Goal: Navigation & Orientation: Find specific page/section

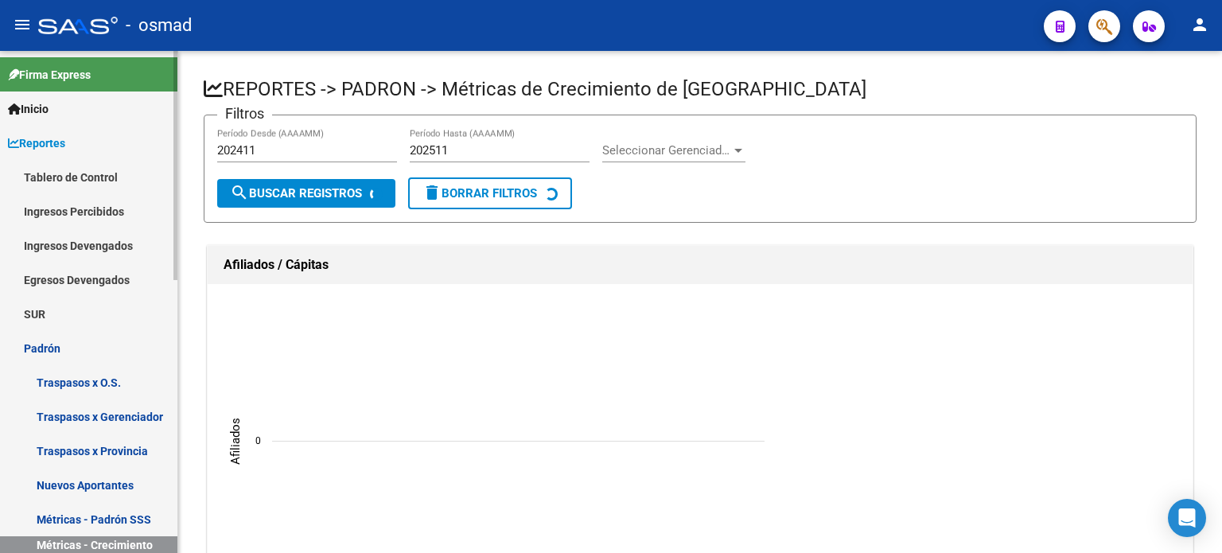
click at [94, 212] on link "Ingresos Percibidos" at bounding box center [88, 211] width 177 height 34
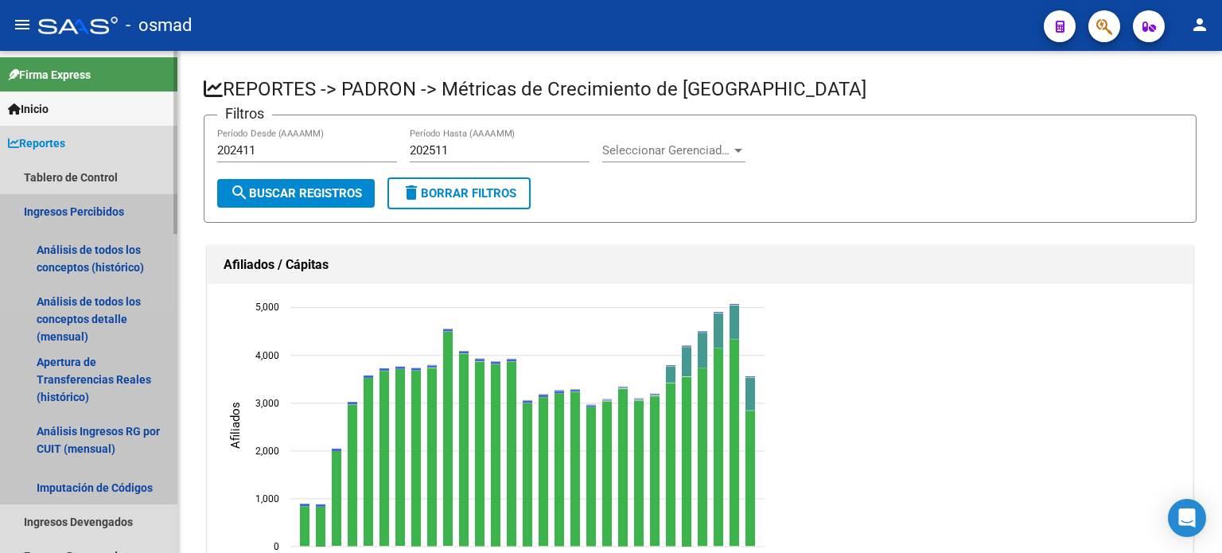
click at [94, 212] on link "Ingresos Percibidos" at bounding box center [88, 211] width 177 height 34
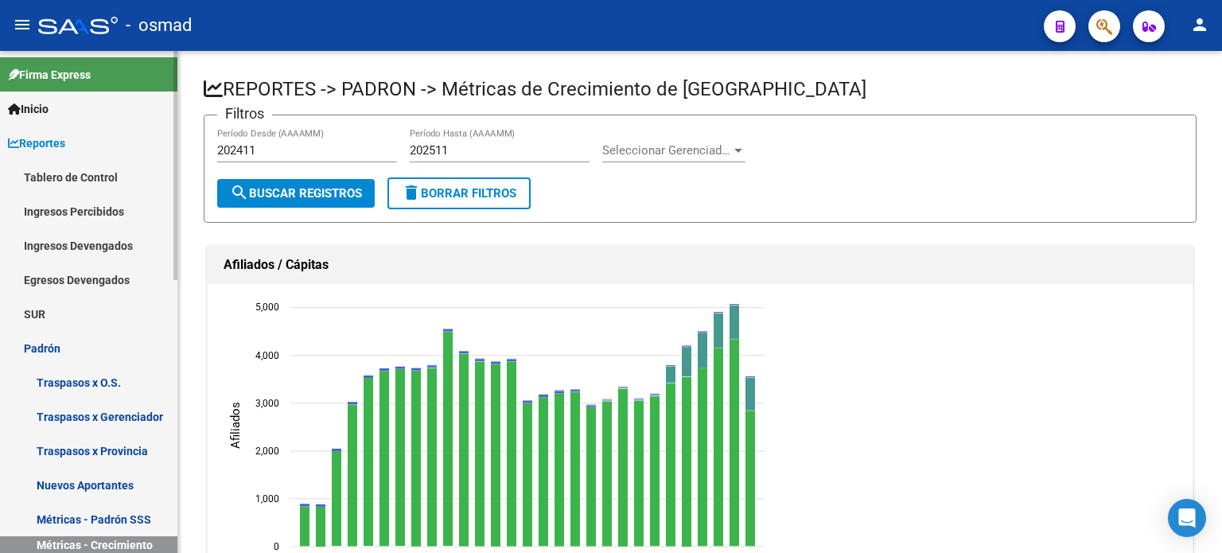
click at [94, 212] on link "Ingresos Percibidos" at bounding box center [88, 211] width 177 height 34
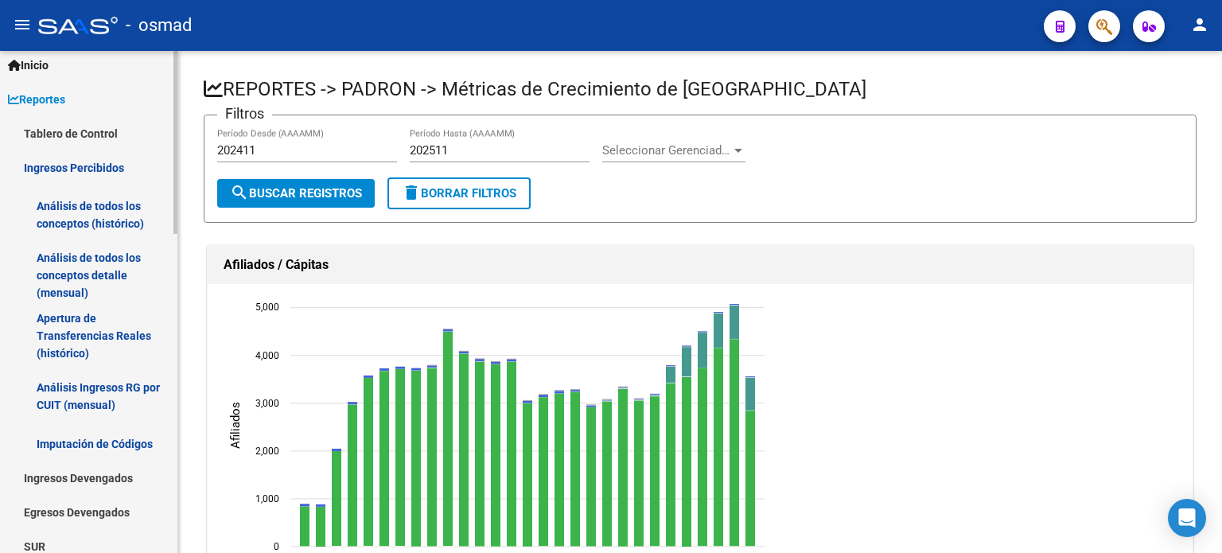
scroll to position [80, 0]
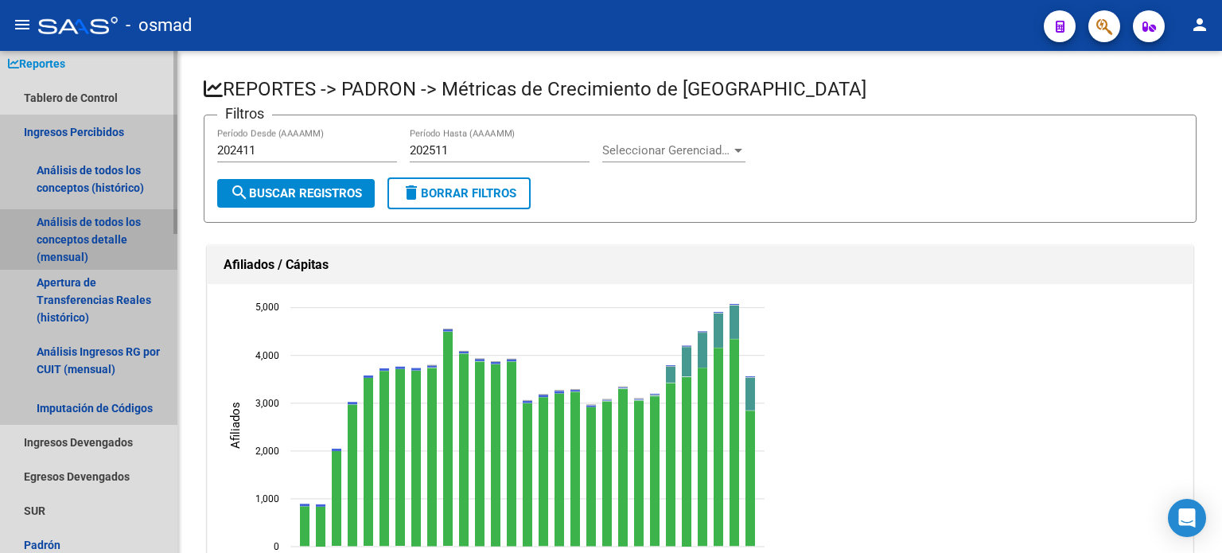
click at [107, 240] on link "Análisis de todos los conceptos detalle (mensual)" at bounding box center [88, 239] width 177 height 60
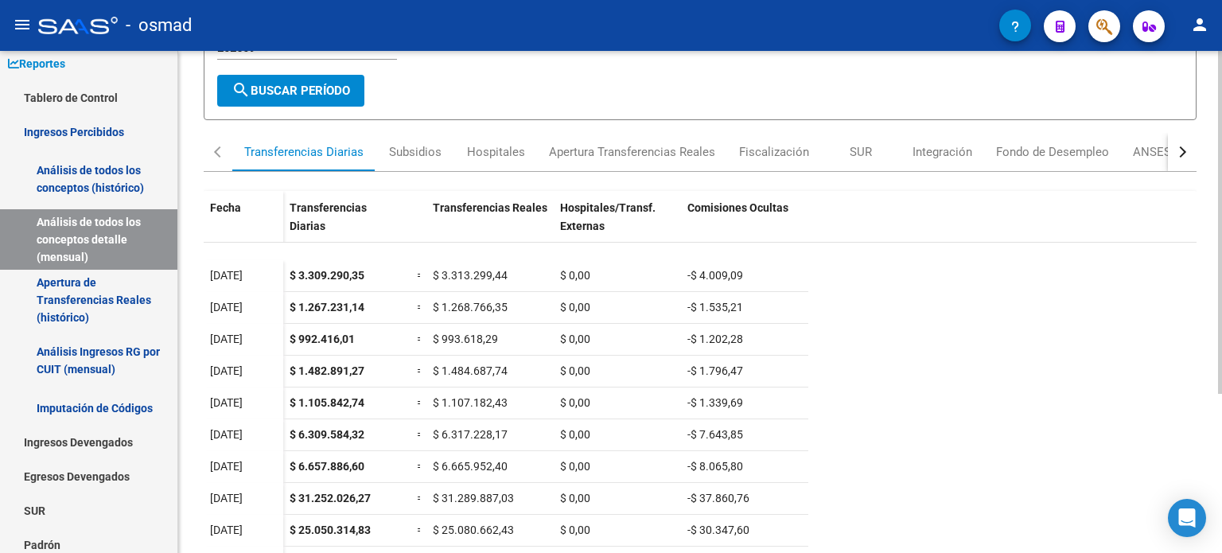
scroll to position [232, 0]
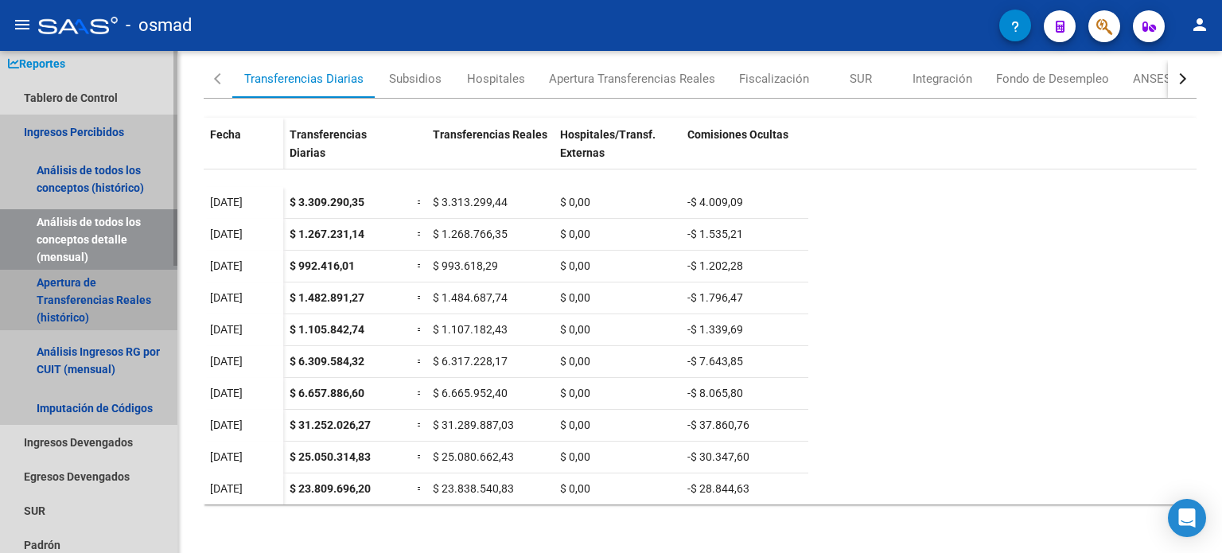
click at [83, 298] on link "Apertura de Transferencias Reales (histórico)" at bounding box center [88, 300] width 177 height 60
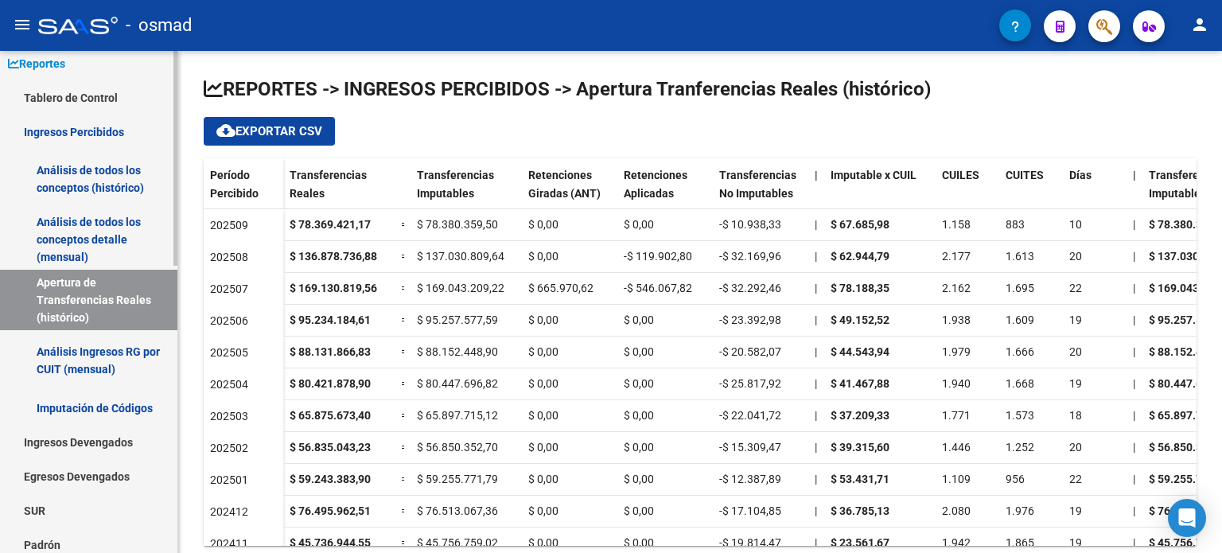
click at [99, 237] on link "Análisis de todos los conceptos detalle (mensual)" at bounding box center [88, 239] width 177 height 60
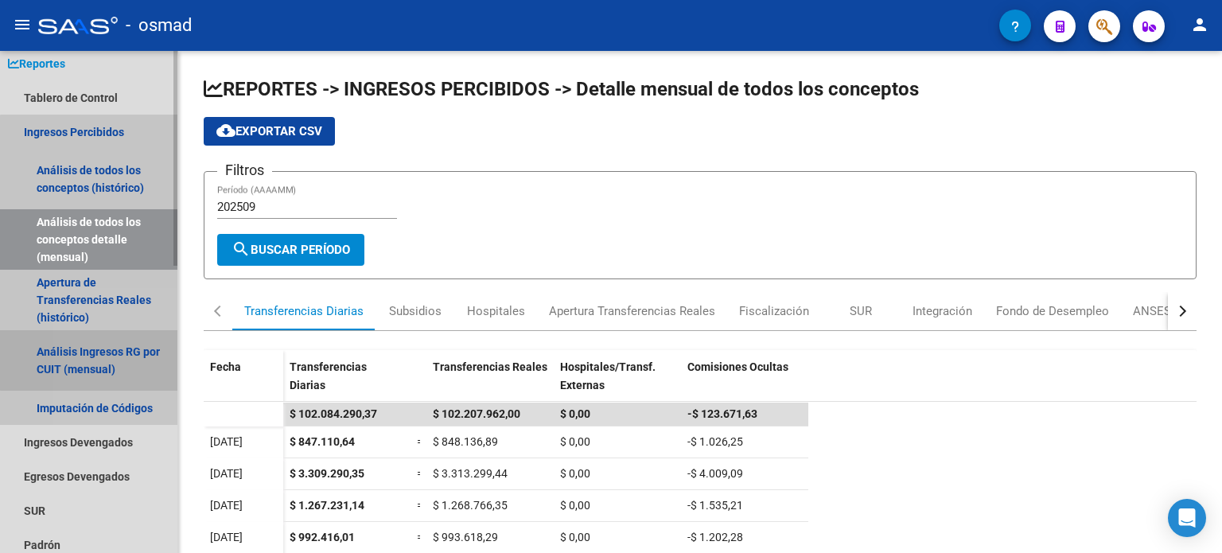
click at [124, 359] on link "Análisis Ingresos RG por CUIT (mensual)" at bounding box center [88, 360] width 177 height 60
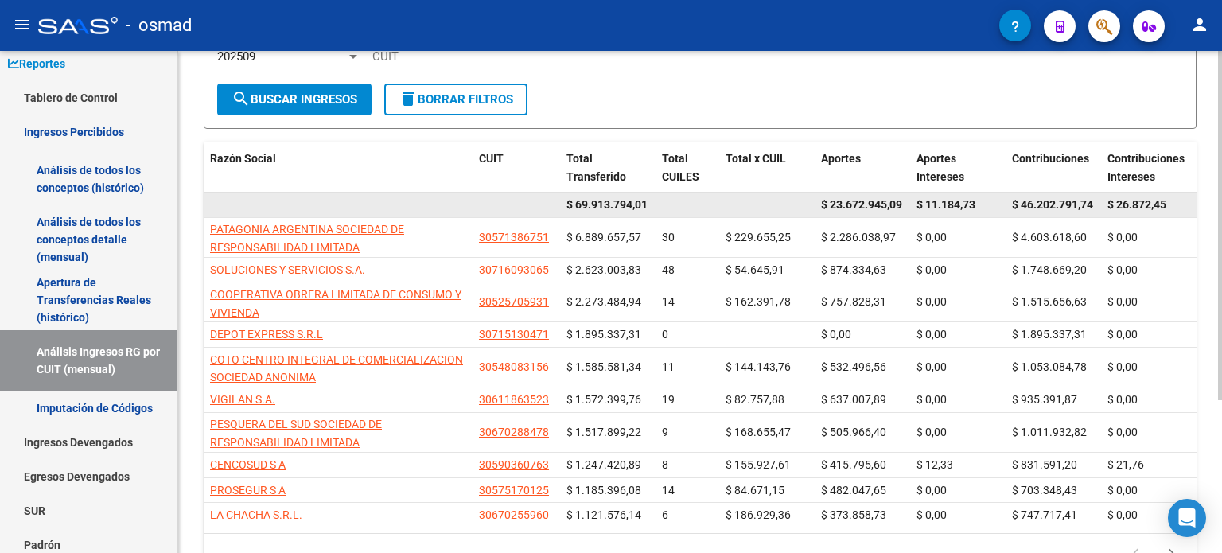
scroll to position [219, 0]
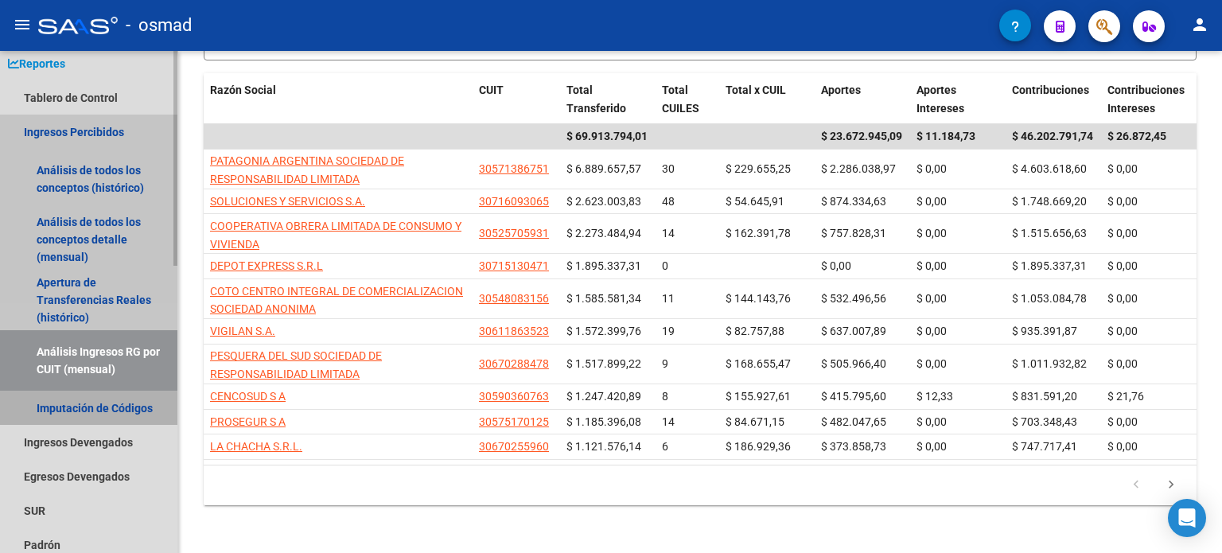
click at [85, 408] on link "Imputación de Códigos" at bounding box center [88, 408] width 177 height 34
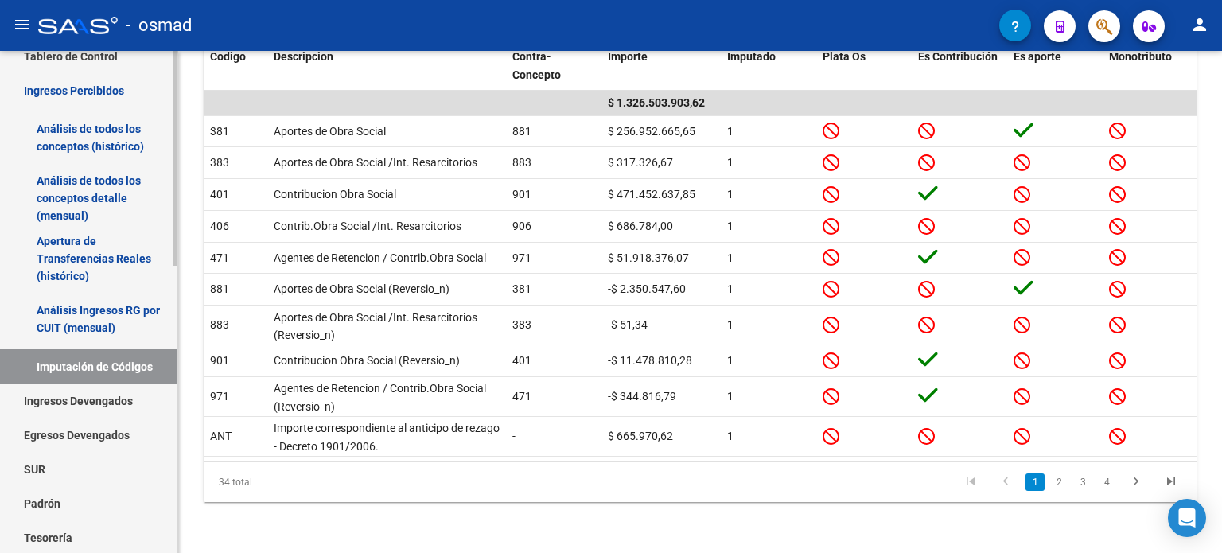
scroll to position [159, 0]
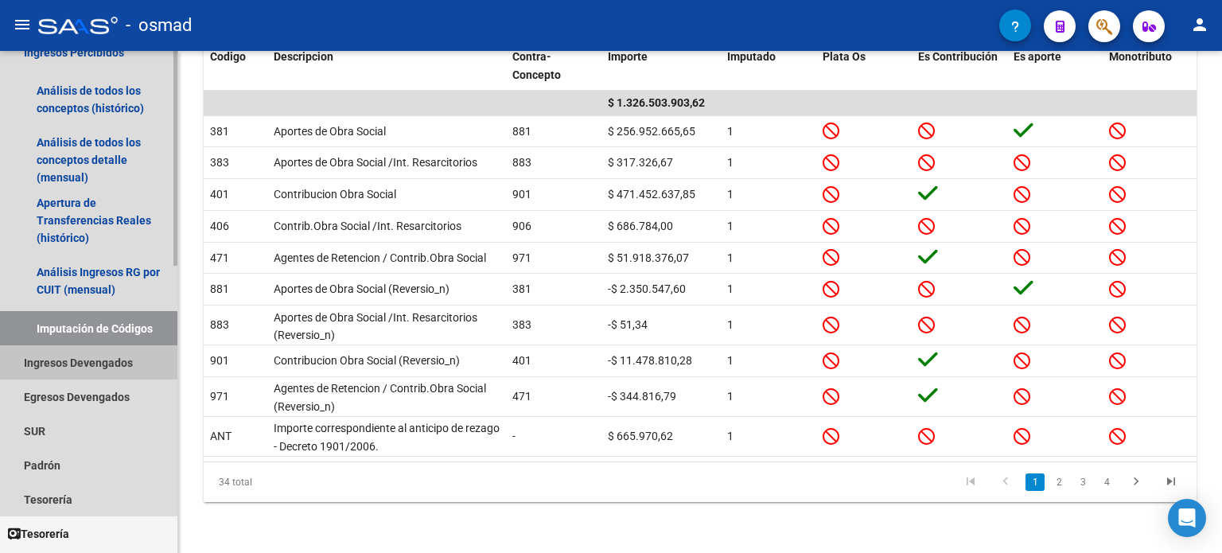
click at [80, 360] on link "Ingresos Devengados" at bounding box center [88, 362] width 177 height 34
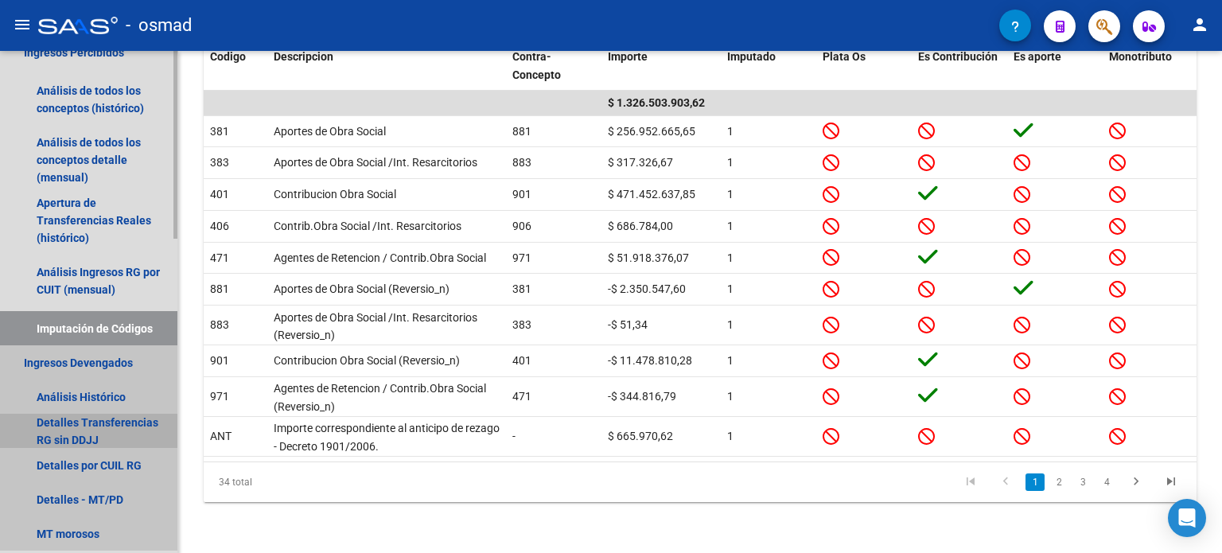
click at [98, 423] on link "Detalles Transferencias RG sin DDJJ" at bounding box center [88, 431] width 177 height 34
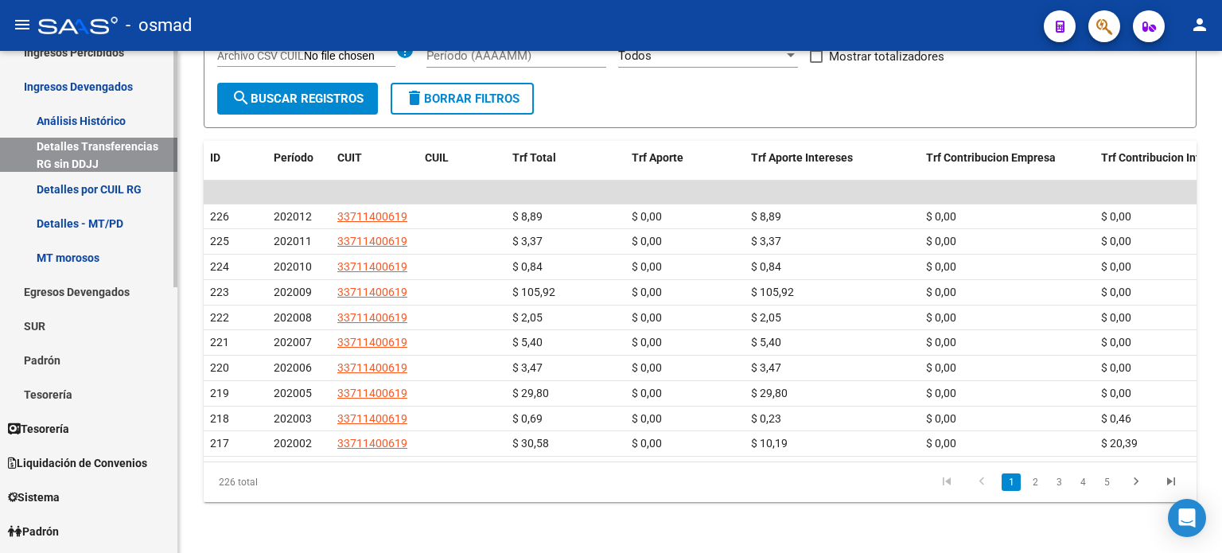
scroll to position [80, 0]
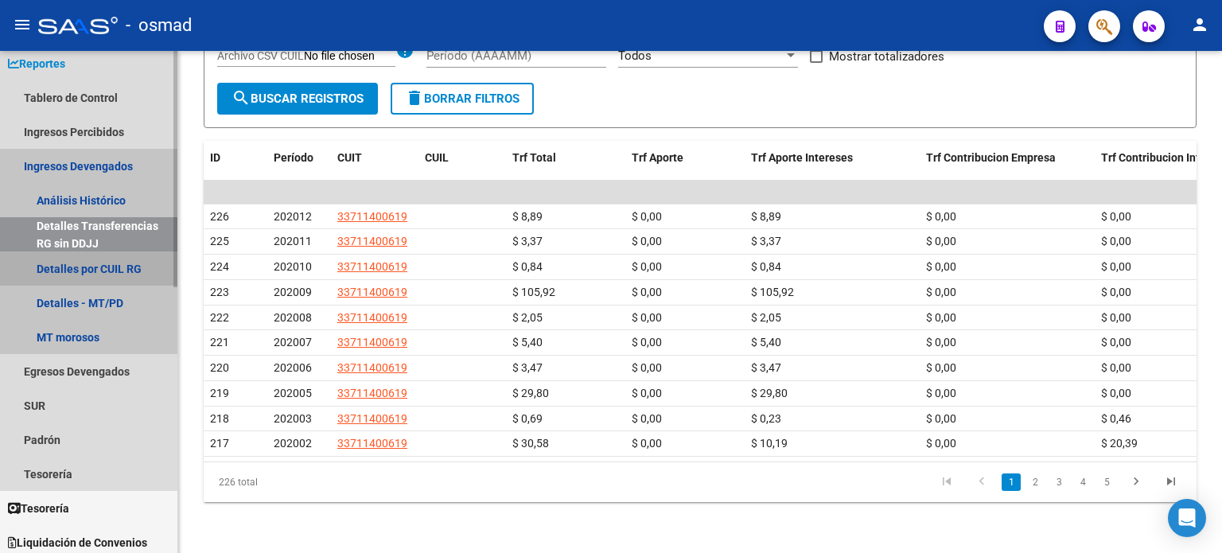
click at [101, 264] on link "Detalles por CUIL RG" at bounding box center [88, 268] width 177 height 34
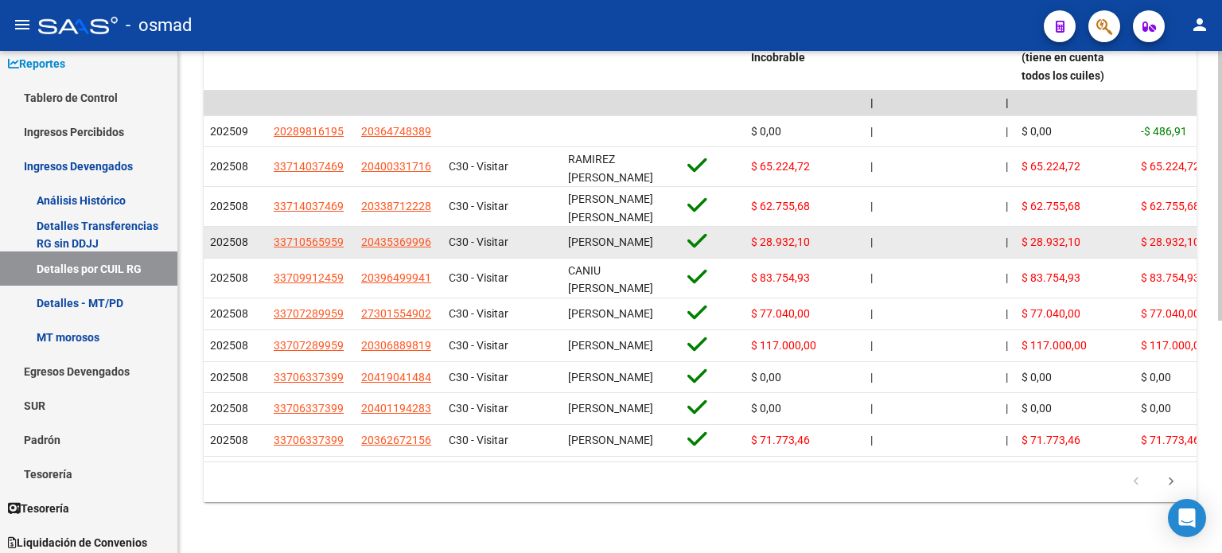
scroll to position [433, 0]
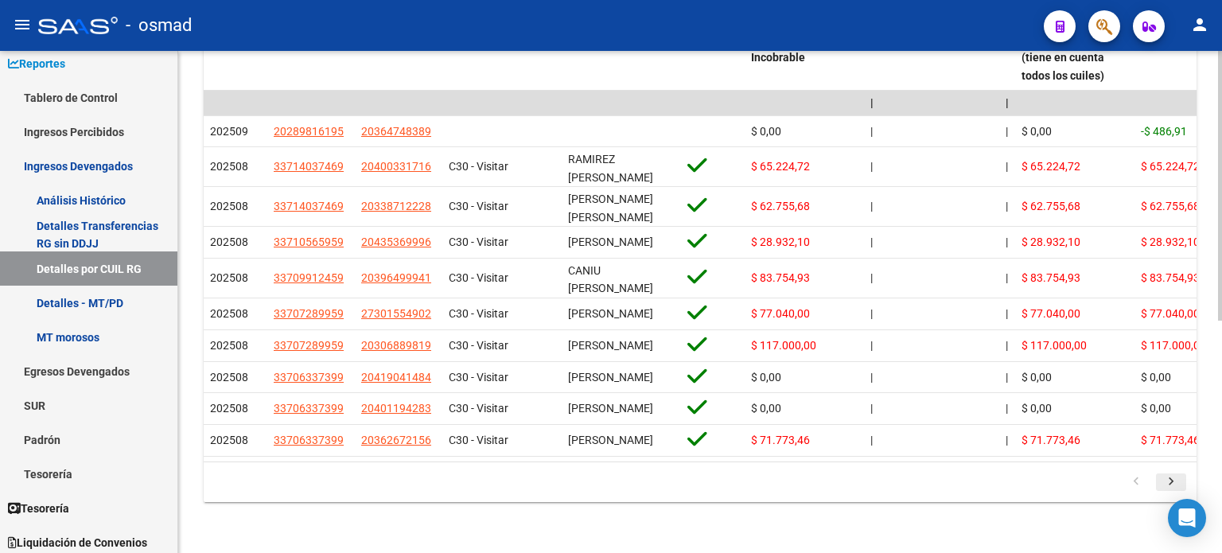
click at [1177, 481] on icon "go to next page" at bounding box center [1171, 483] width 21 height 19
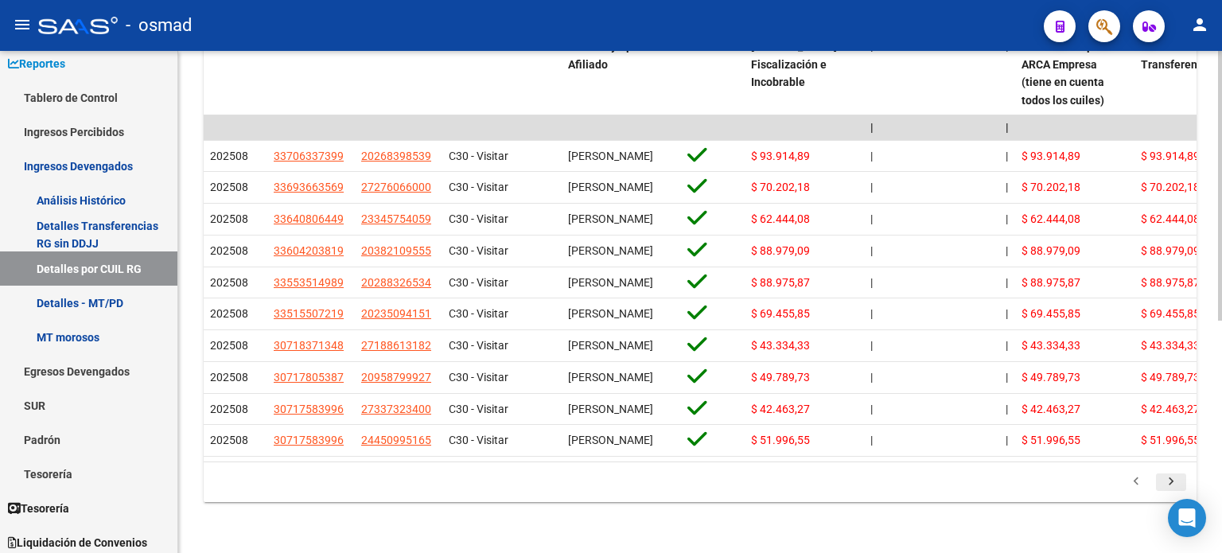
click at [1168, 482] on icon "go to next page" at bounding box center [1171, 483] width 21 height 19
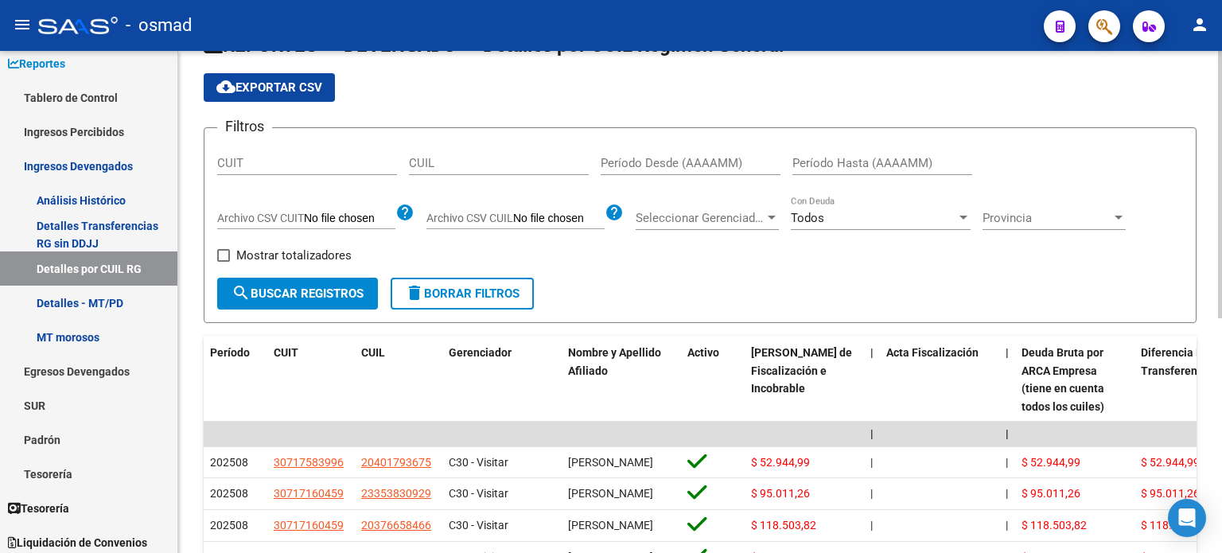
scroll to position [0, 0]
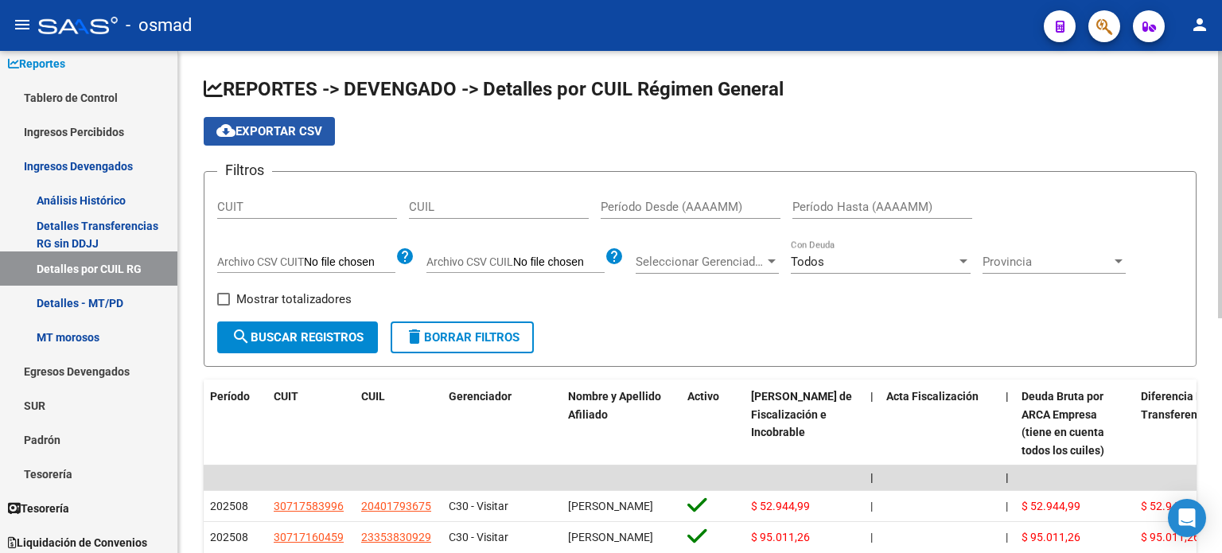
click at [298, 124] on span "cloud_download Exportar CSV" at bounding box center [269, 131] width 106 height 14
click at [751, 267] on span "Seleccionar Gerenciador" at bounding box center [700, 262] width 129 height 14
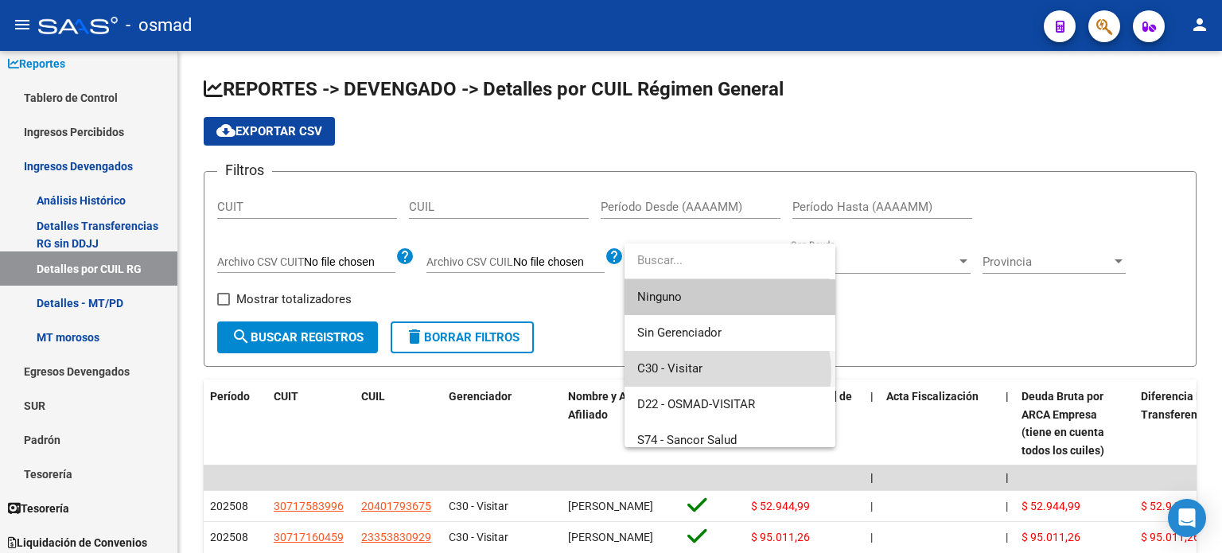
click at [726, 372] on span "C30 - Visitar" at bounding box center [729, 369] width 185 height 36
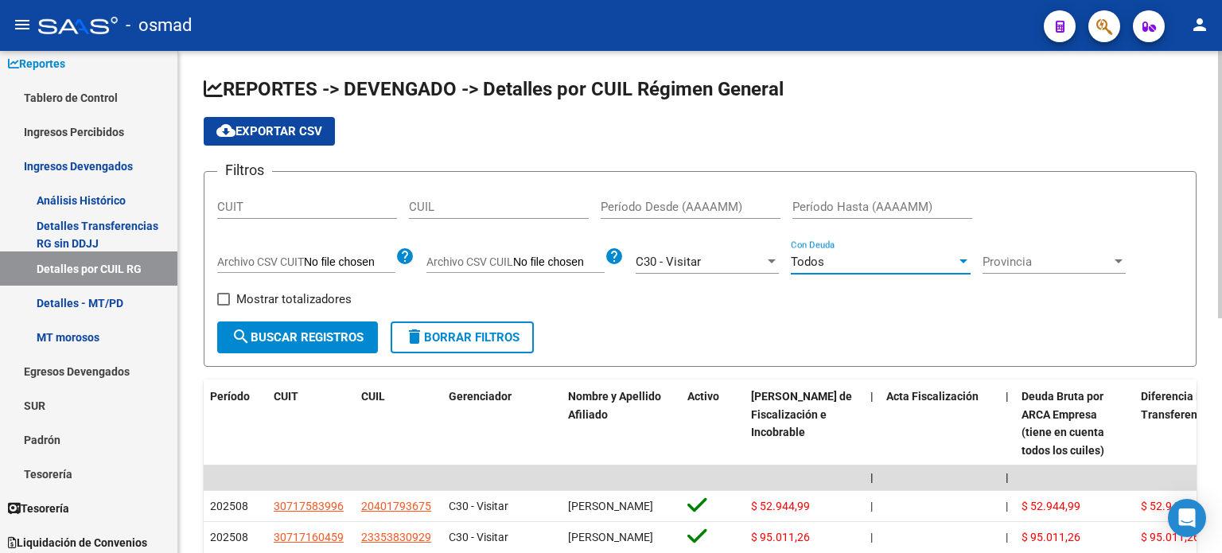
click at [963, 260] on div at bounding box center [963, 261] width 8 height 4
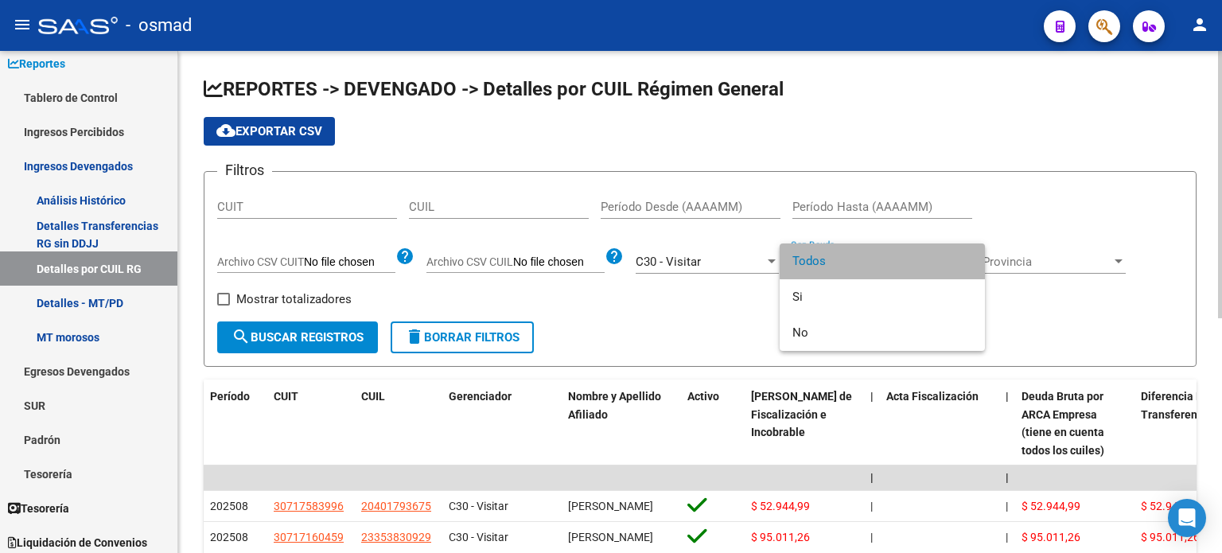
click at [963, 260] on span "Todos" at bounding box center [882, 261] width 180 height 36
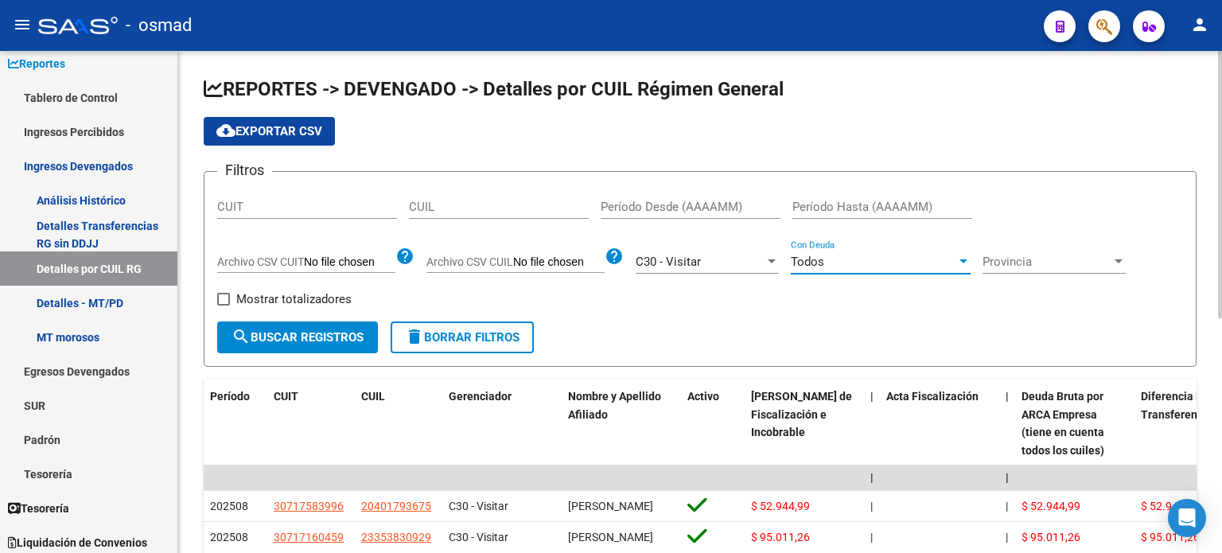
click at [963, 260] on div at bounding box center [963, 261] width 8 height 4
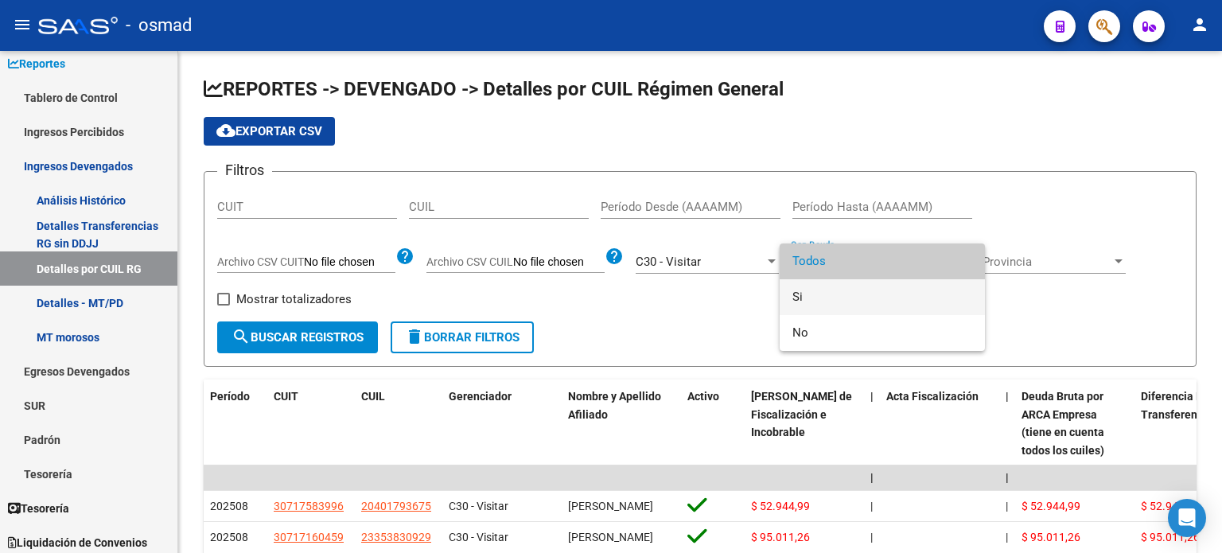
click at [791, 298] on mat-option "Si" at bounding box center [882, 297] width 205 height 36
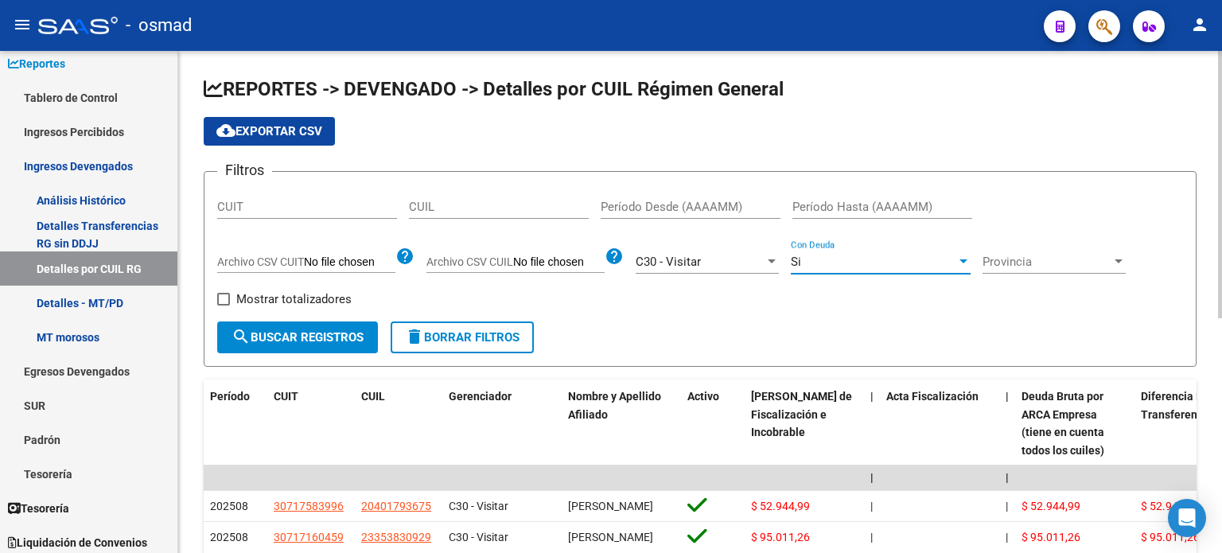
click at [791, 300] on div "Filtros CUIT CUIL Período Desde (AAAAMM) Período Hasta (AAAAMM) Archivo CSV CUI…" at bounding box center [700, 253] width 966 height 137
click at [309, 337] on span "search Buscar Registros" at bounding box center [298, 337] width 132 height 14
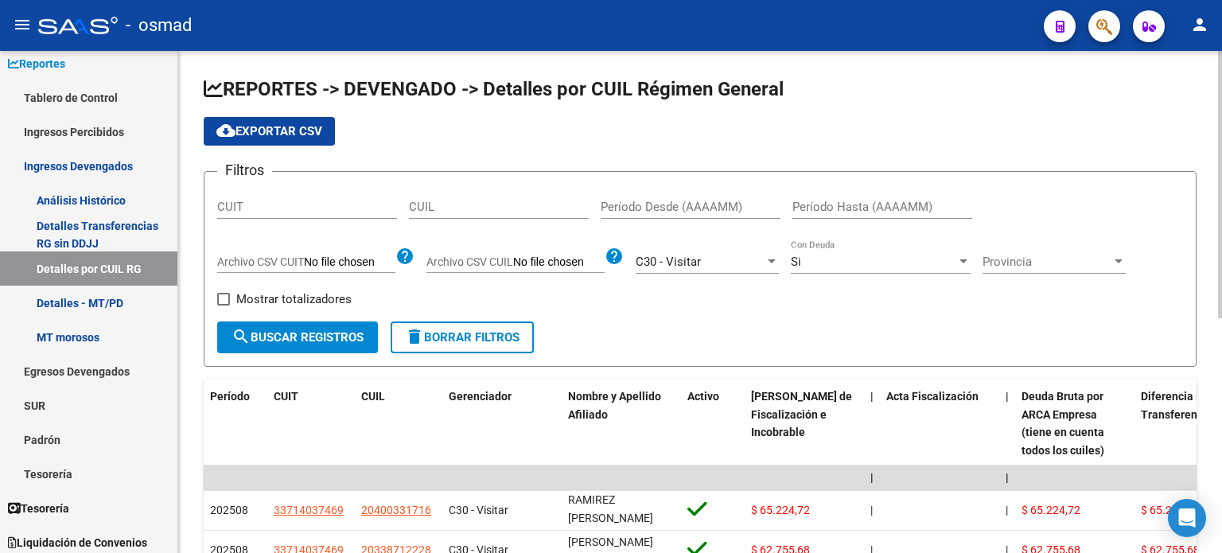
click at [218, 301] on span at bounding box center [223, 299] width 13 height 13
click at [223, 305] on input "Mostrar totalizadores" at bounding box center [223, 305] width 1 height 1
checkbox input "true"
click at [296, 339] on span "search Buscar Registros" at bounding box center [298, 337] width 132 height 14
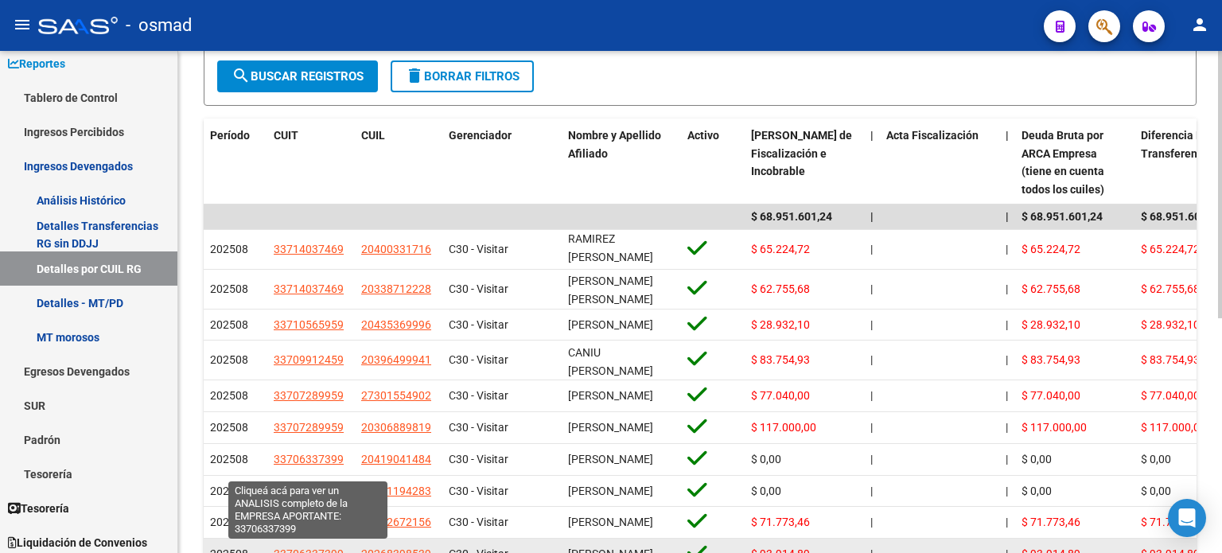
scroll to position [239, 0]
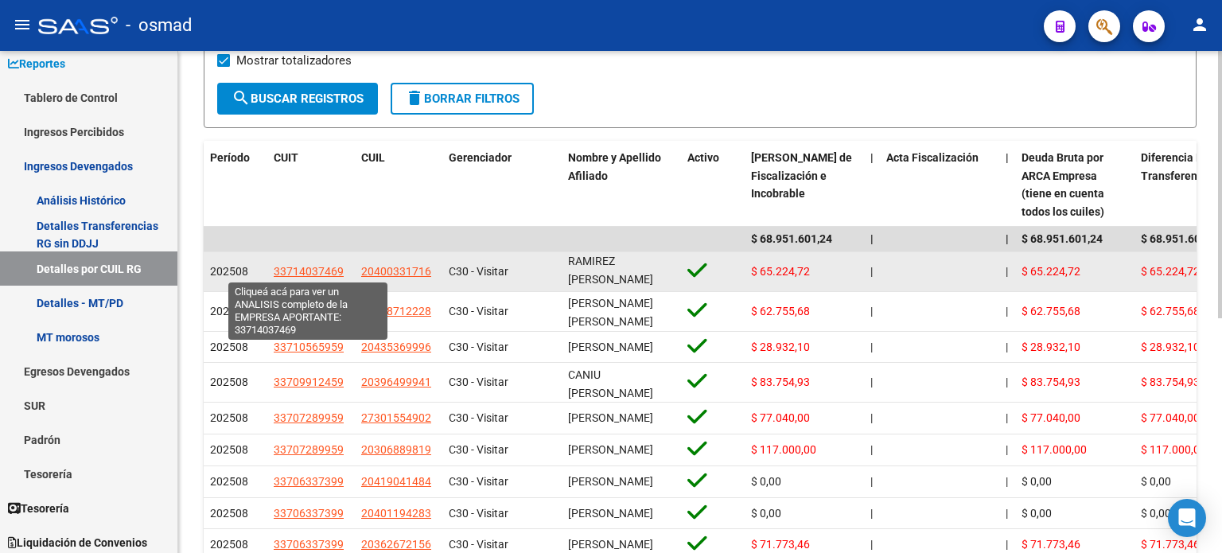
click at [302, 268] on span "33714037469" at bounding box center [309, 271] width 70 height 13
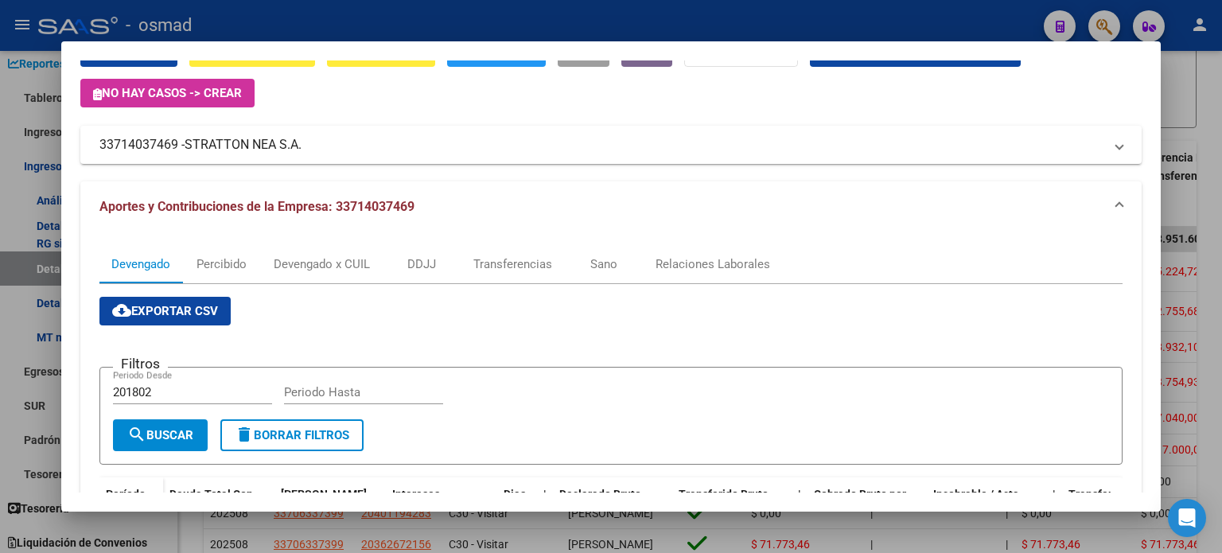
scroll to position [0, 0]
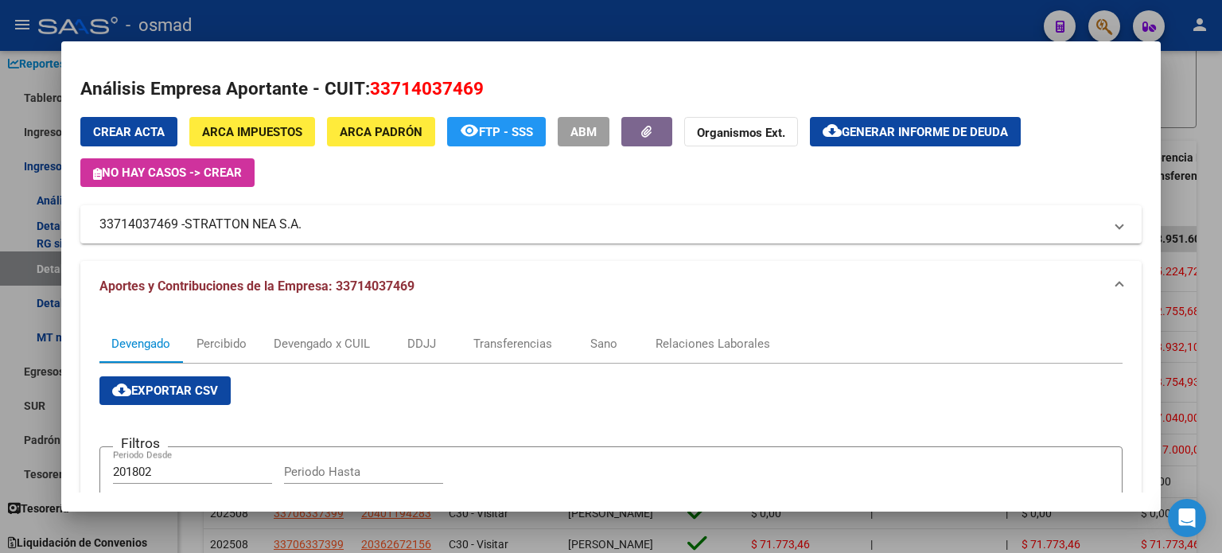
click at [335, 22] on div at bounding box center [611, 276] width 1222 height 553
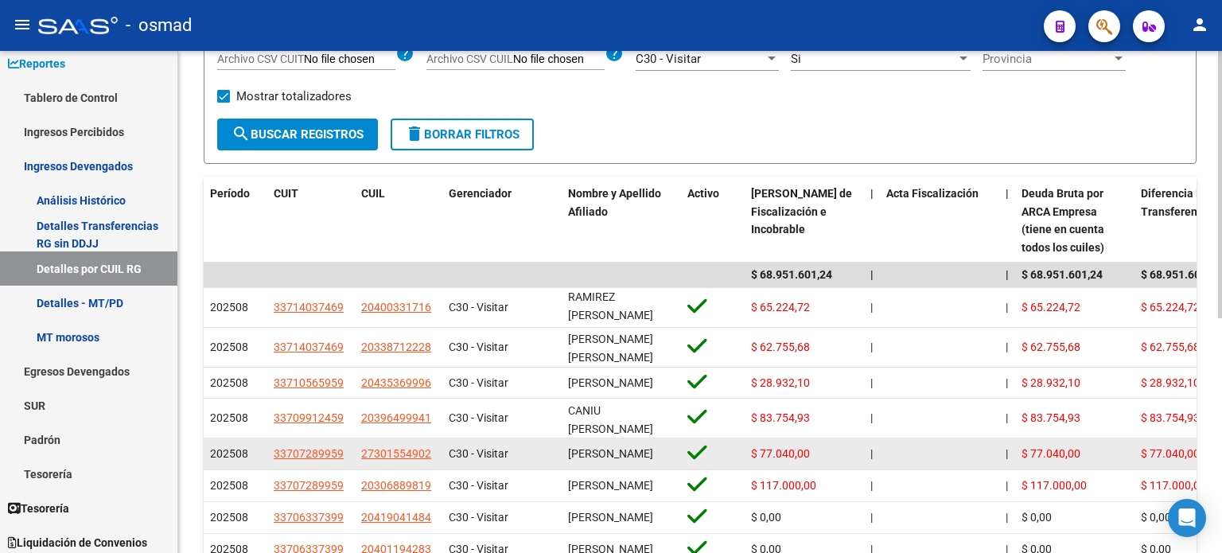
scroll to position [123, 0]
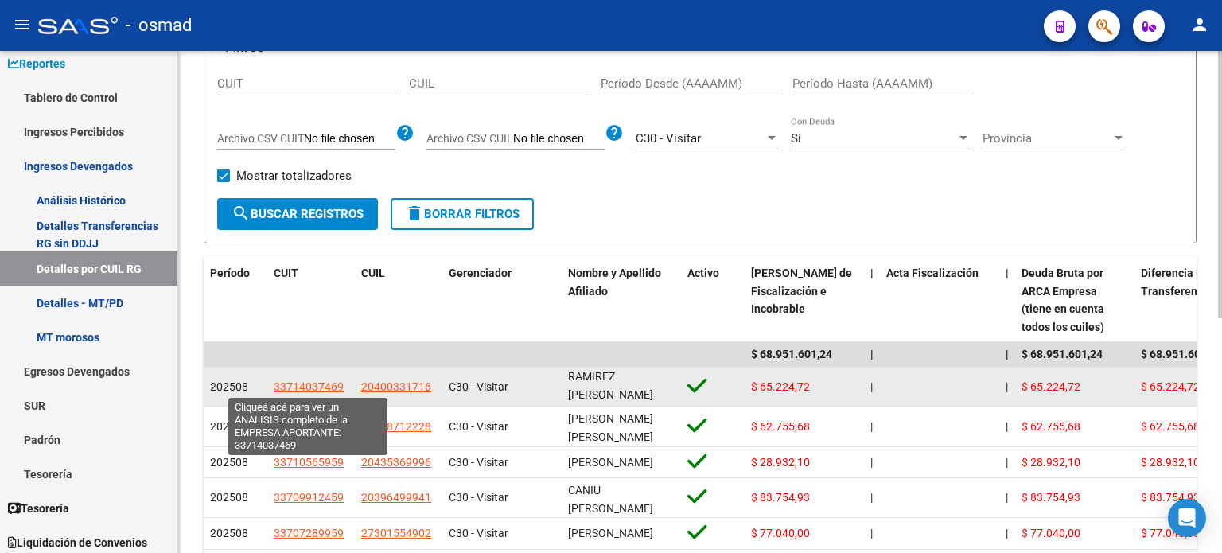
drag, startPoint x: 345, startPoint y: 381, endPoint x: 274, endPoint y: 381, distance: 71.6
click at [274, 381] on div "33714037469" at bounding box center [311, 387] width 75 height 18
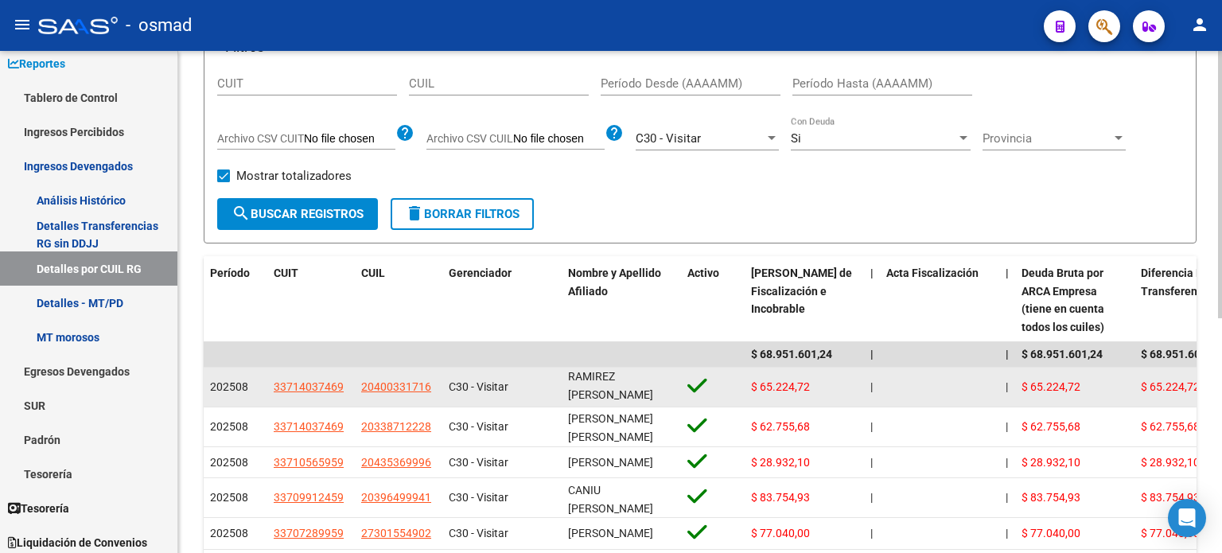
copy span "33714037469"
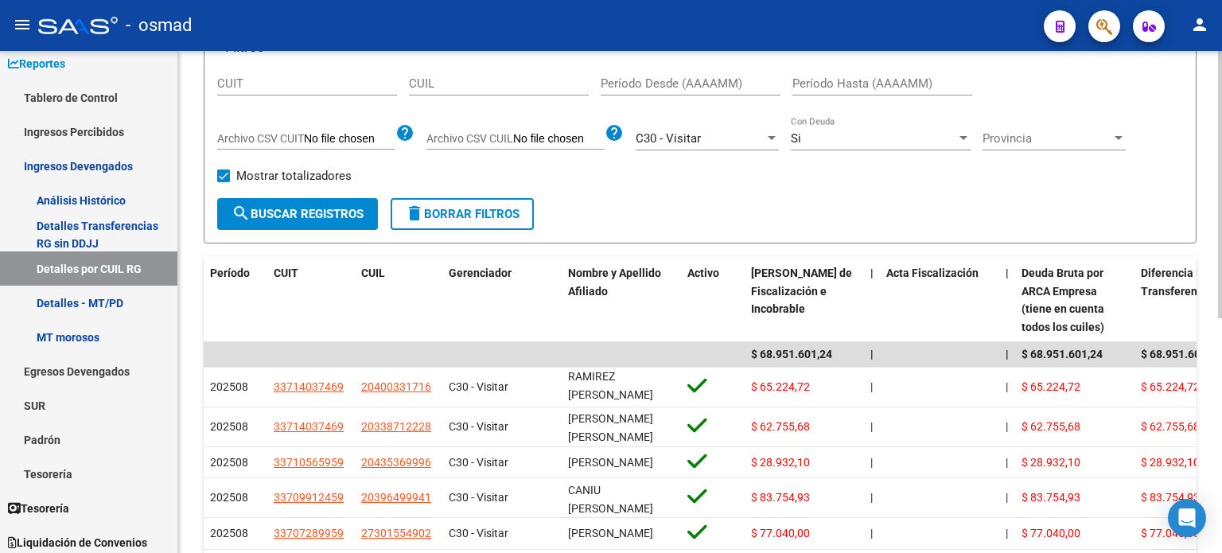
click at [239, 79] on input "CUIT" at bounding box center [307, 83] width 180 height 14
paste input "33-71403746-9"
type input "33-71403746-9"
click at [299, 212] on span "search Buscar Registros" at bounding box center [298, 214] width 132 height 14
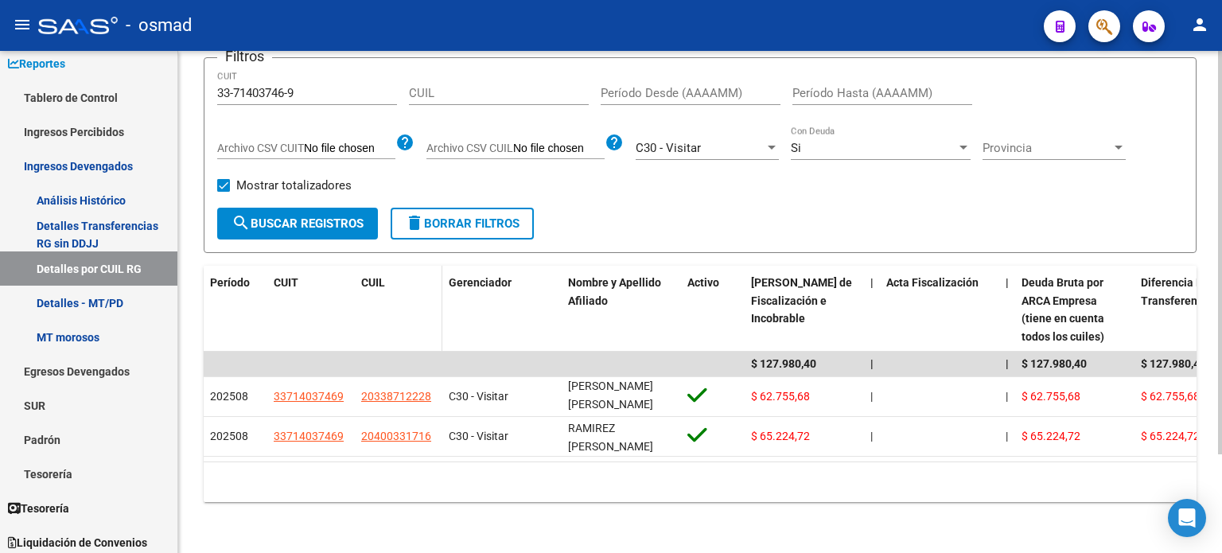
scroll to position [0, 0]
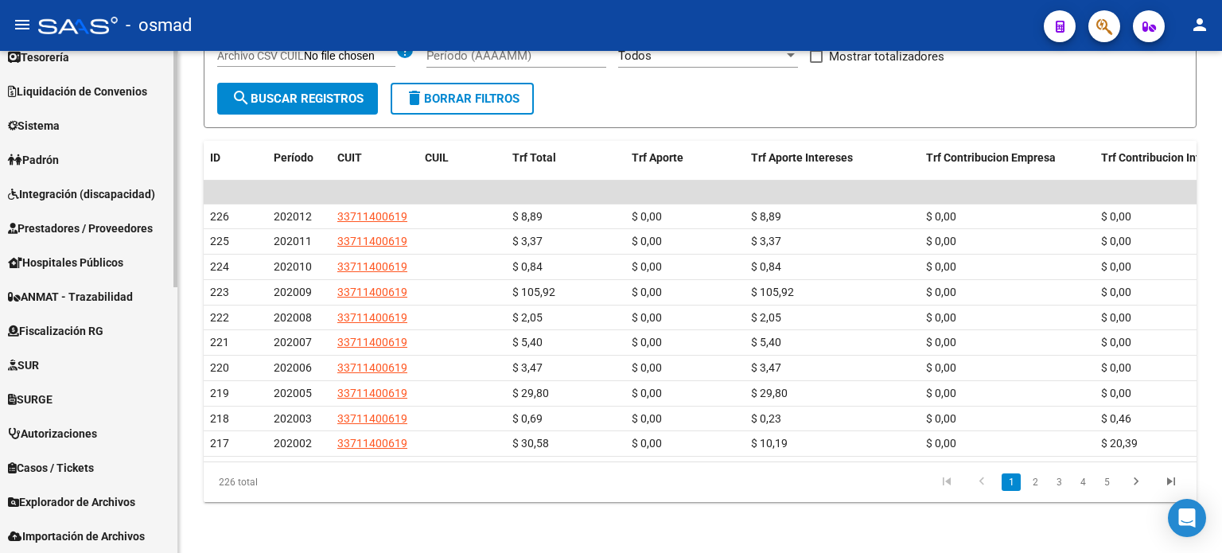
scroll to position [564, 0]
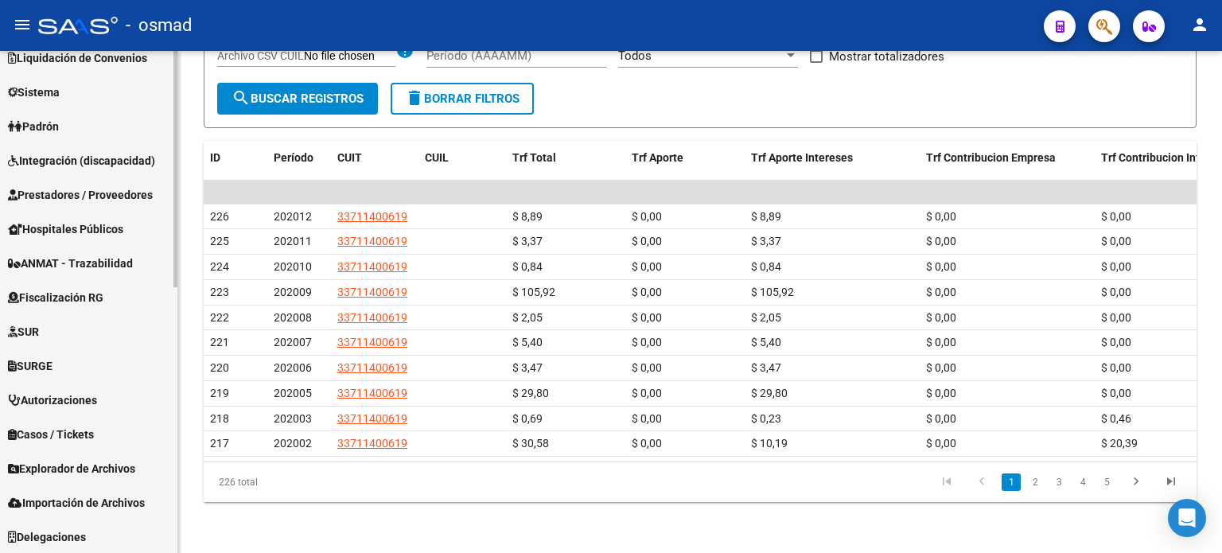
click at [99, 294] on span "Fiscalización RG" at bounding box center [55, 298] width 95 height 18
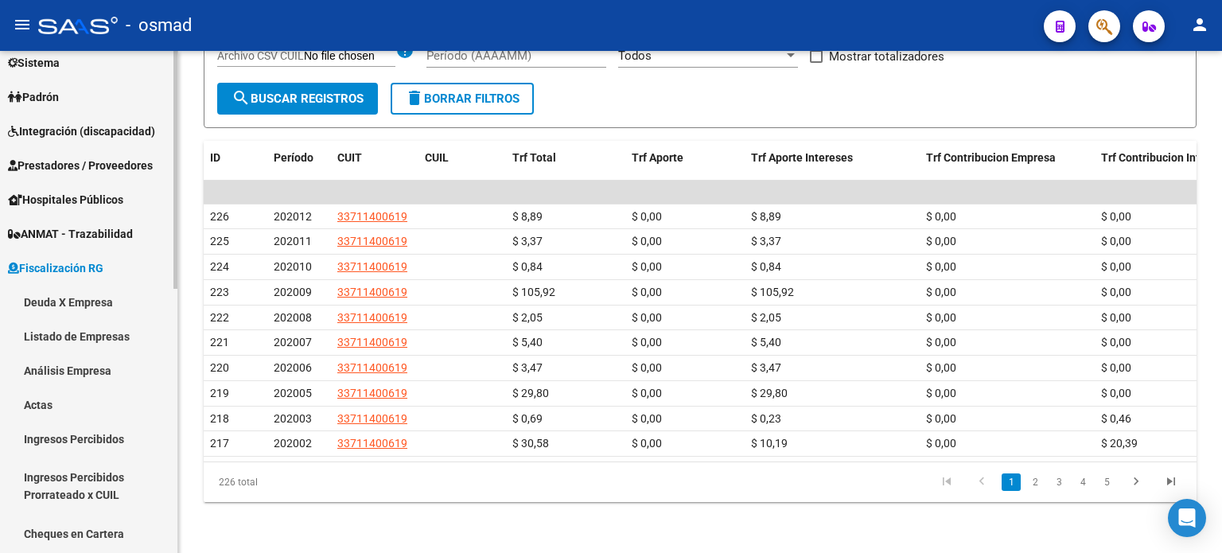
scroll to position [154, 0]
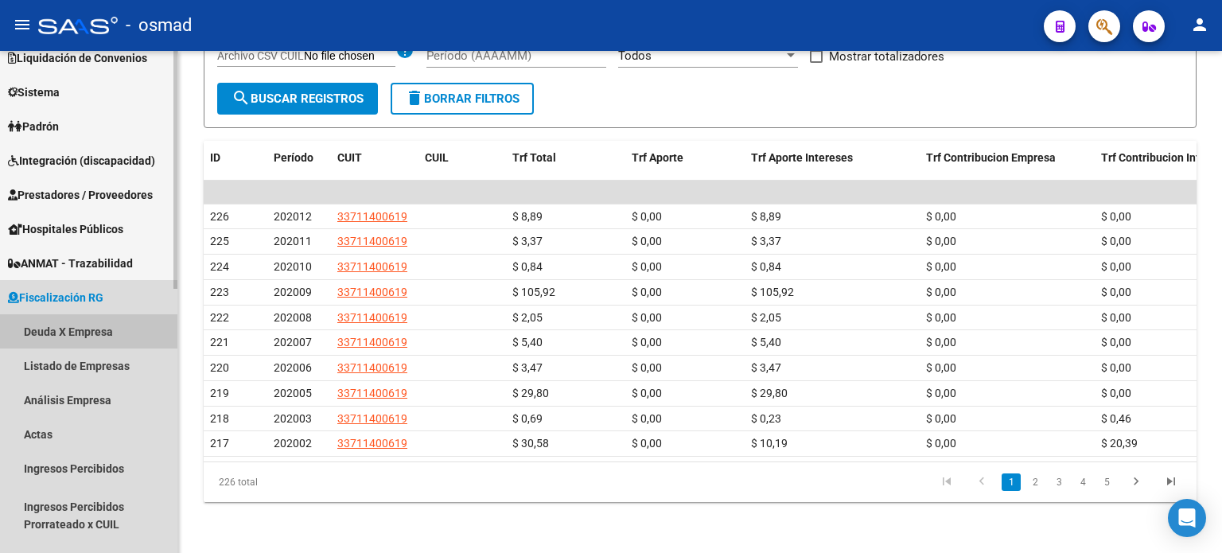
click at [93, 327] on link "Deuda X Empresa" at bounding box center [88, 331] width 177 height 34
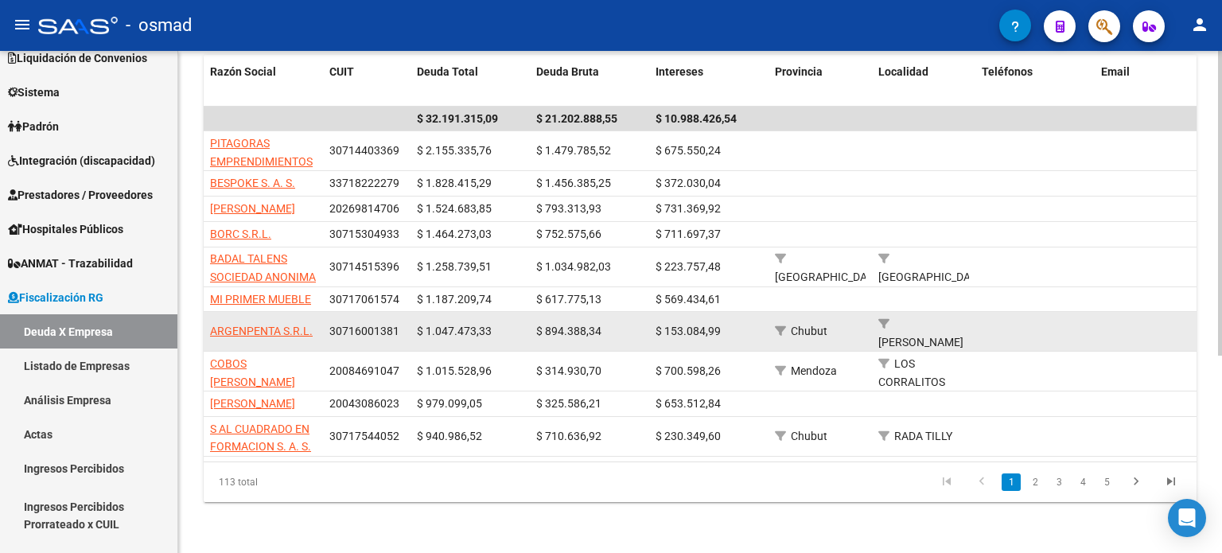
scroll to position [325, 0]
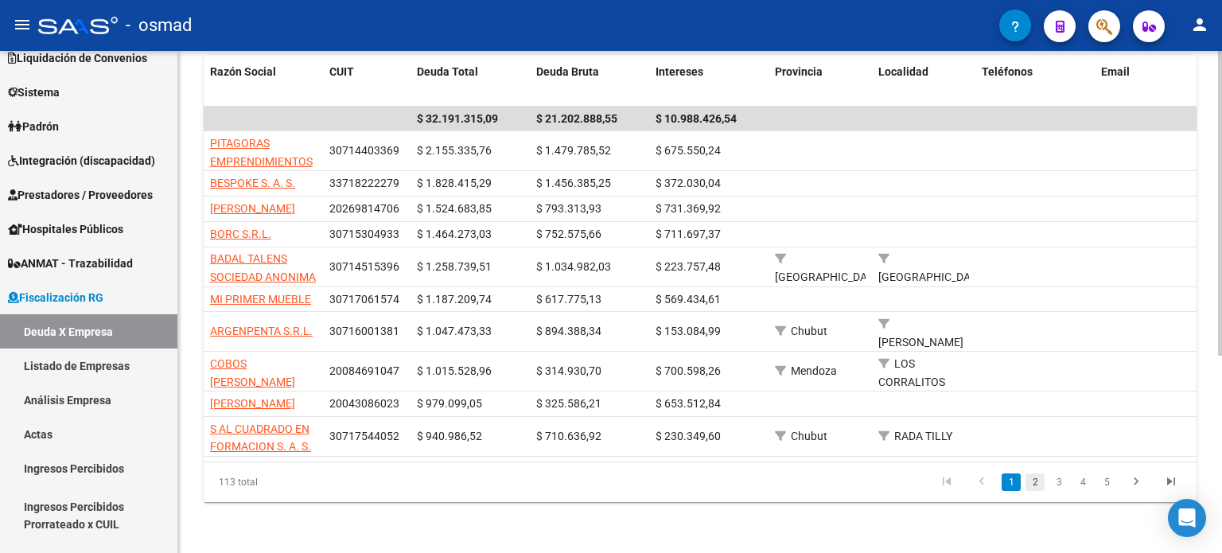
click at [1034, 482] on link "2" at bounding box center [1034, 482] width 19 height 18
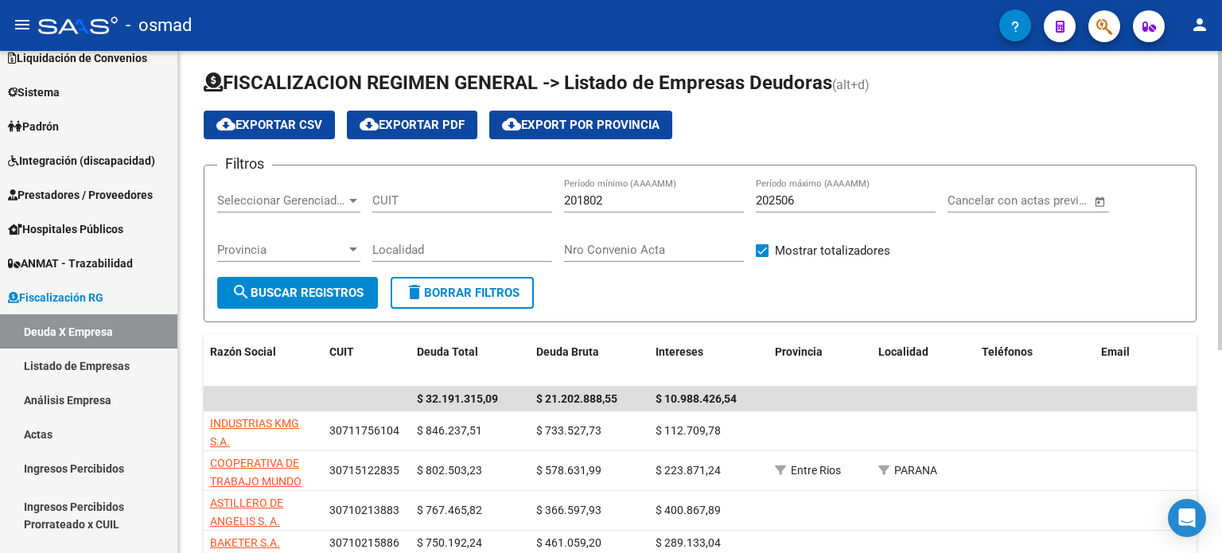
scroll to position [0, 0]
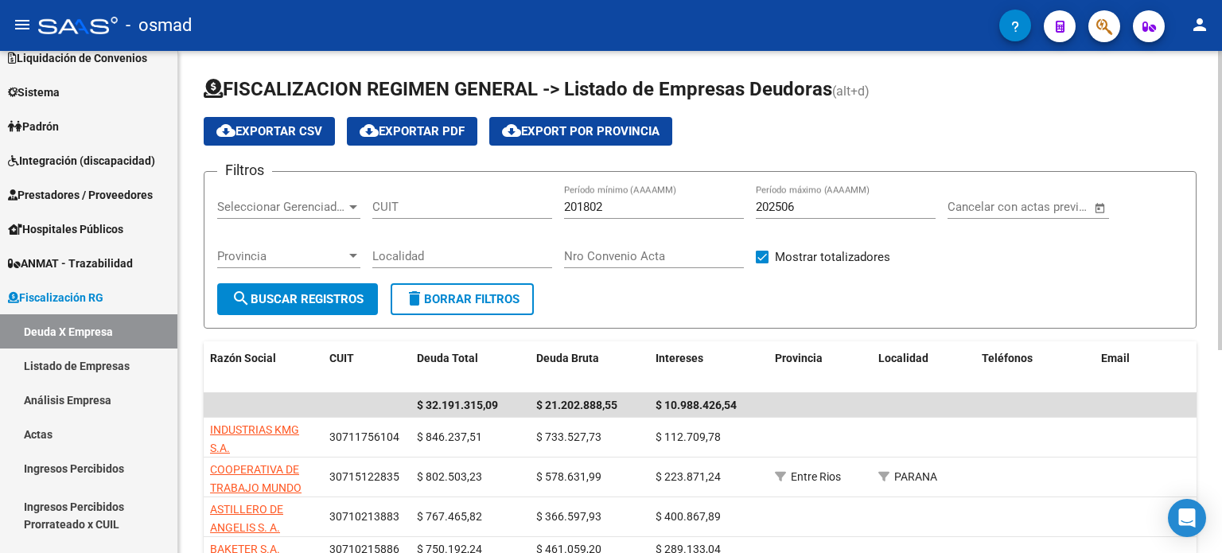
click at [354, 206] on div at bounding box center [353, 207] width 8 height 4
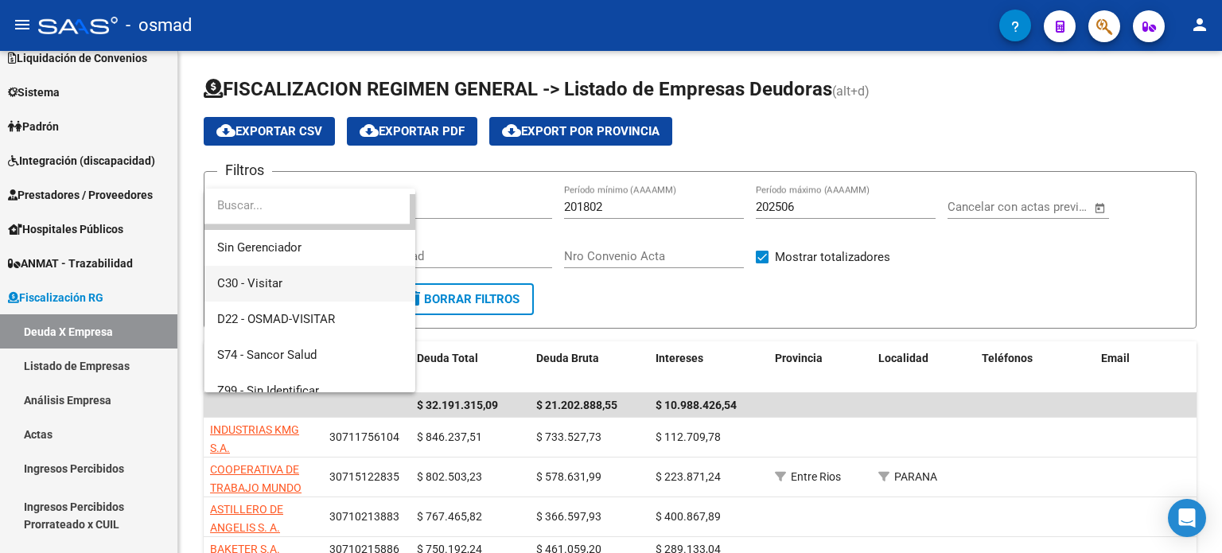
scroll to position [46, 0]
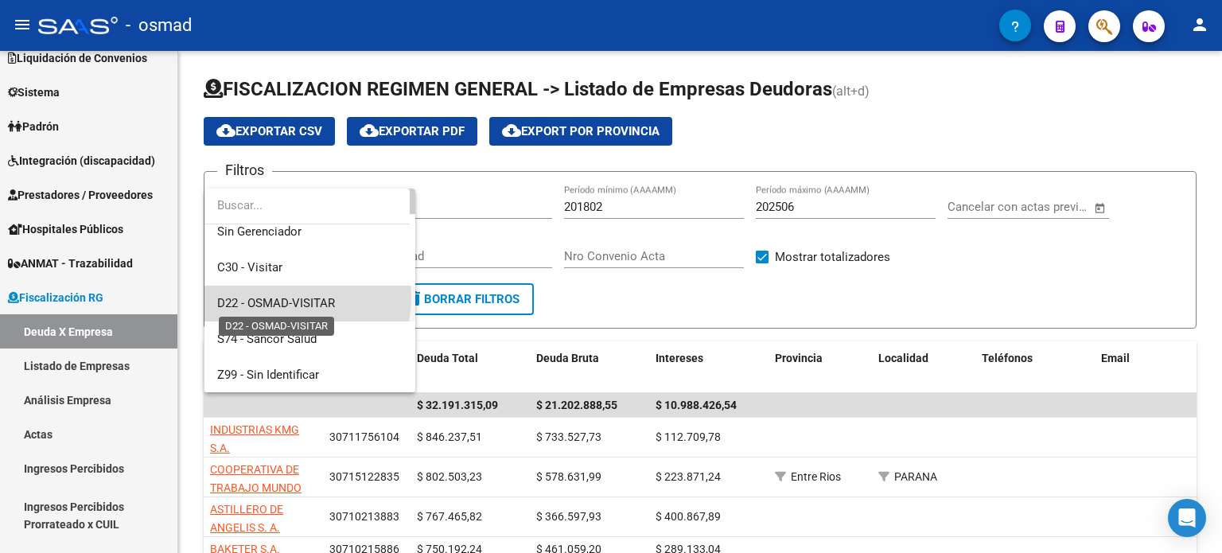
click at [302, 298] on span "D22 - OSMAD-VISITAR" at bounding box center [276, 303] width 118 height 14
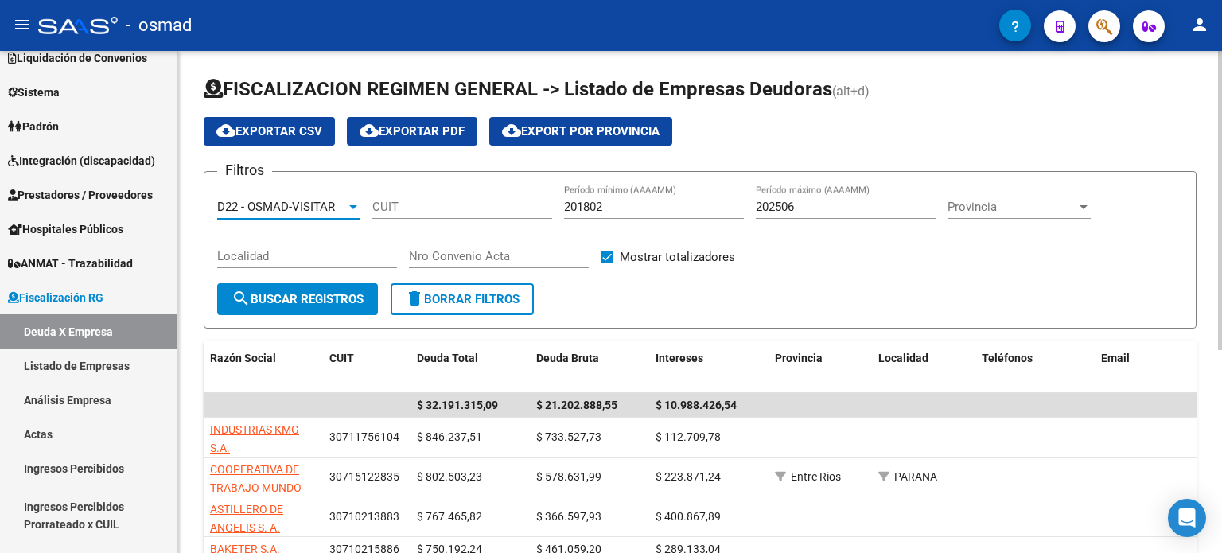
click at [353, 300] on span "search Buscar Registros" at bounding box center [298, 299] width 132 height 14
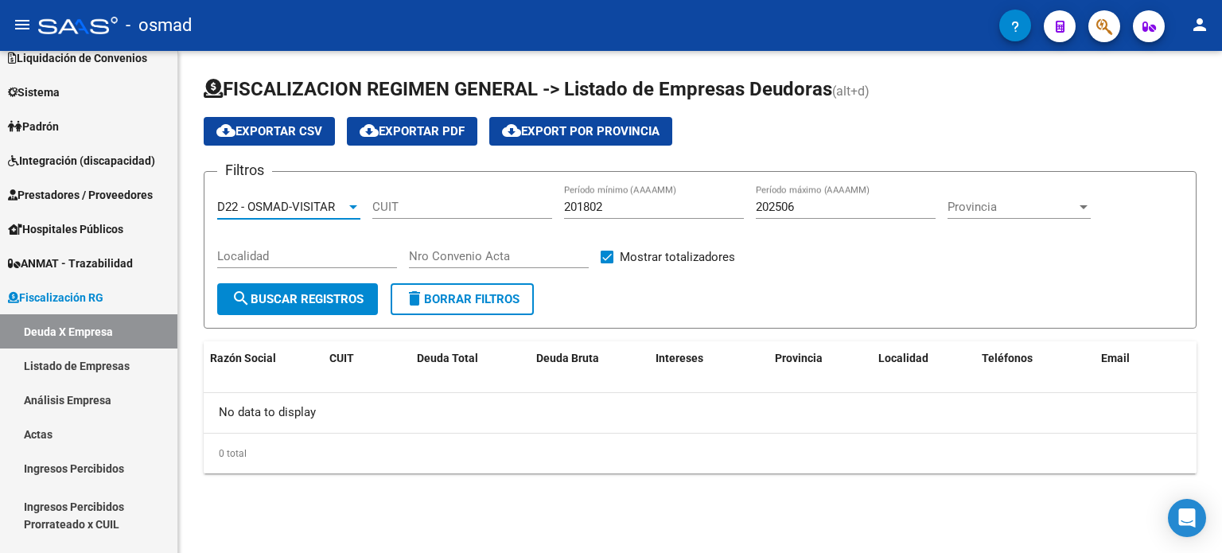
click at [353, 207] on div at bounding box center [353, 206] width 14 height 13
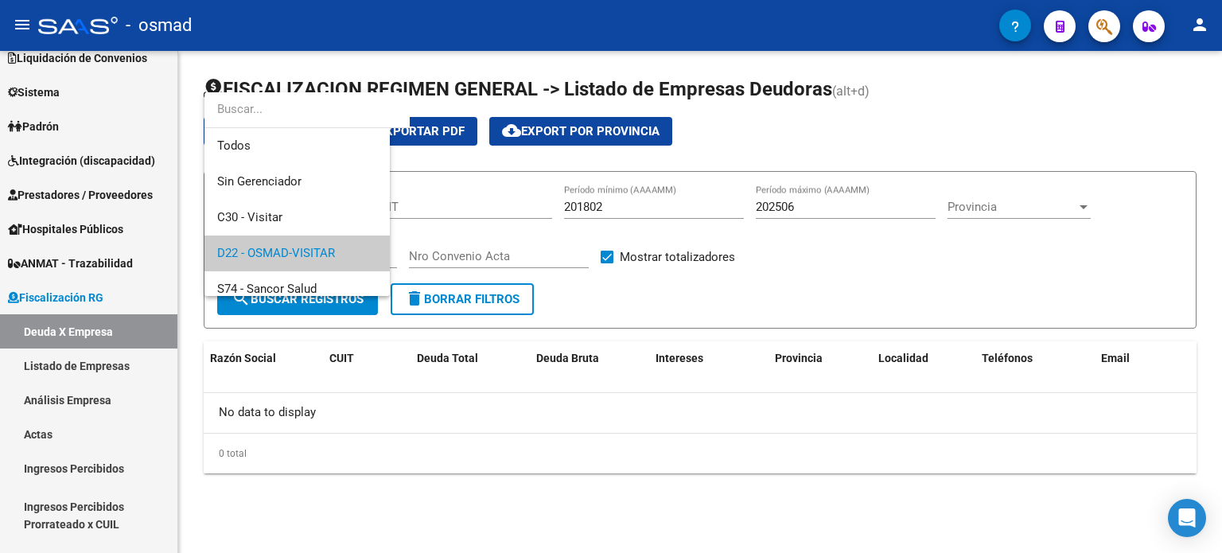
scroll to position [47, 0]
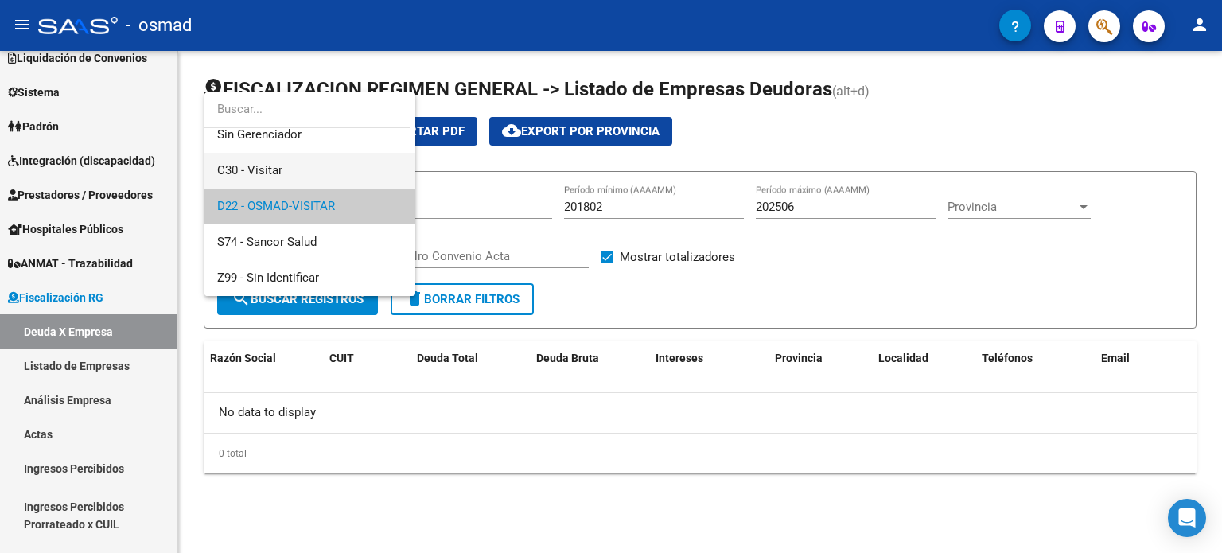
click at [325, 161] on span "C30 - Visitar" at bounding box center [309, 171] width 185 height 36
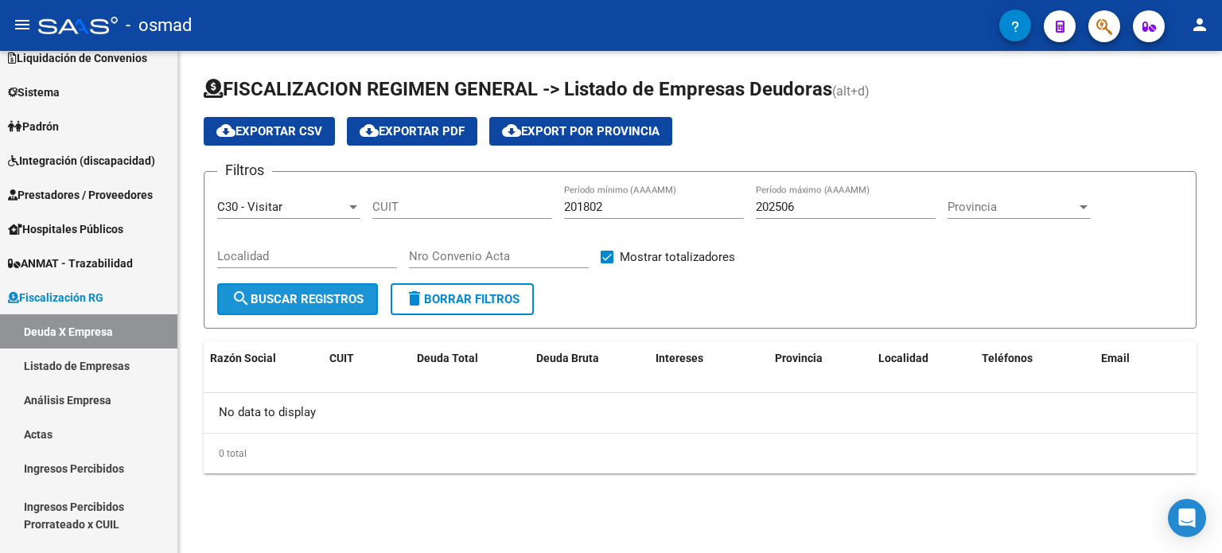
click at [311, 292] on span "search Buscar Registros" at bounding box center [298, 299] width 132 height 14
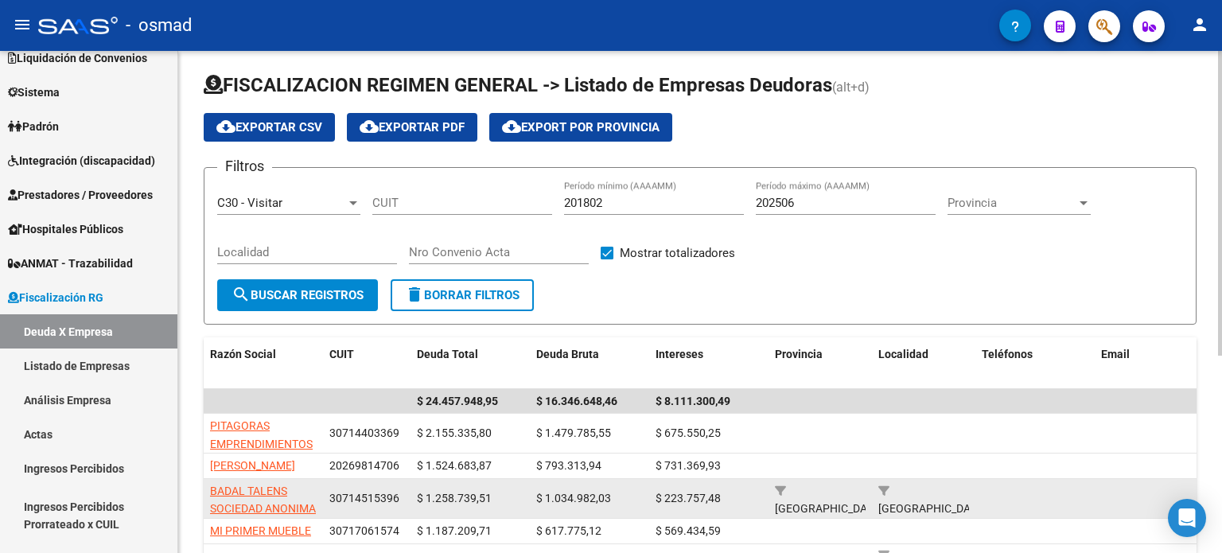
scroll to position [0, 0]
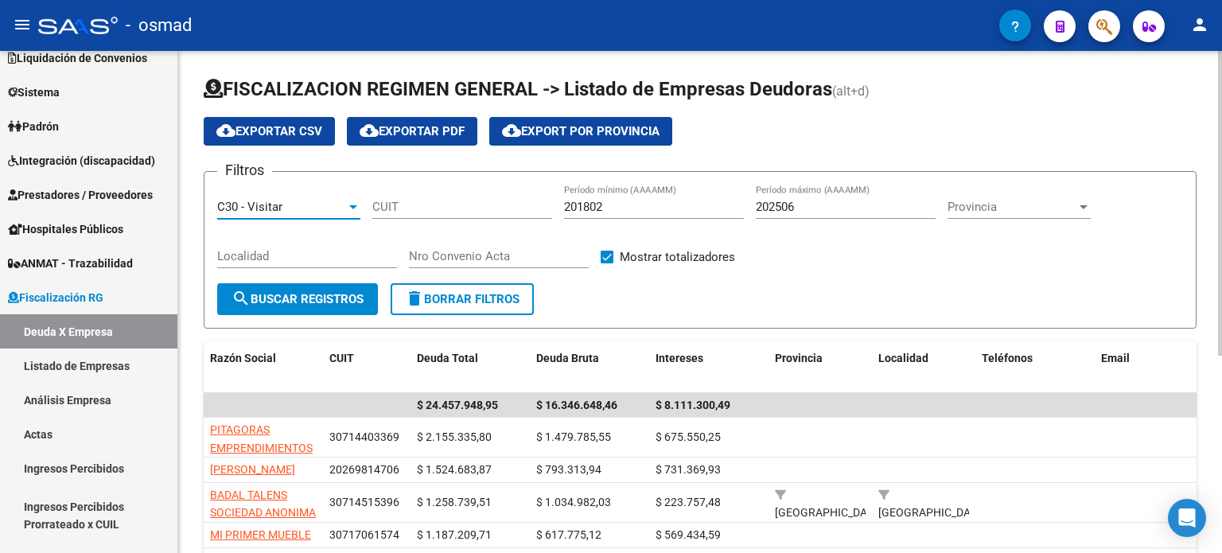
click at [352, 203] on div at bounding box center [353, 206] width 14 height 13
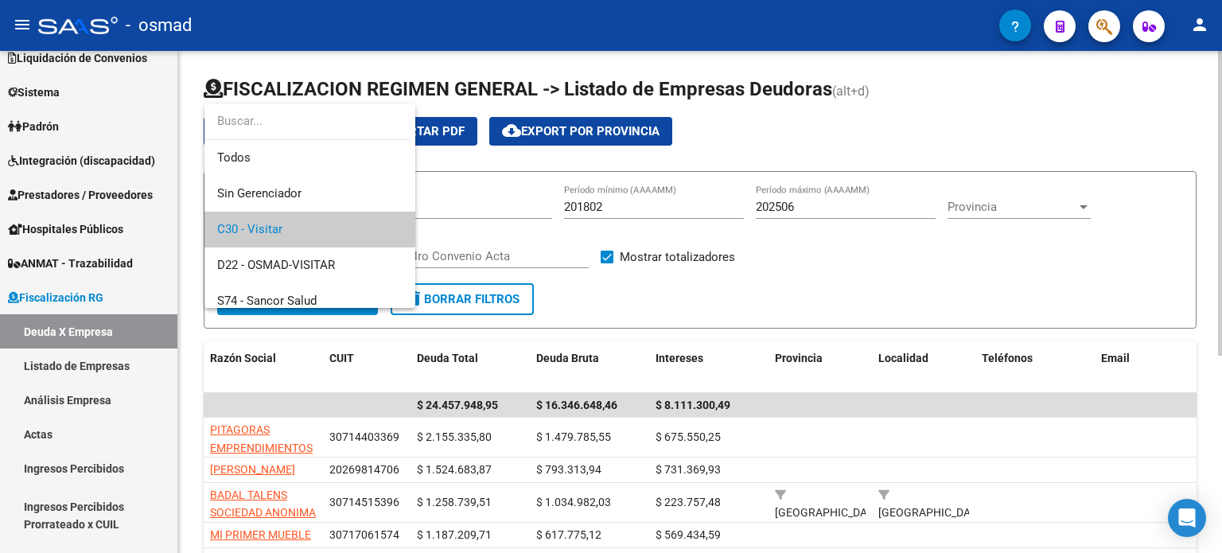
scroll to position [23, 0]
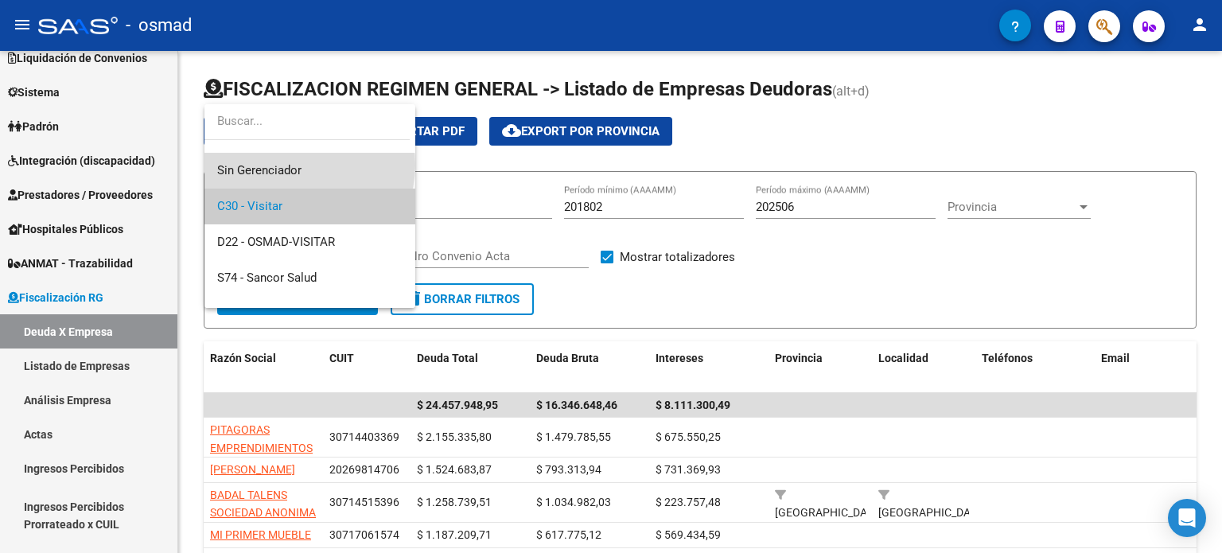
click at [309, 164] on span "Sin Gerenciador" at bounding box center [309, 171] width 185 height 36
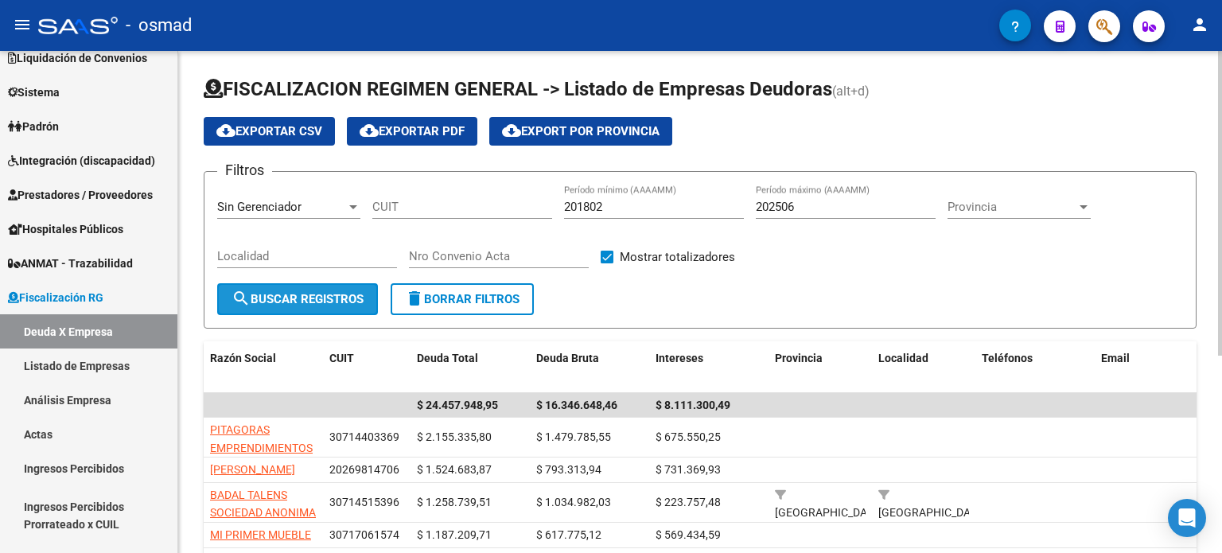
click at [331, 294] on span "search Buscar Registros" at bounding box center [298, 299] width 132 height 14
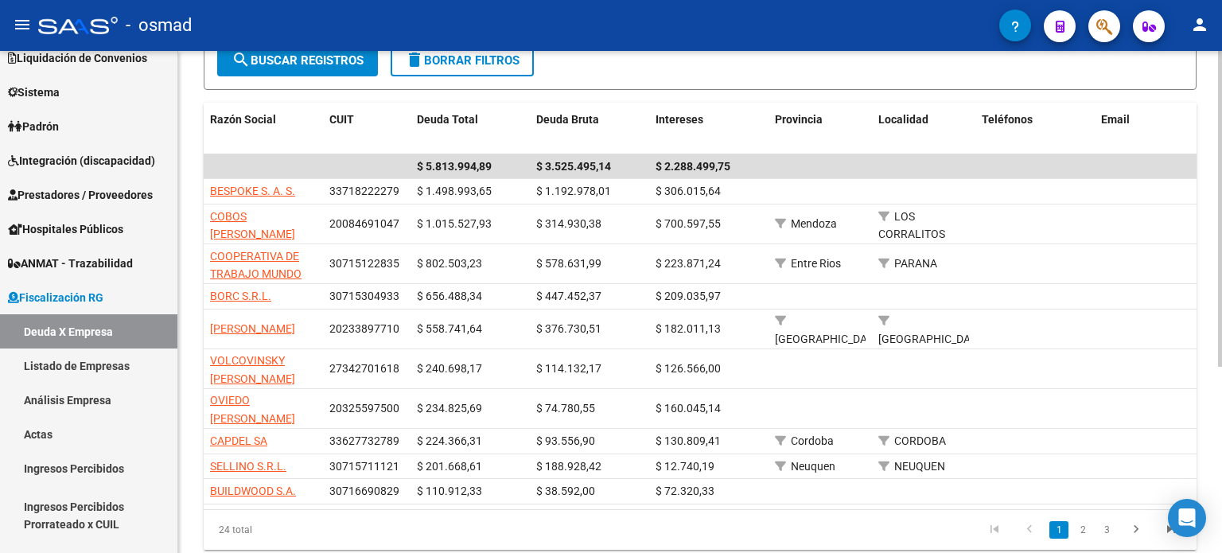
scroll to position [295, 0]
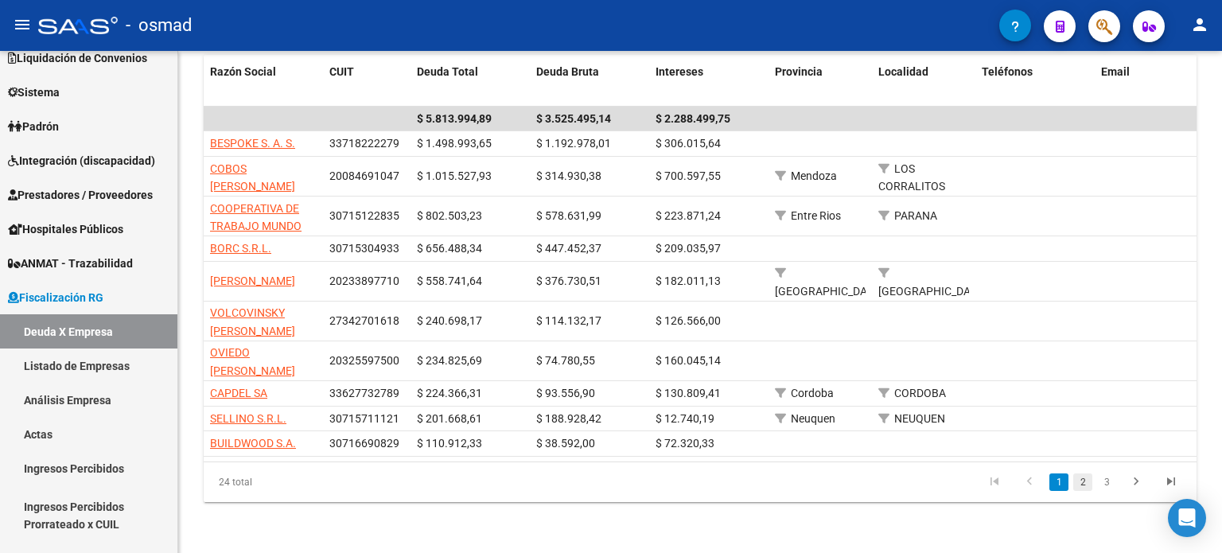
click at [1083, 487] on link "2" at bounding box center [1082, 482] width 19 height 18
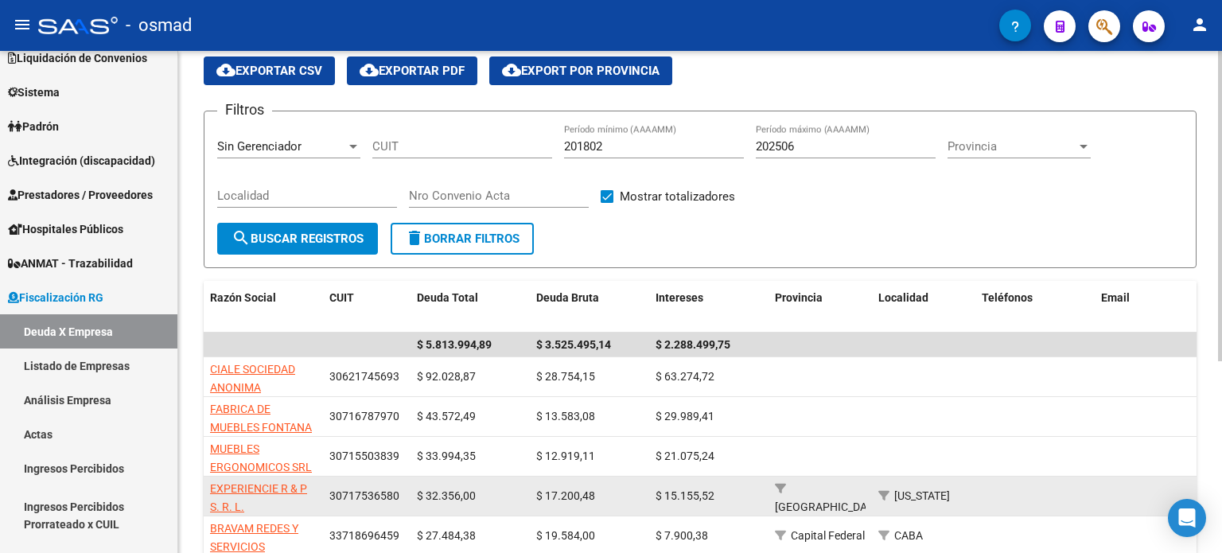
scroll to position [56, 0]
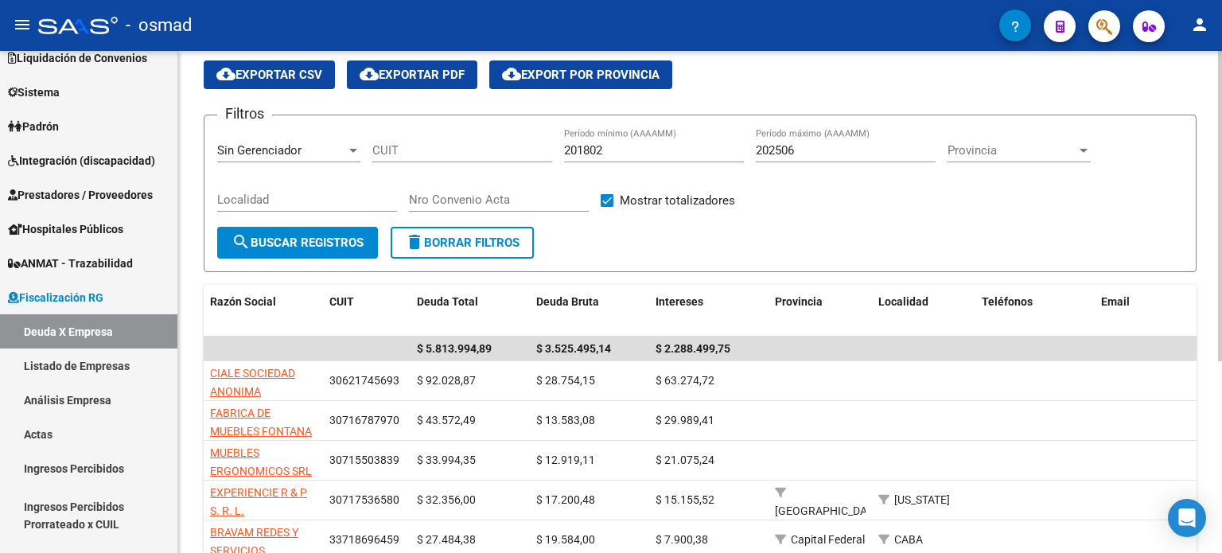
click at [350, 149] on div at bounding box center [353, 151] width 8 height 4
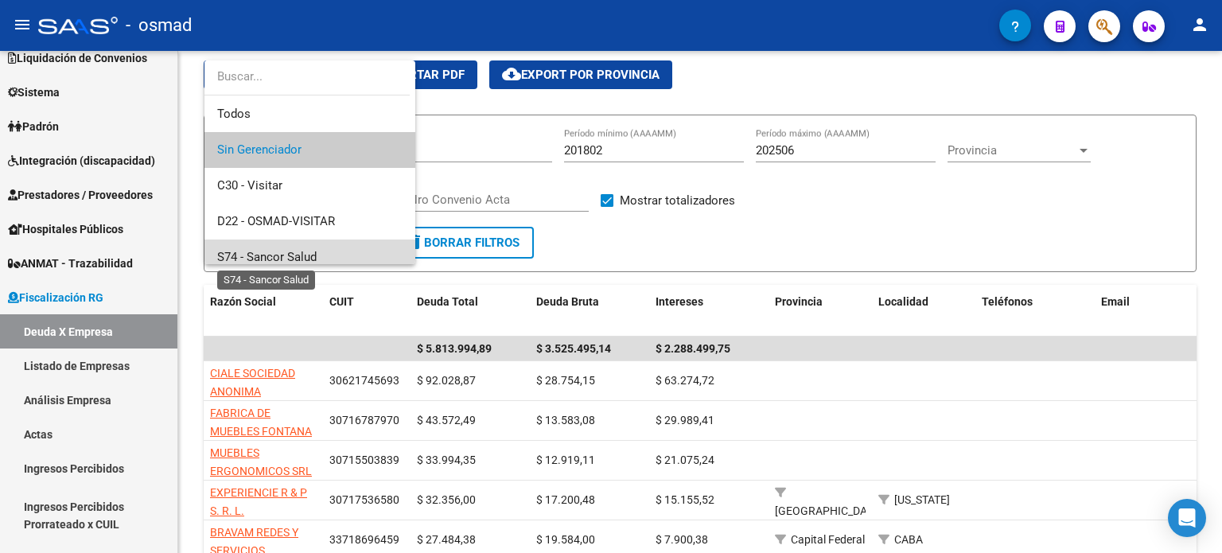
click at [312, 254] on span "S74 - Sancor Salud" at bounding box center [266, 257] width 99 height 14
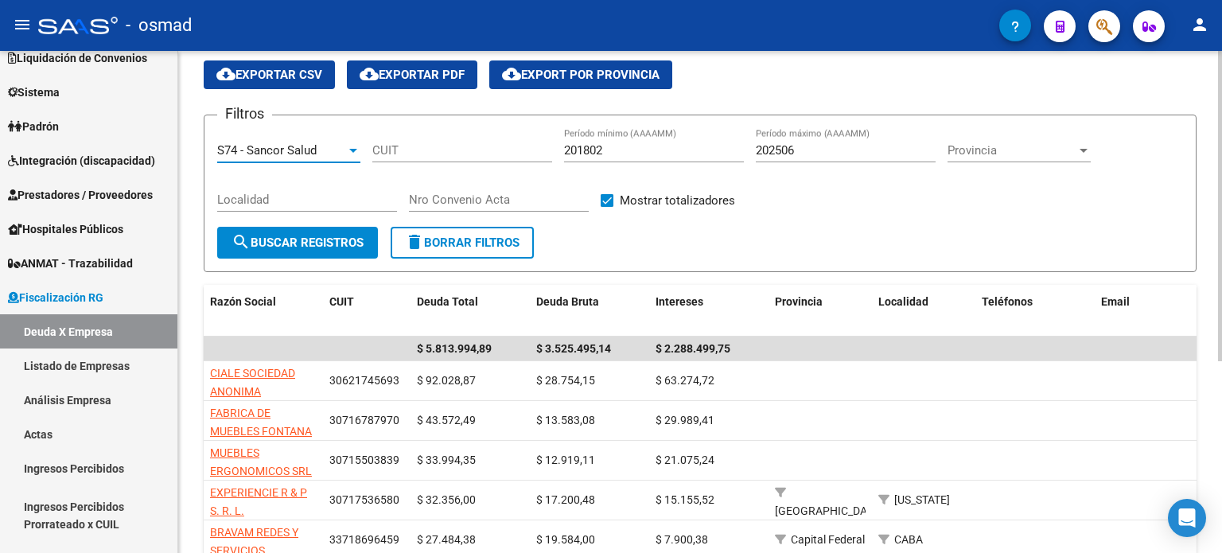
click at [318, 239] on span "search Buscar Registros" at bounding box center [298, 242] width 132 height 14
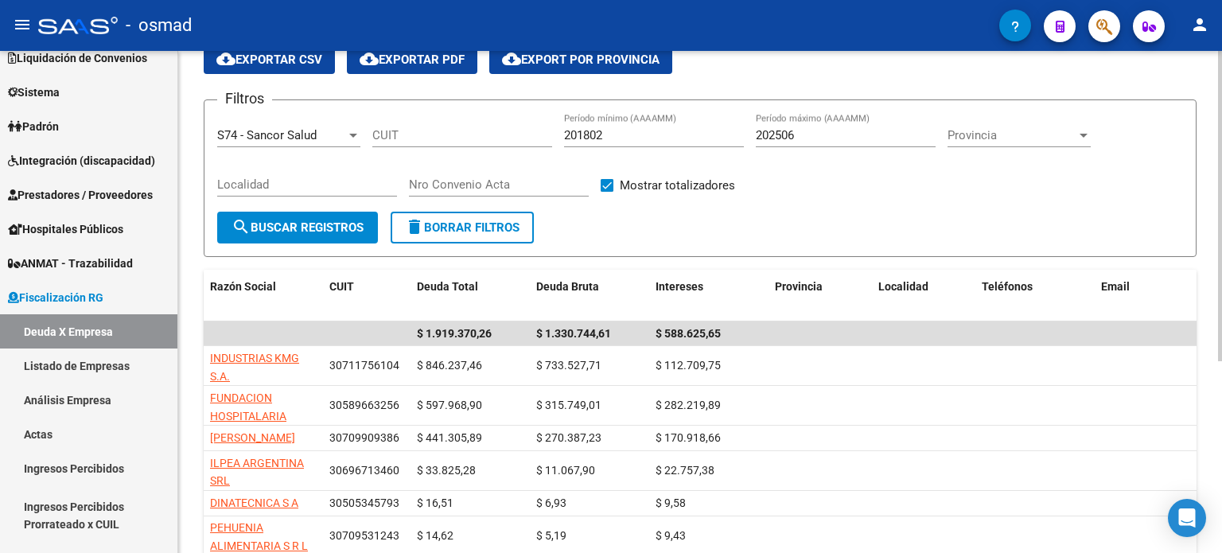
scroll to position [56, 0]
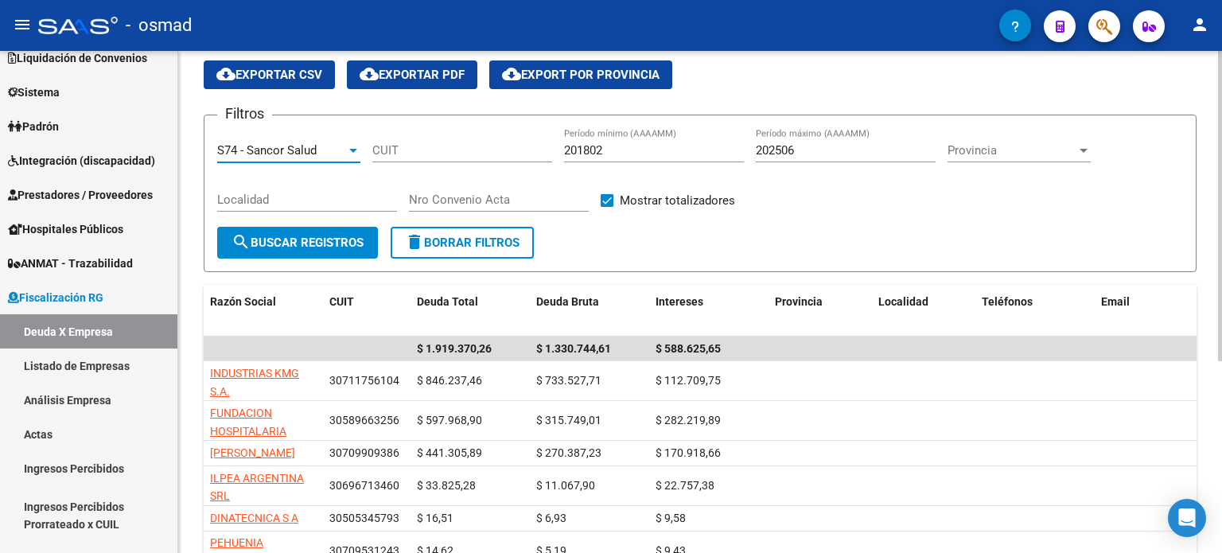
click at [354, 144] on div at bounding box center [353, 150] width 14 height 13
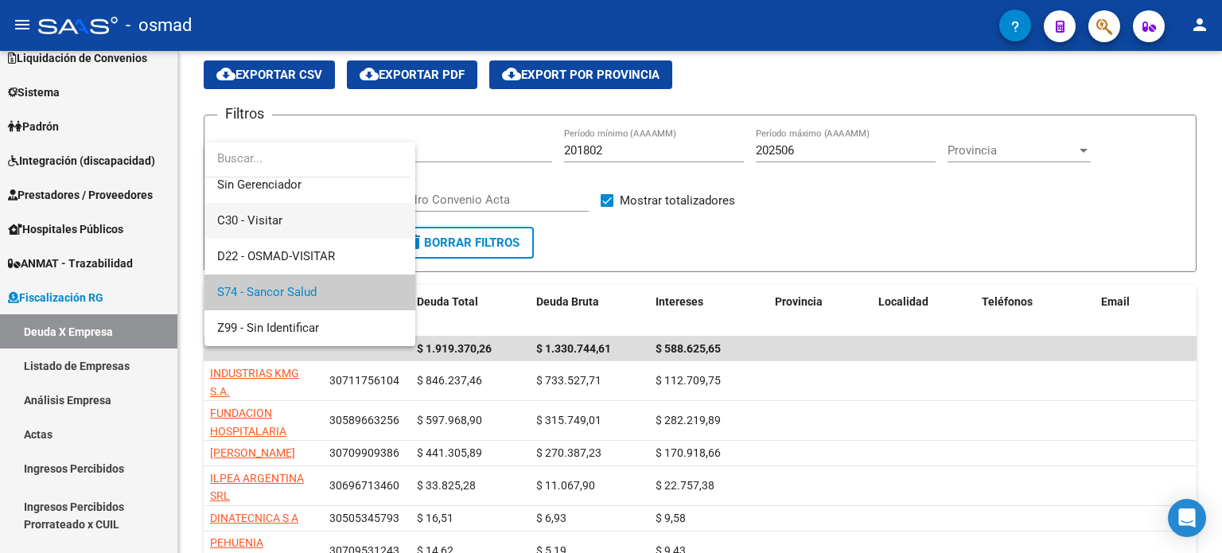
scroll to position [46, 0]
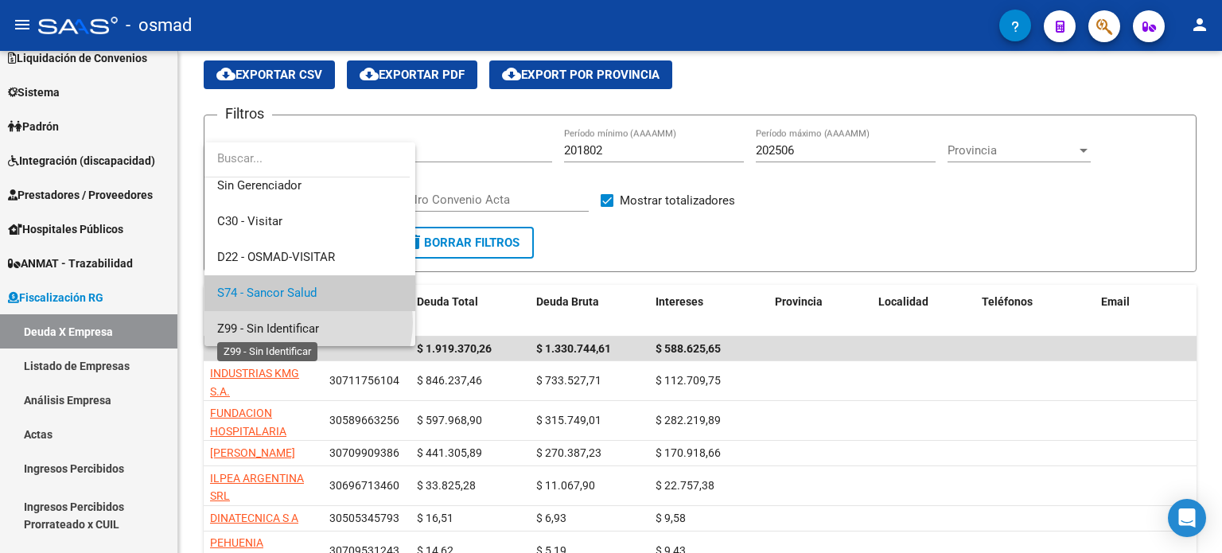
click at [307, 322] on span "Z99 - Sin Identificar" at bounding box center [268, 328] width 102 height 14
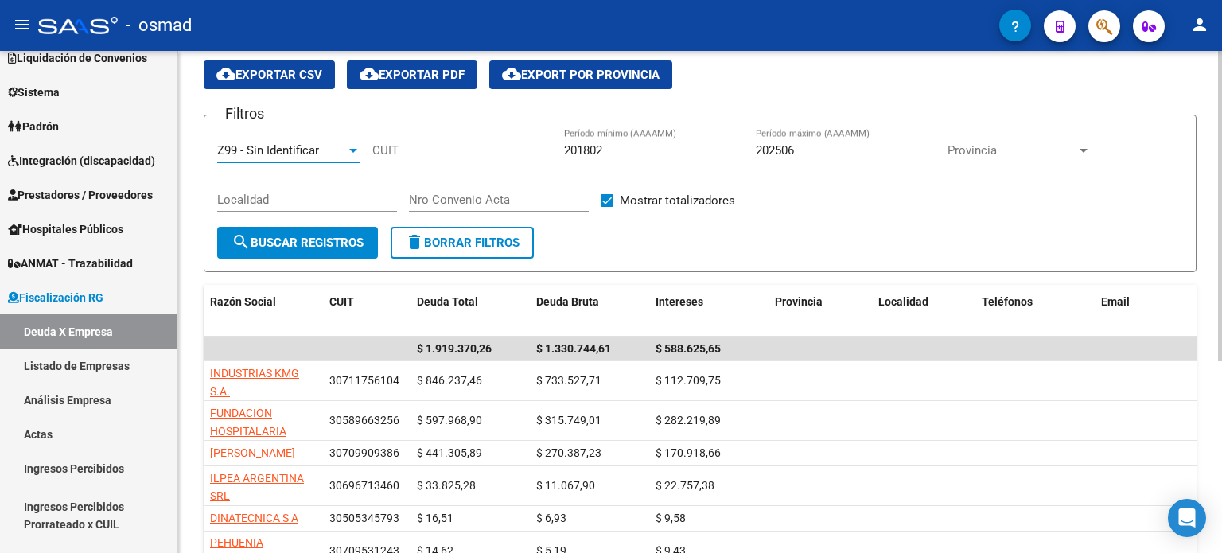
click at [325, 242] on span "search Buscar Registros" at bounding box center [298, 242] width 132 height 14
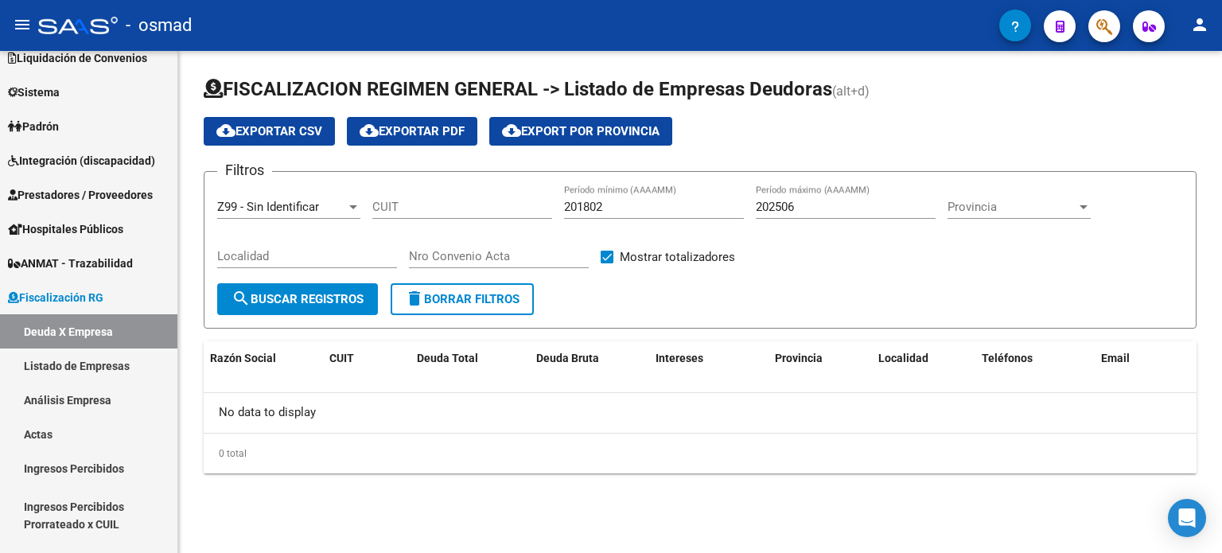
scroll to position [0, 0]
click at [353, 208] on div at bounding box center [353, 206] width 14 height 13
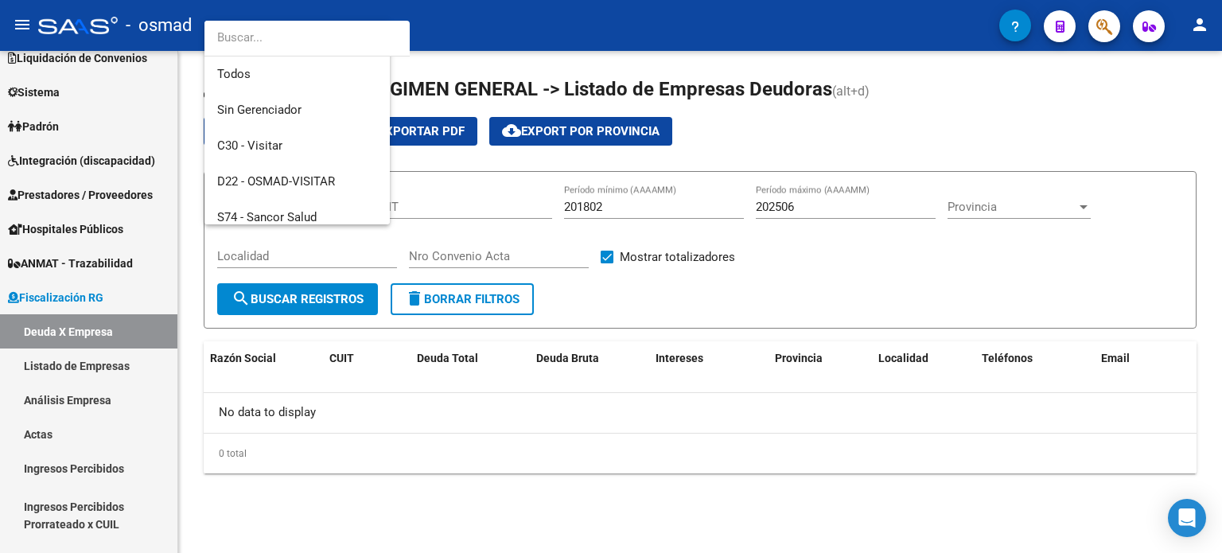
scroll to position [47, 0]
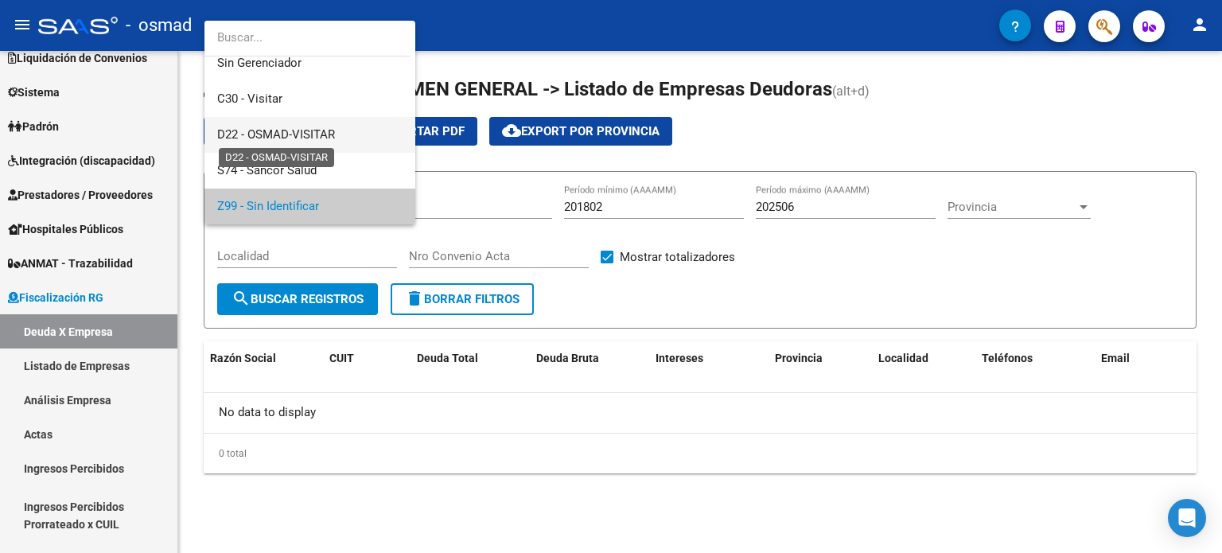
click at [324, 134] on span "D22 - OSMAD-VISITAR" at bounding box center [276, 134] width 118 height 14
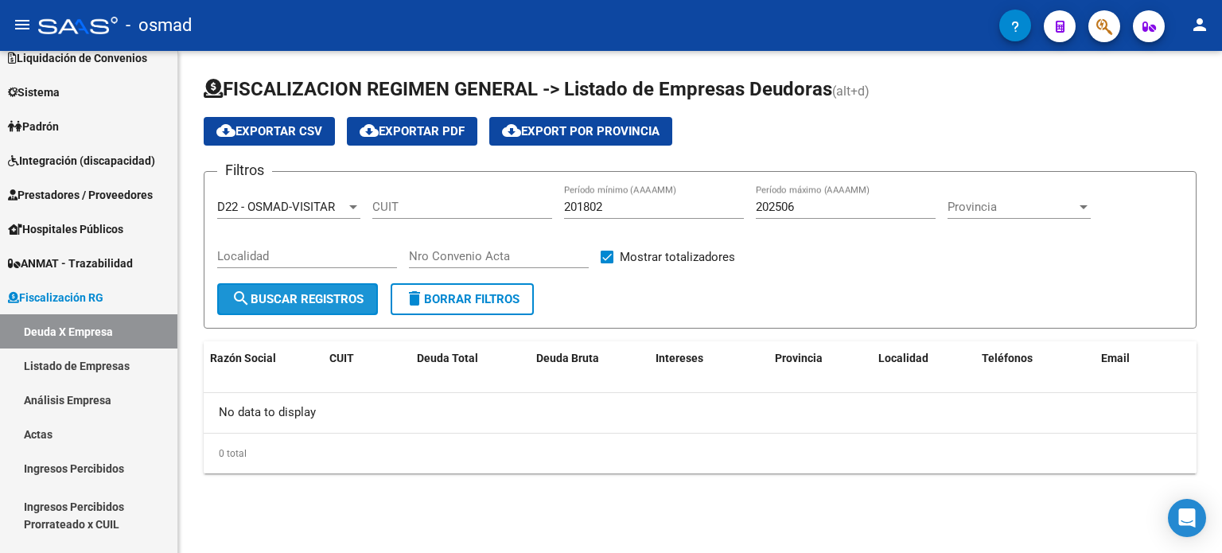
click at [315, 295] on span "search Buscar Registros" at bounding box center [298, 299] width 132 height 14
click at [346, 201] on div at bounding box center [353, 206] width 14 height 13
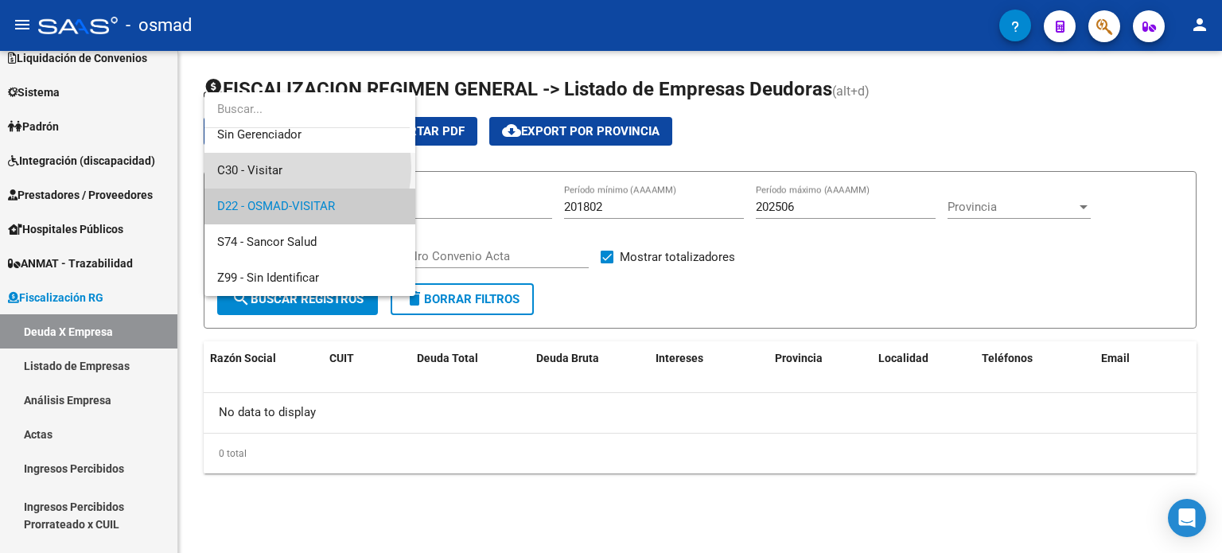
click at [286, 167] on span "C30 - Visitar" at bounding box center [309, 171] width 185 height 36
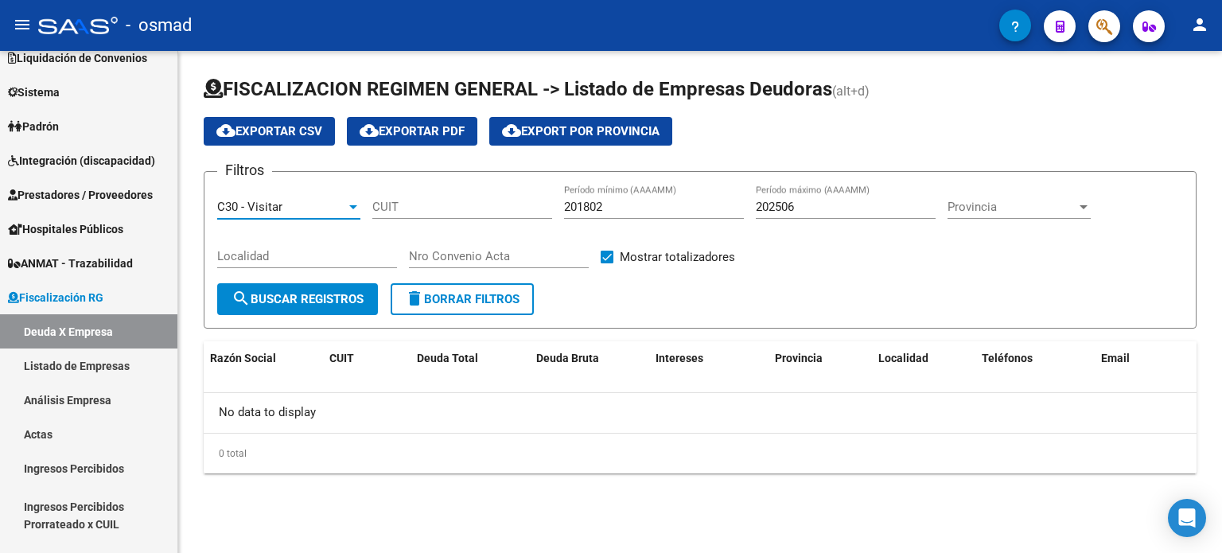
click at [312, 305] on span "search Buscar Registros" at bounding box center [298, 299] width 132 height 14
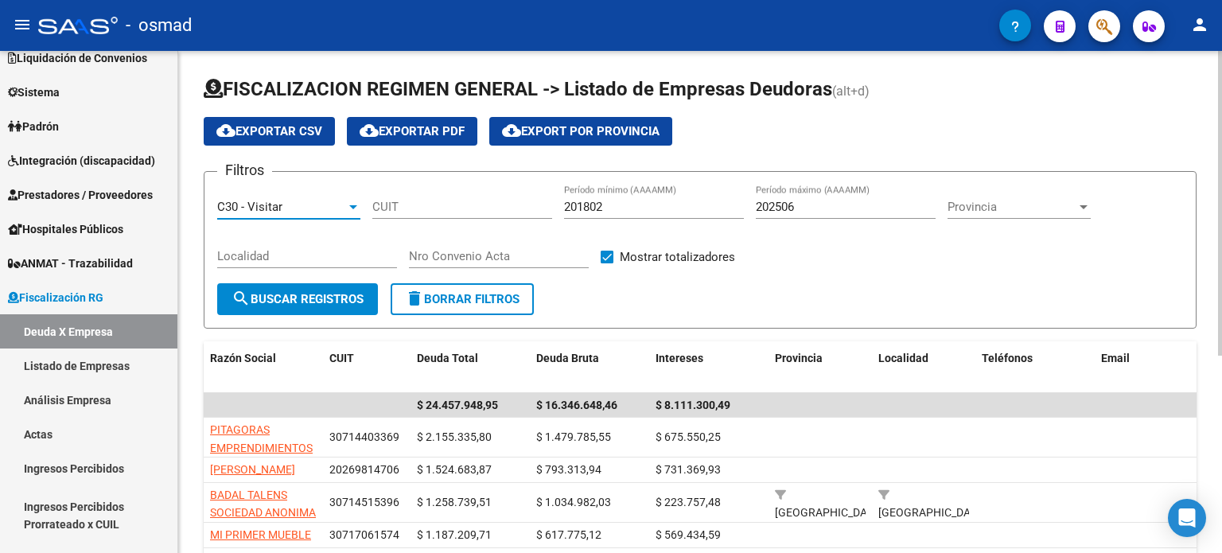
click at [354, 202] on div at bounding box center [353, 206] width 14 height 13
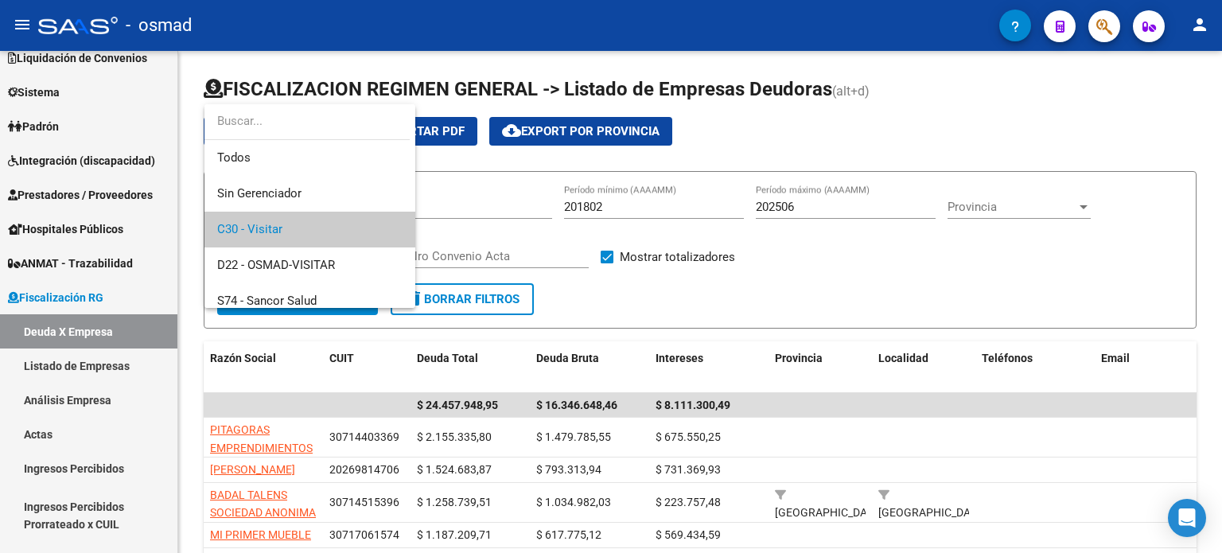
scroll to position [23, 0]
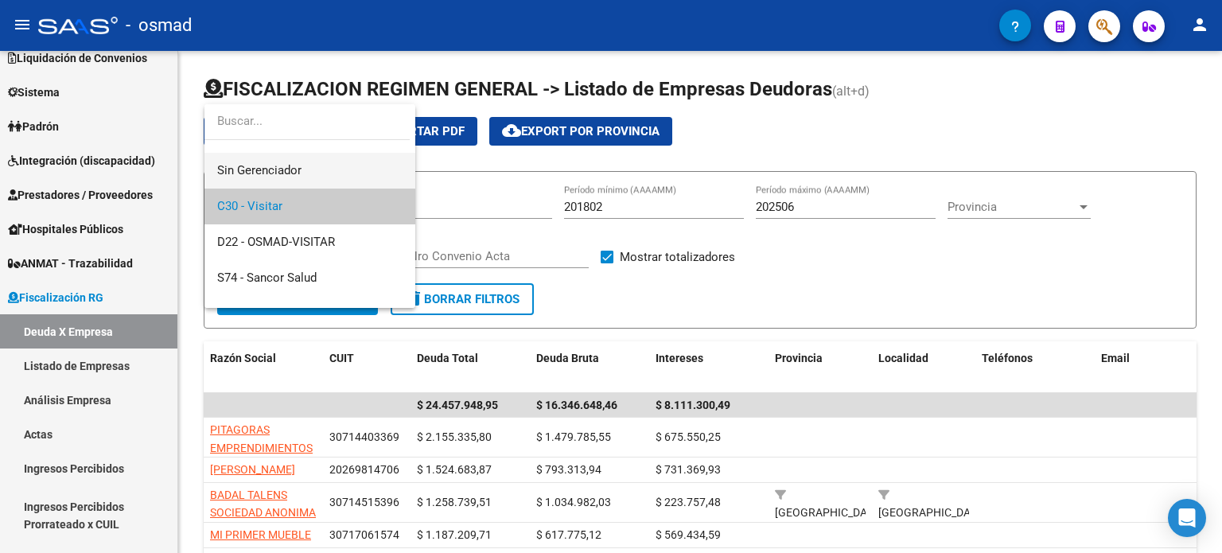
click at [270, 161] on span "Sin Gerenciador" at bounding box center [309, 171] width 185 height 36
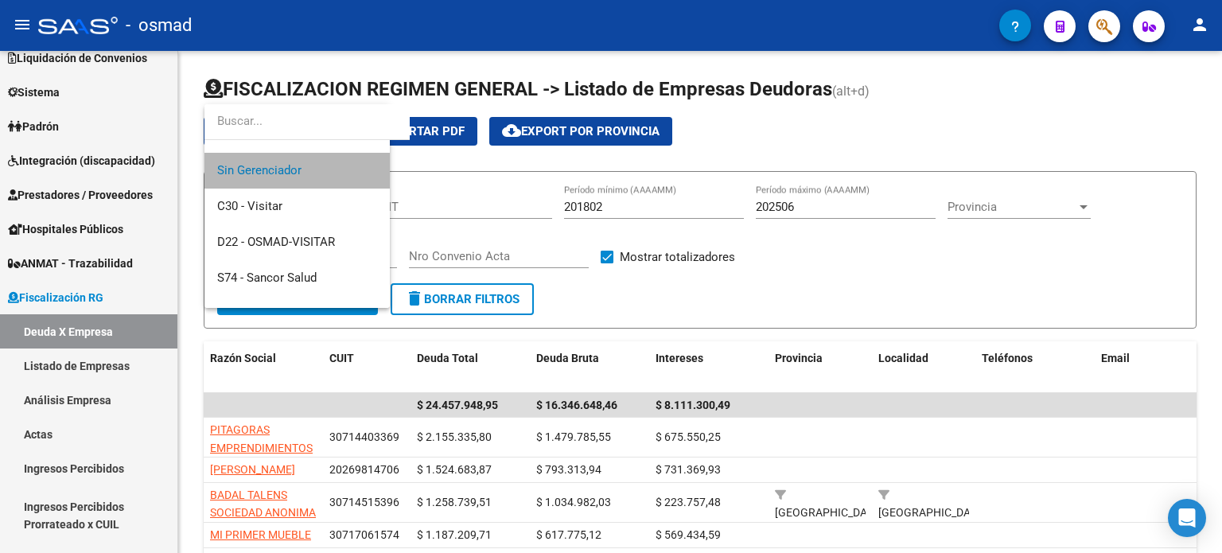
scroll to position [35, 0]
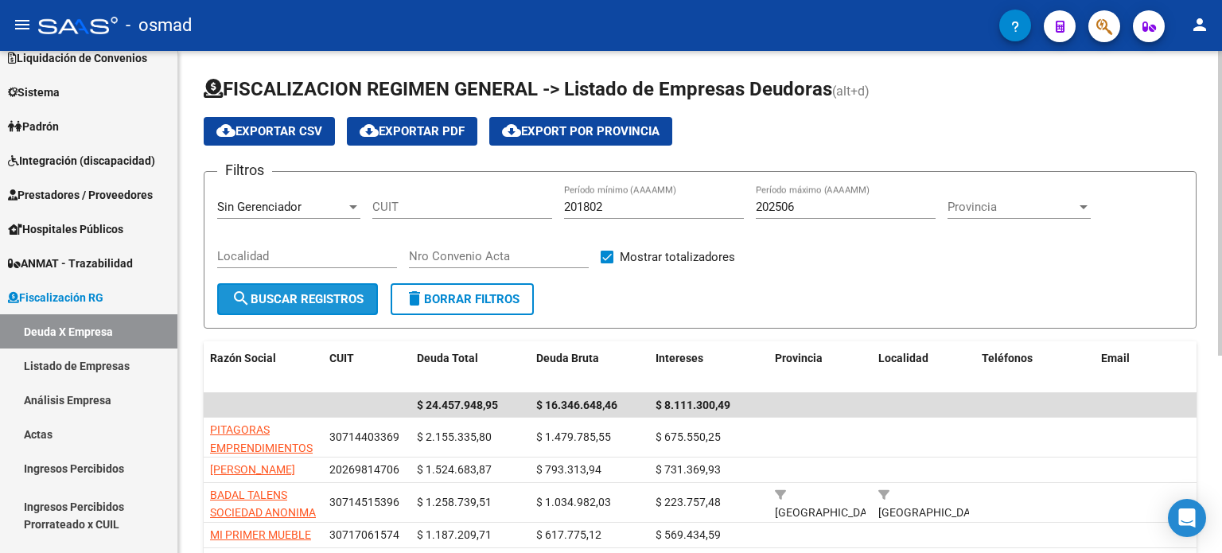
click at [305, 286] on button "search Buscar Registros" at bounding box center [297, 299] width 161 height 32
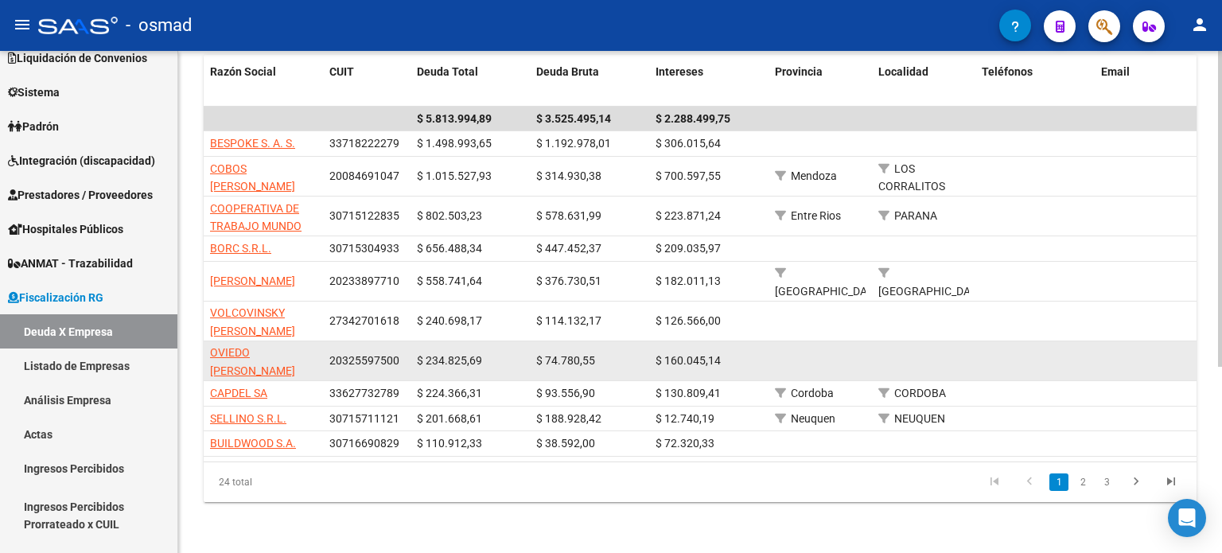
scroll to position [216, 0]
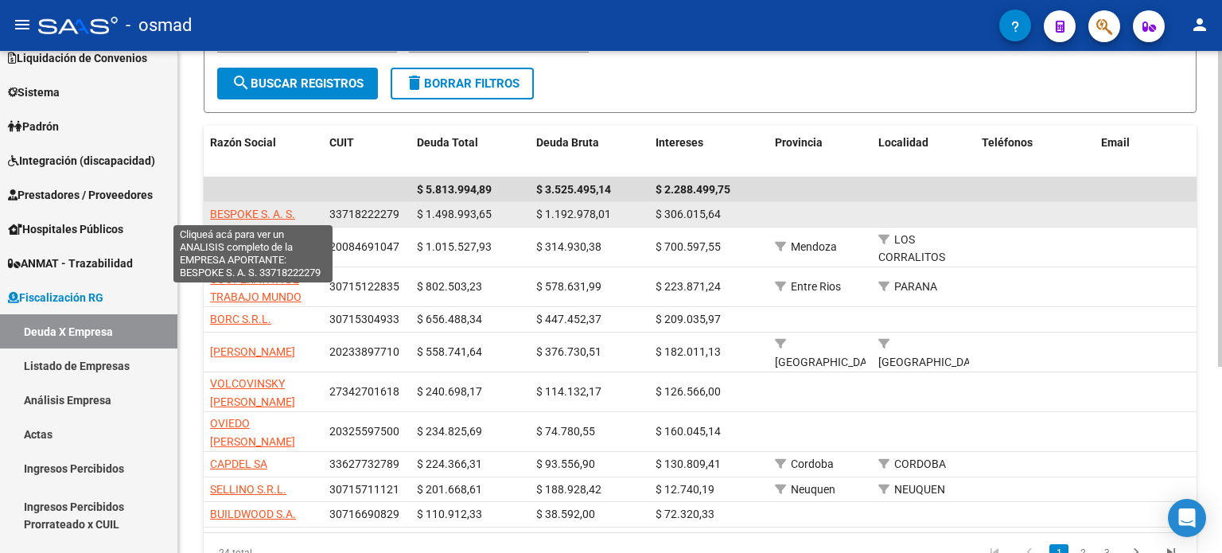
click at [282, 211] on span "BESPOKE S. A. S." at bounding box center [252, 214] width 85 height 13
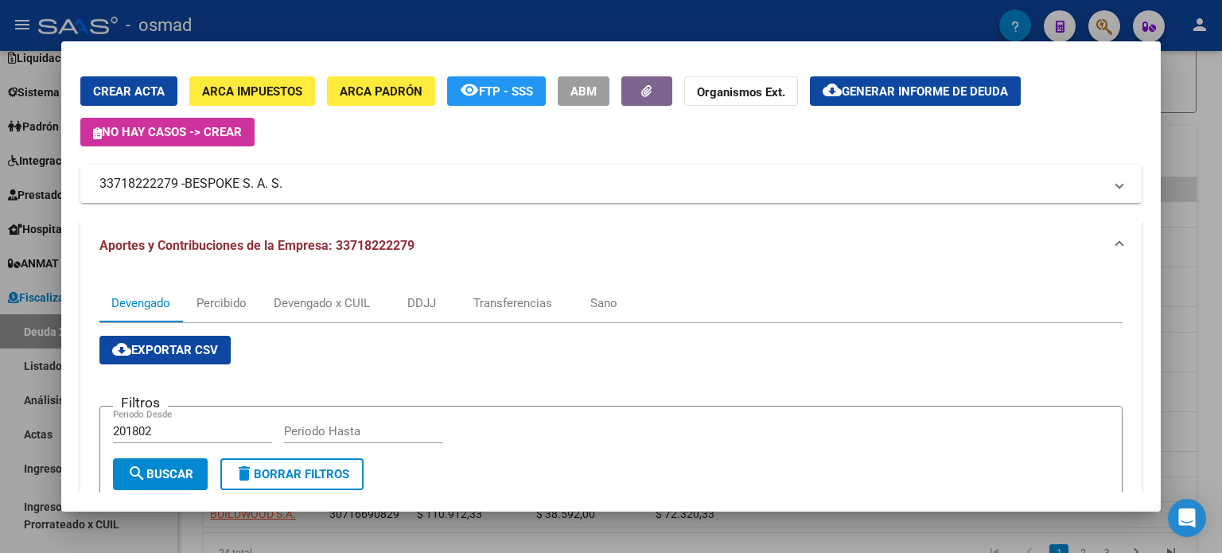
scroll to position [0, 0]
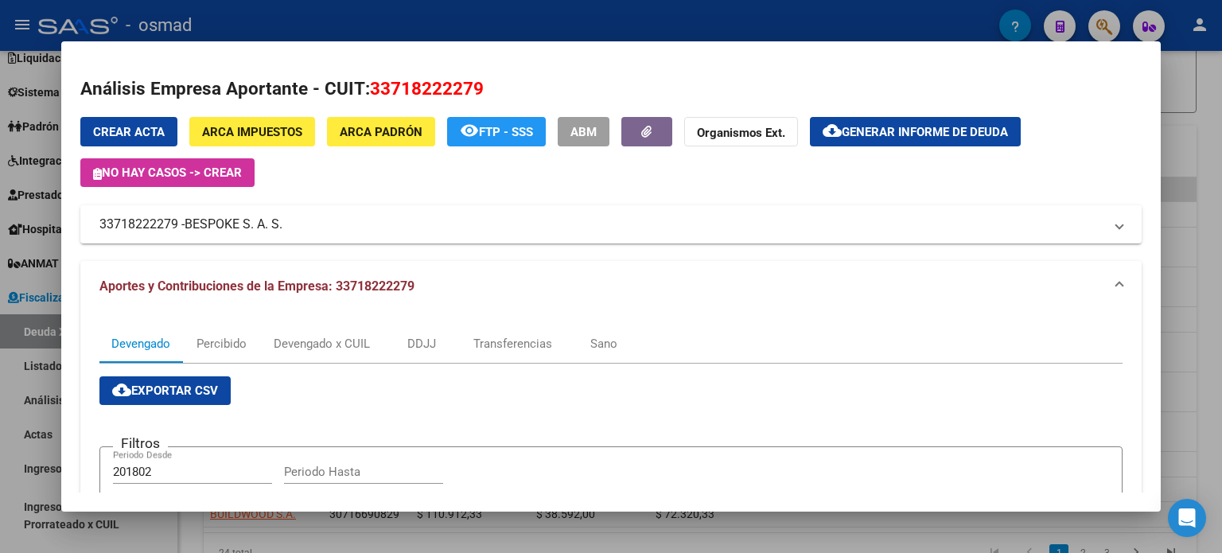
click at [367, 7] on div at bounding box center [611, 276] width 1222 height 553
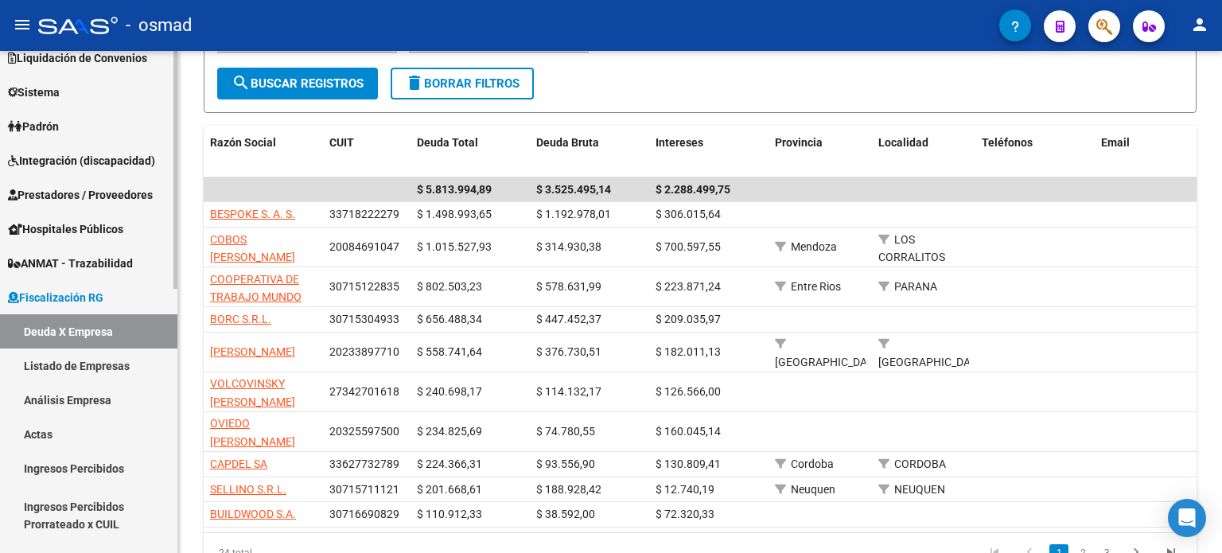
click at [84, 366] on link "Listado de Empresas" at bounding box center [88, 365] width 177 height 34
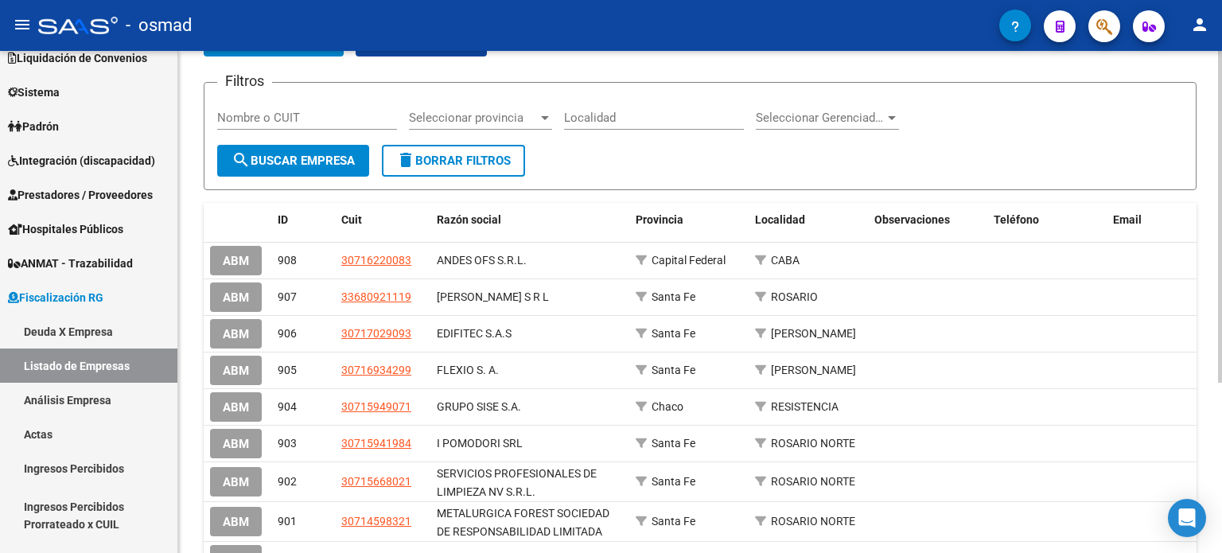
scroll to position [159, 0]
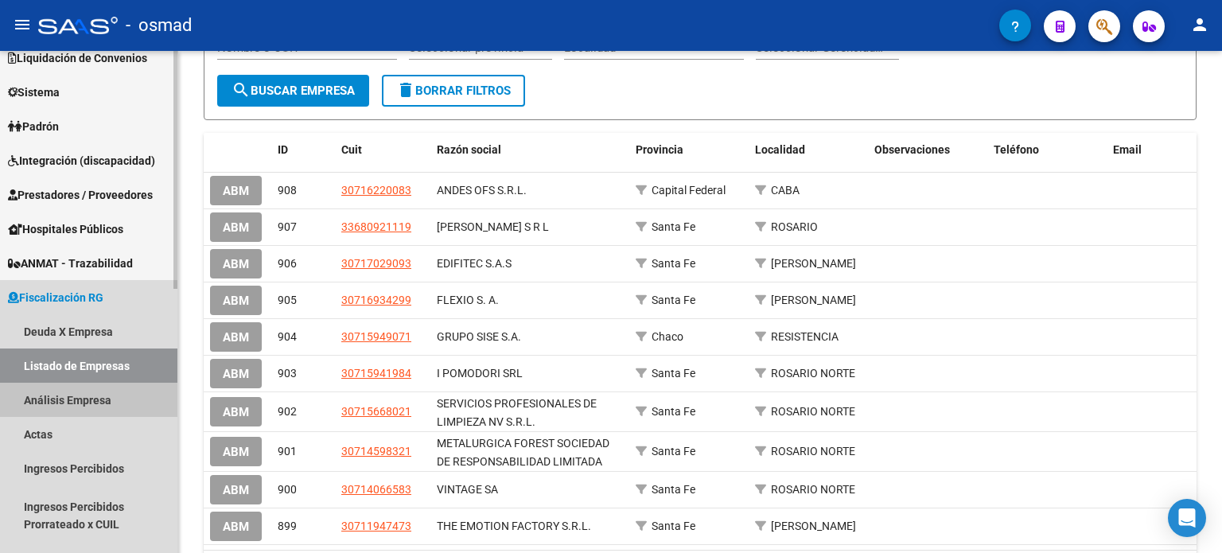
click at [81, 400] on link "Análisis Empresa" at bounding box center [88, 400] width 177 height 34
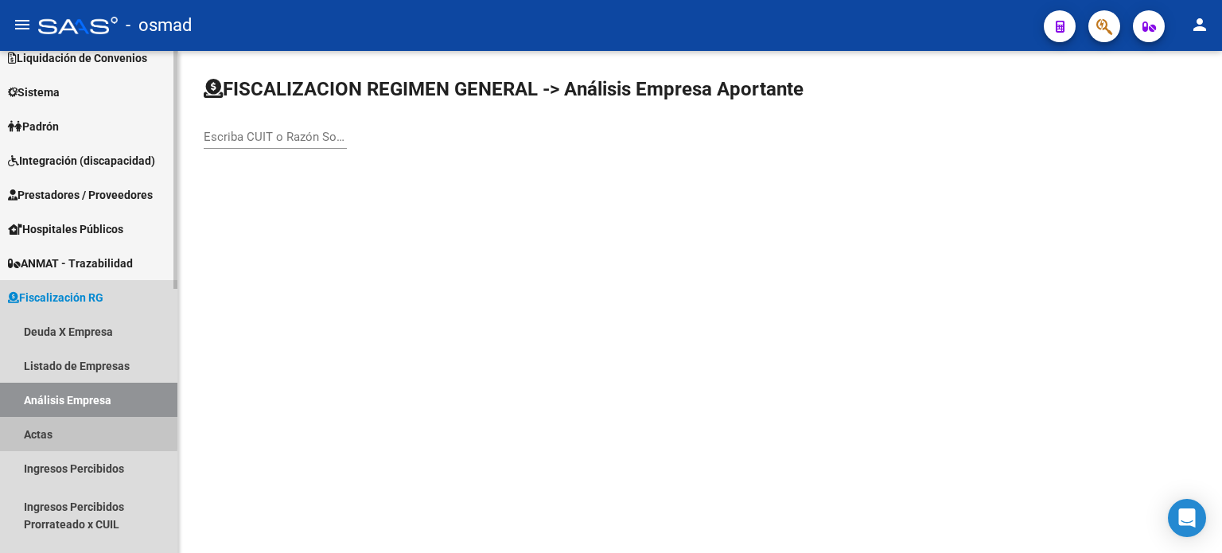
click at [54, 430] on link "Actas" at bounding box center [88, 434] width 177 height 34
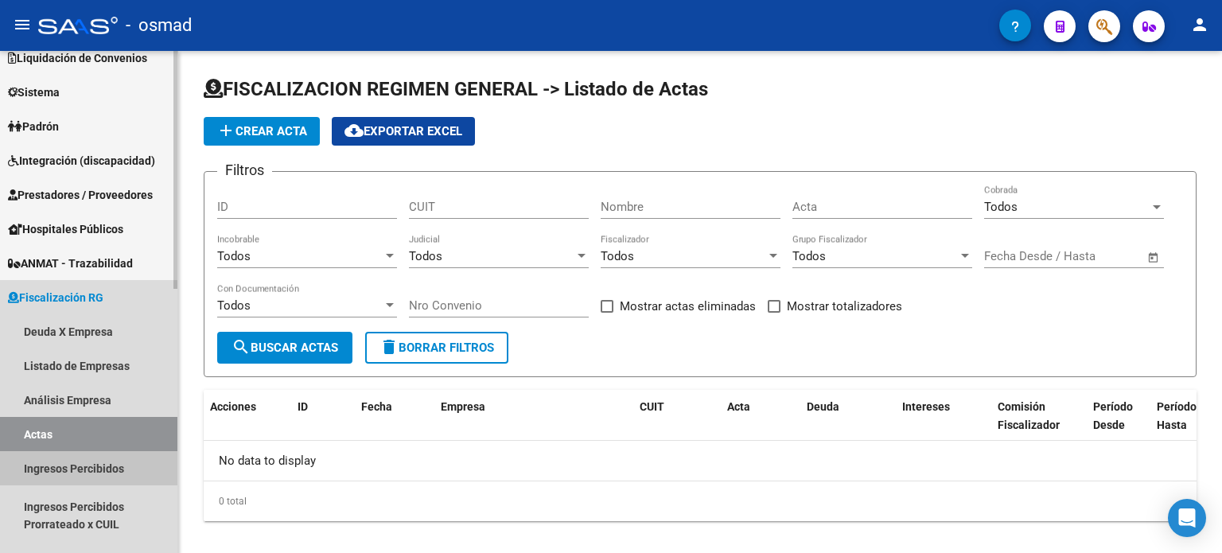
click at [55, 470] on link "Ingresos Percibidos" at bounding box center [88, 468] width 177 height 34
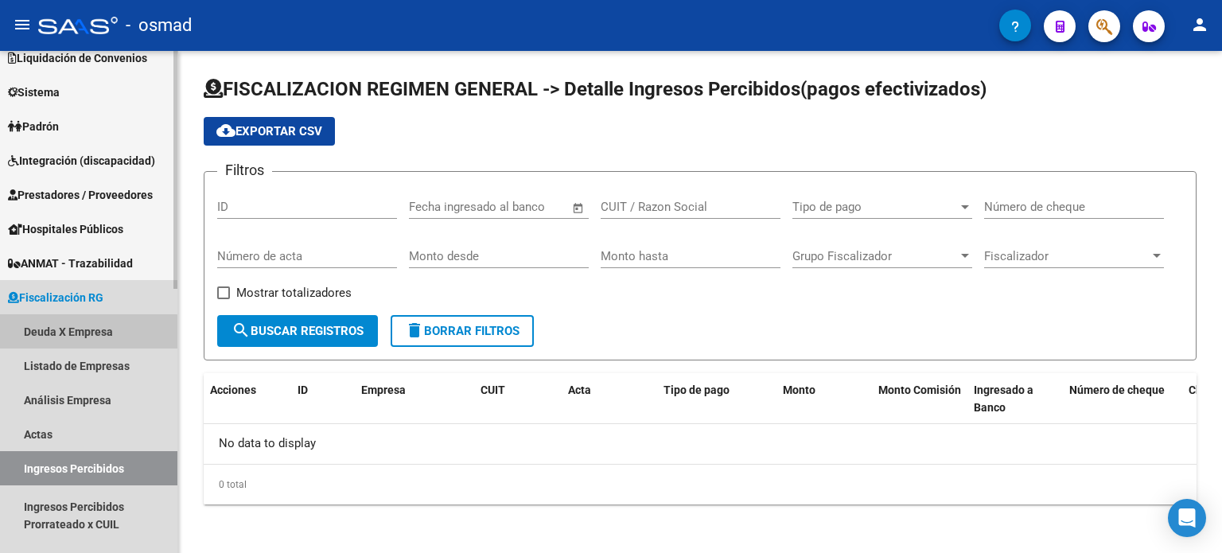
click at [66, 333] on link "Deuda X Empresa" at bounding box center [88, 331] width 177 height 34
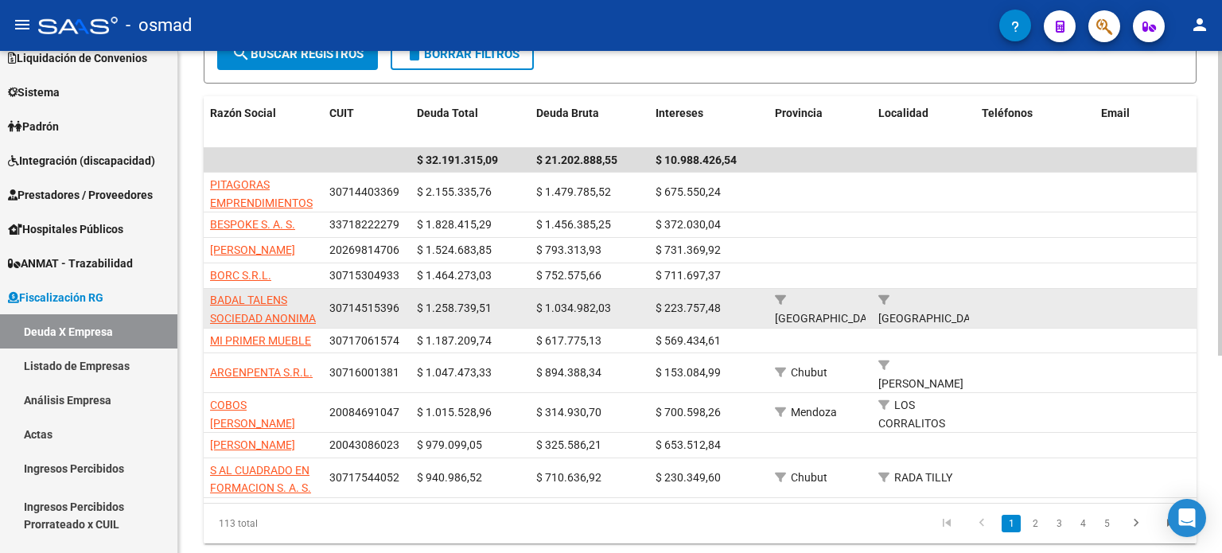
scroll to position [165, 0]
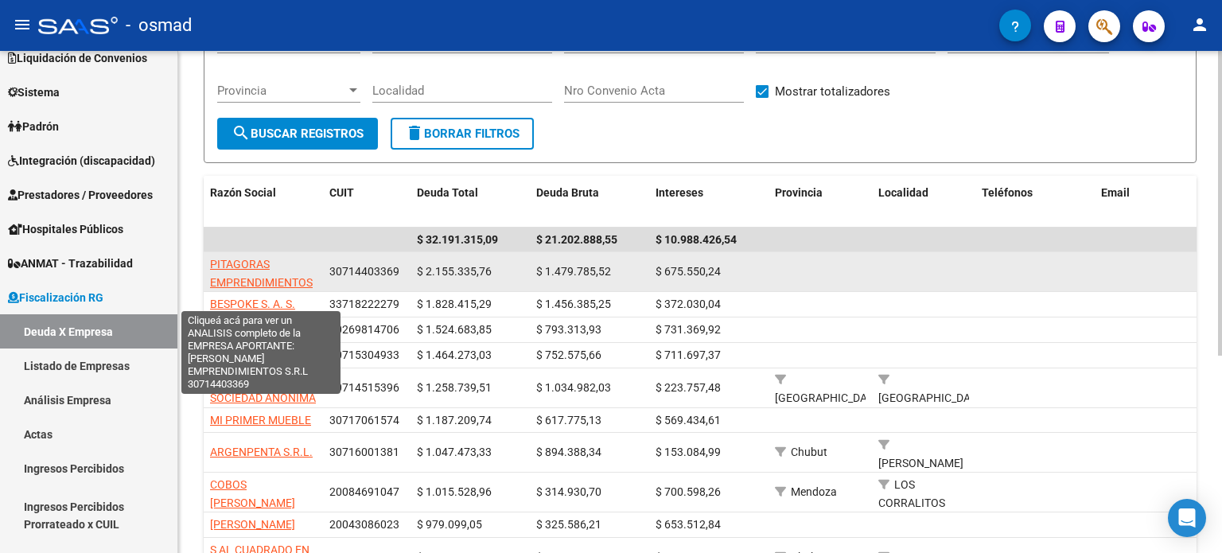
click at [258, 267] on span "PITAGORAS EMPRENDIMIENTOS S.R.L" at bounding box center [261, 282] width 103 height 49
type textarea "30714403369"
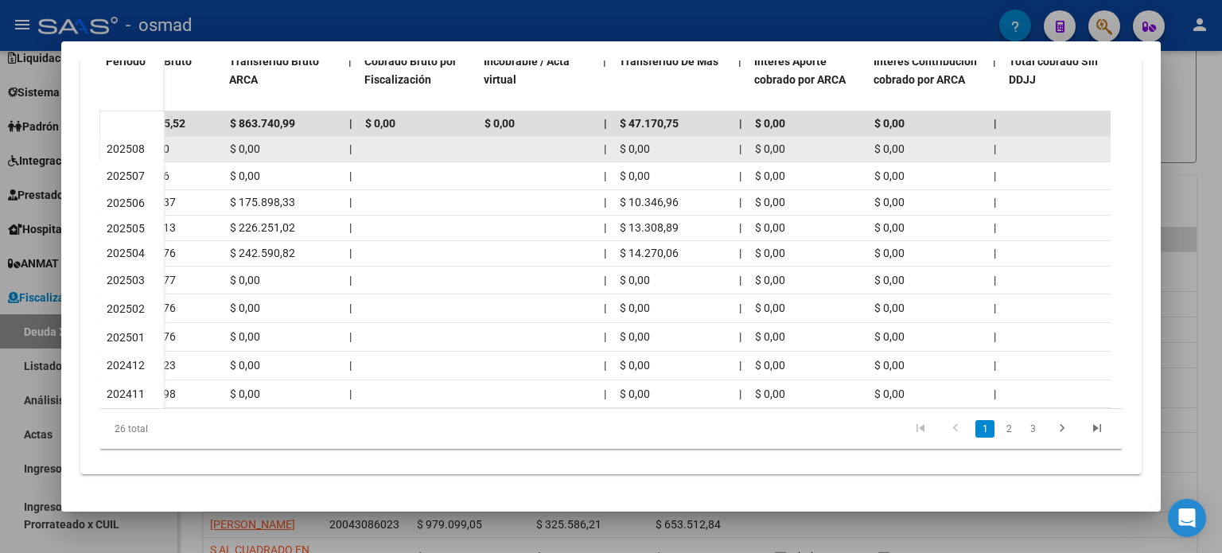
scroll to position [123, 0]
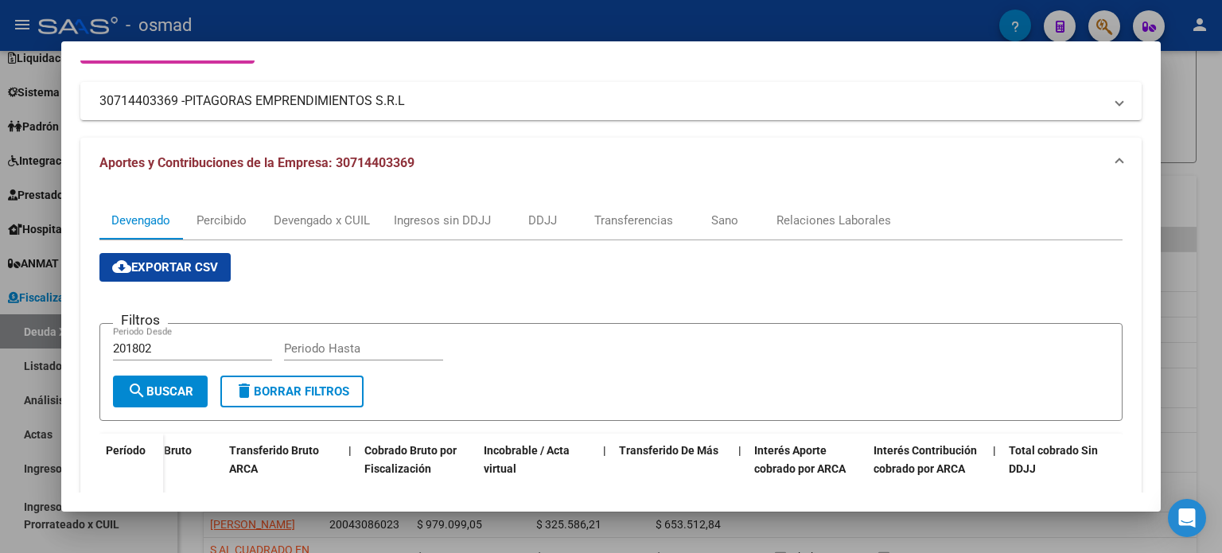
click at [404, 28] on div at bounding box center [611, 276] width 1222 height 553
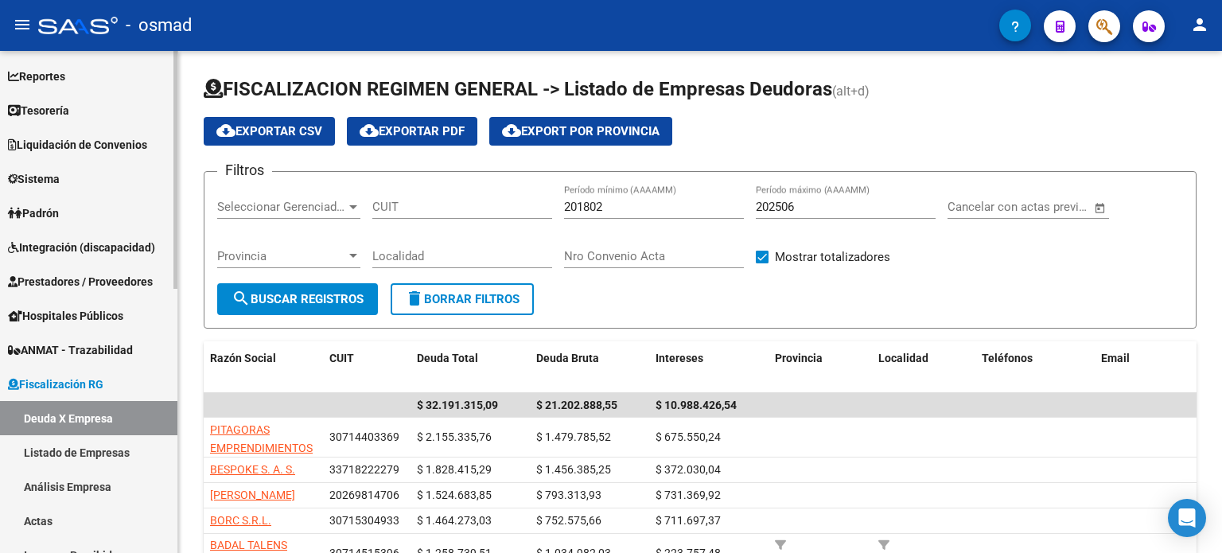
scroll to position [0, 0]
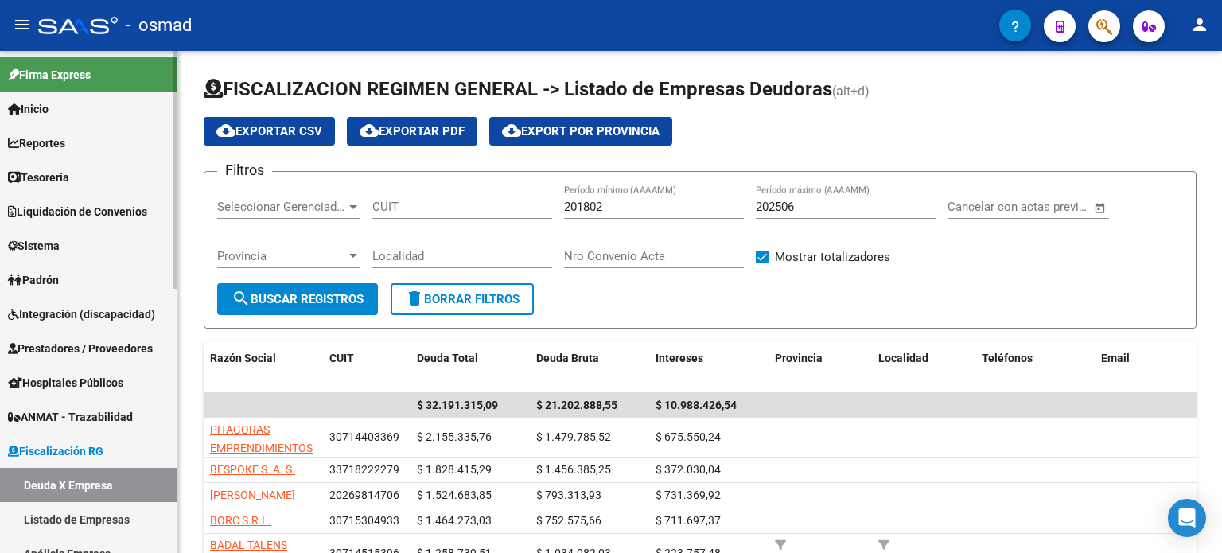
click at [100, 206] on span "Liquidación de Convenios" at bounding box center [77, 212] width 139 height 18
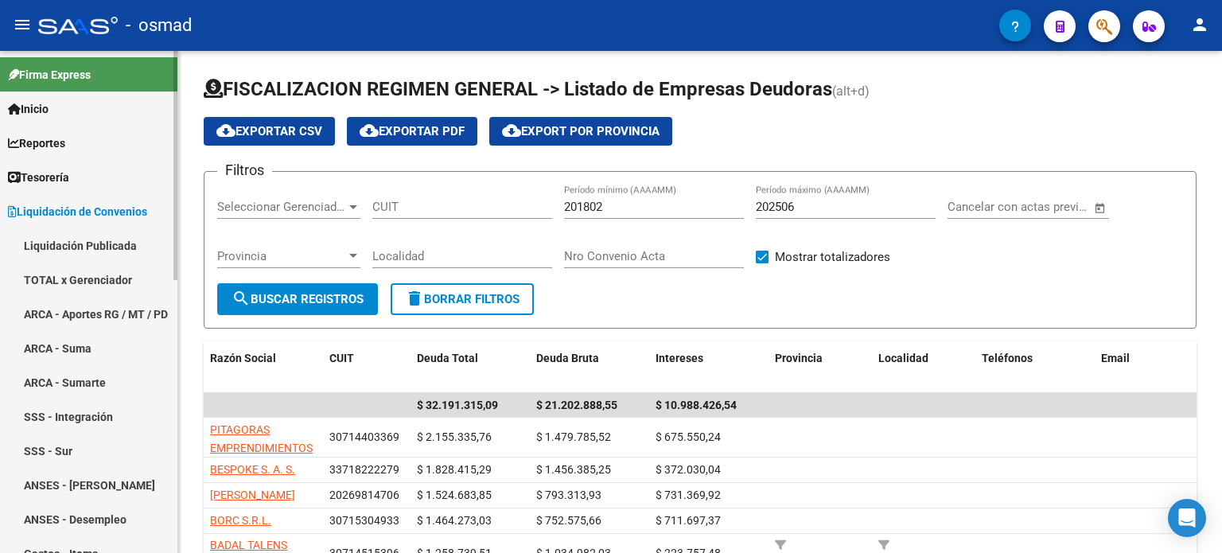
click at [92, 279] on link "TOTAL x Gerenciador" at bounding box center [88, 280] width 177 height 34
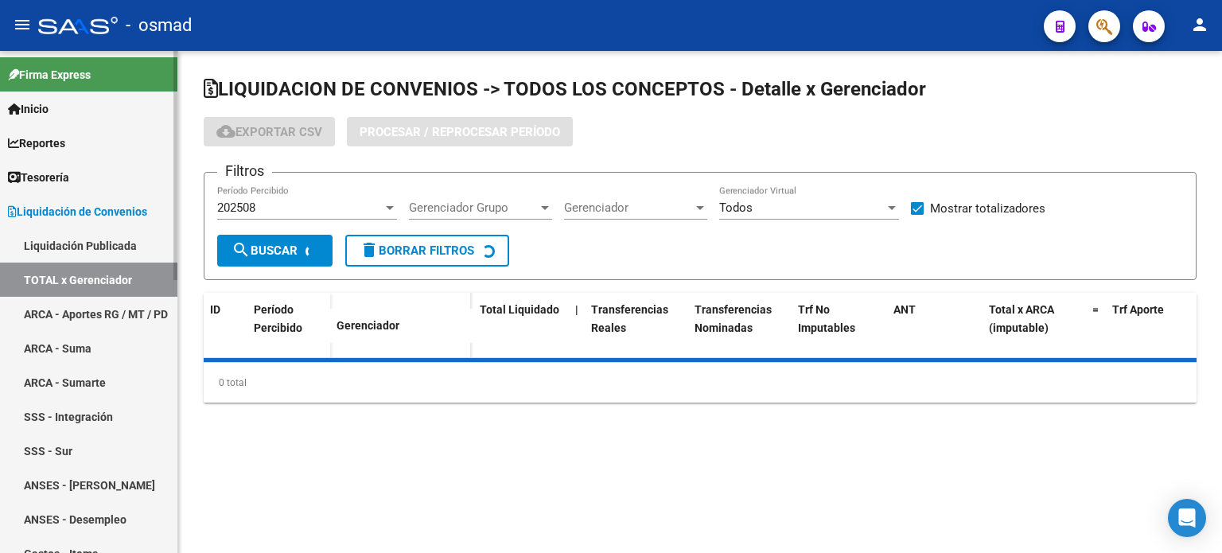
checkbox input "true"
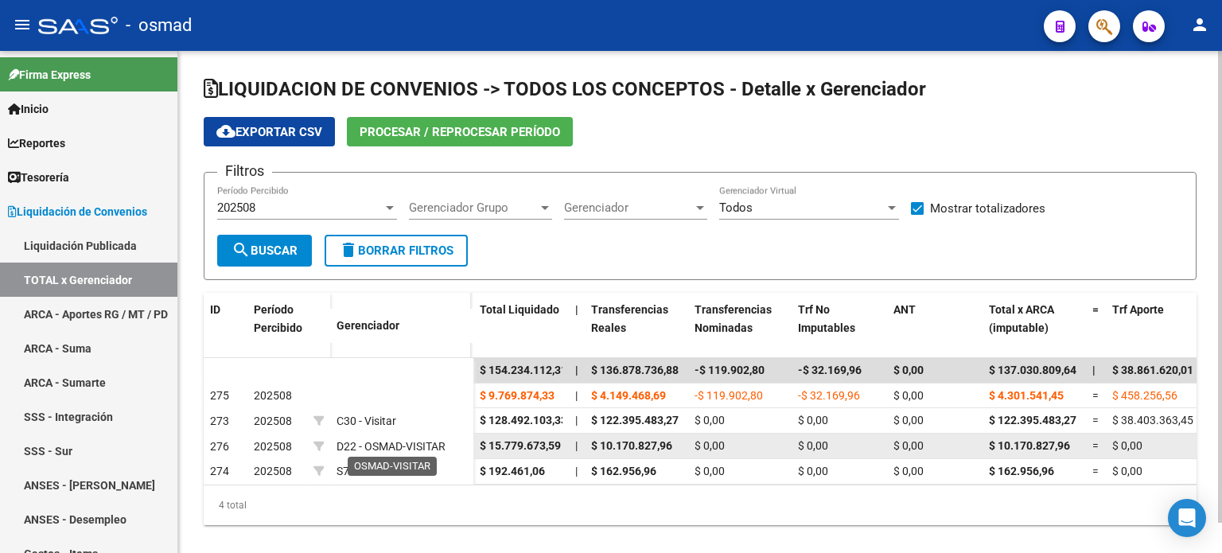
scroll to position [32, 0]
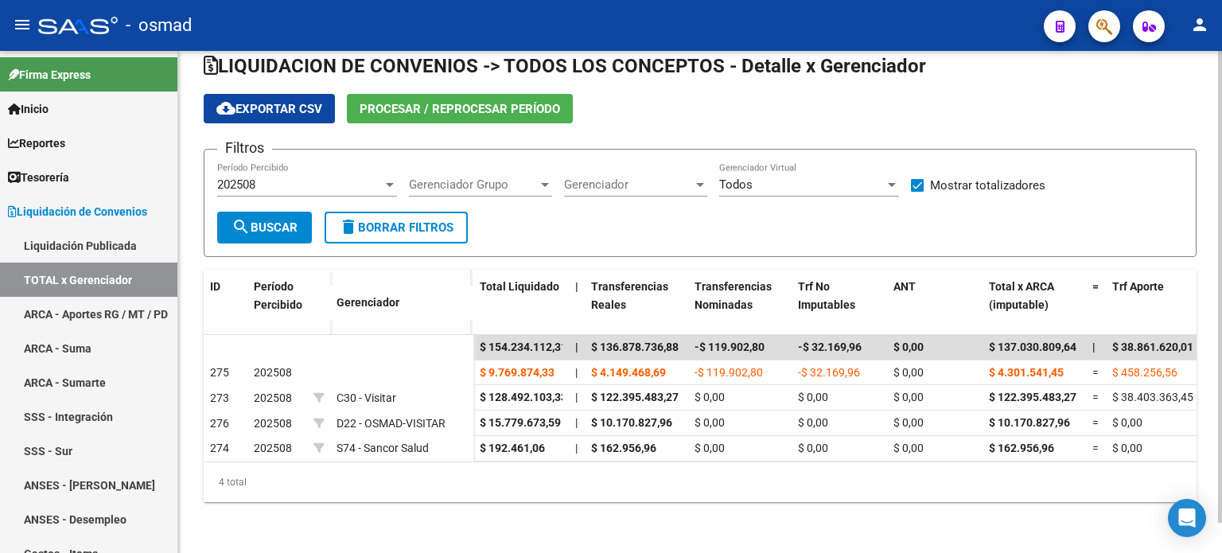
click at [362, 473] on div "4 total" at bounding box center [700, 482] width 993 height 40
click at [553, 228] on form "Filtros 202508 Período Percibido Gerenciador Grupo Gerenciador Grupo Gerenciado…" at bounding box center [700, 203] width 993 height 108
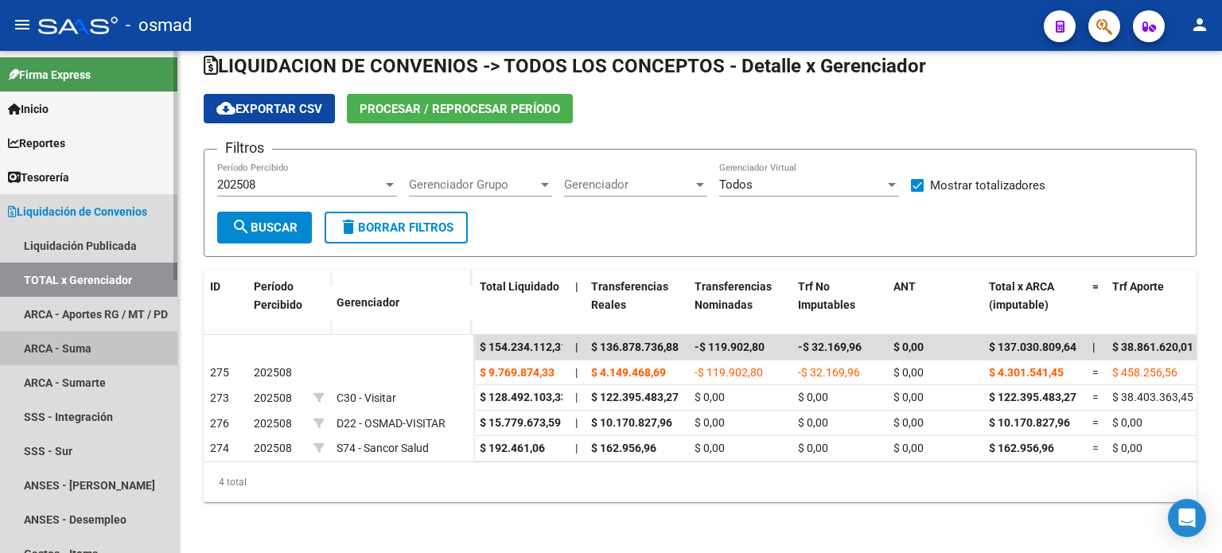
click at [49, 349] on link "ARCA - Suma" at bounding box center [88, 348] width 177 height 34
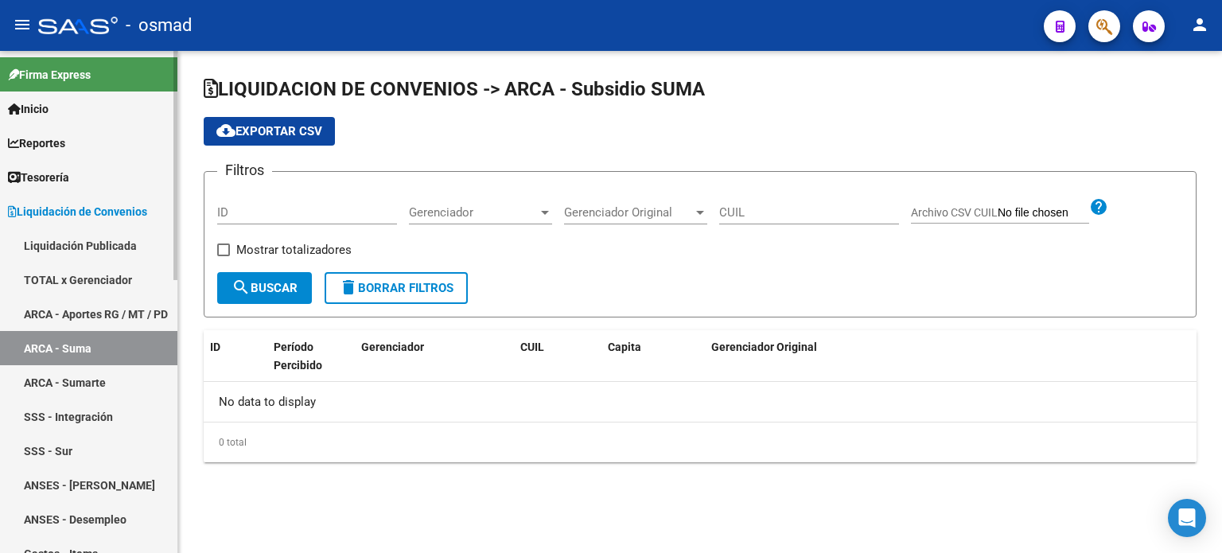
checkbox input "true"
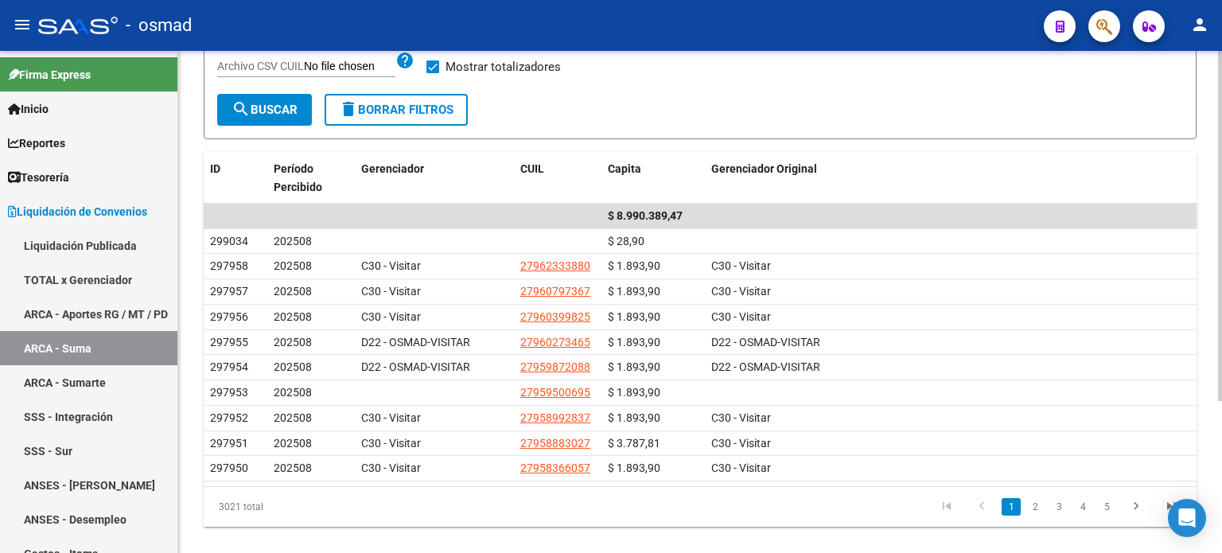
scroll to position [216, 0]
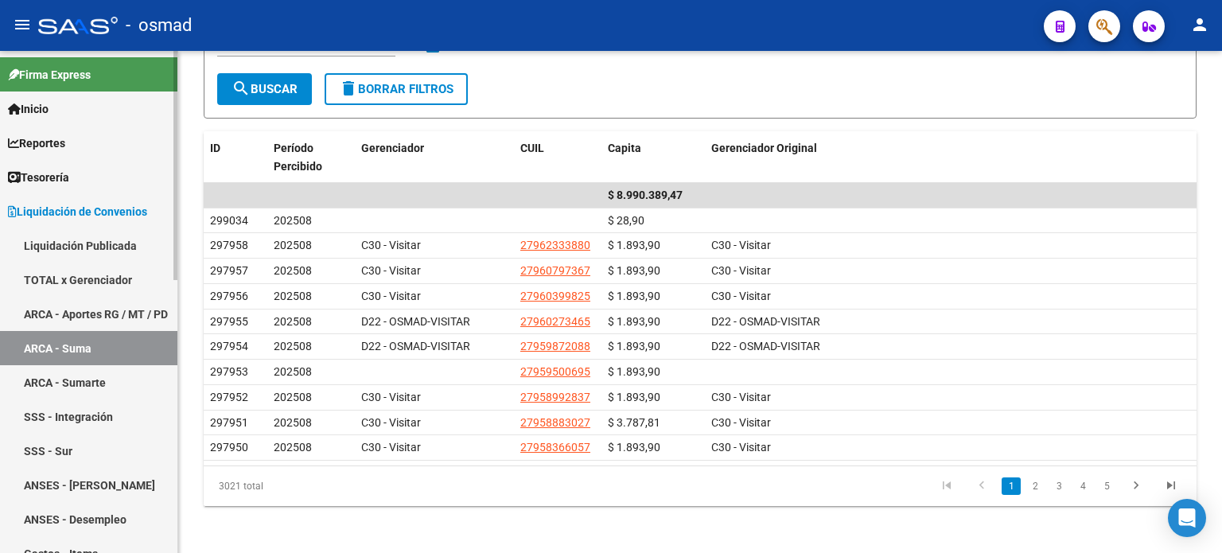
click at [68, 170] on span "Tesorería" at bounding box center [38, 178] width 61 height 18
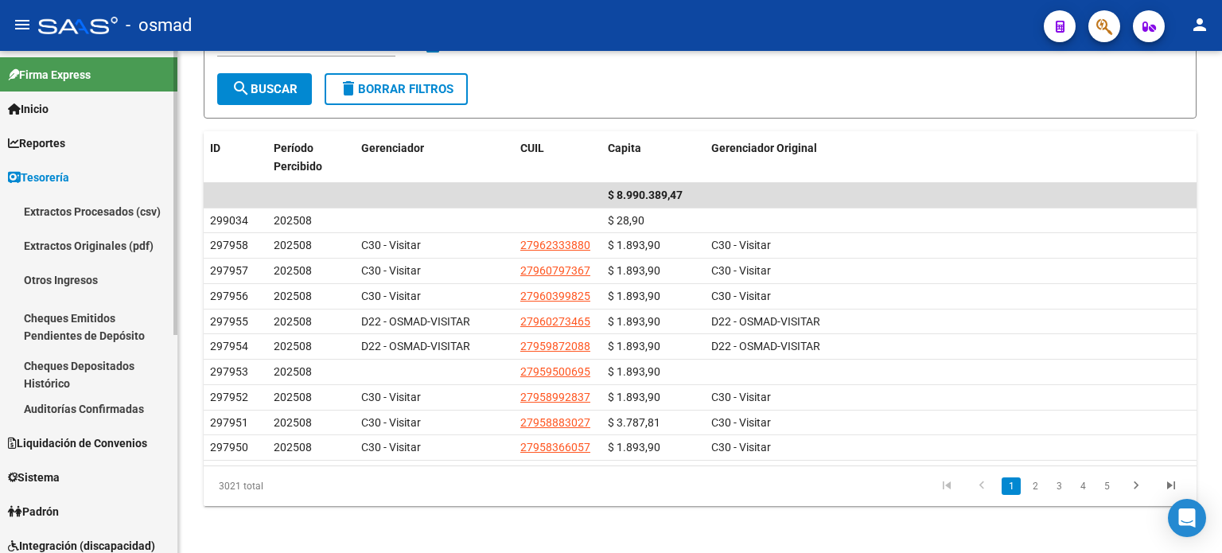
click at [51, 145] on span "Reportes" at bounding box center [36, 143] width 57 height 18
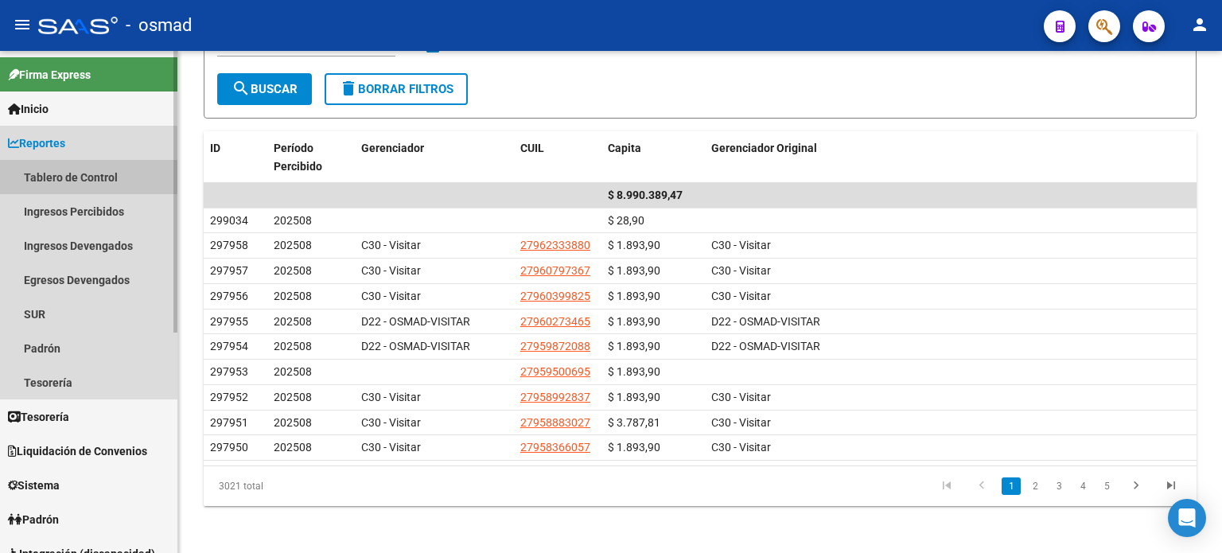
click at [62, 174] on link "Tablero de Control" at bounding box center [88, 177] width 177 height 34
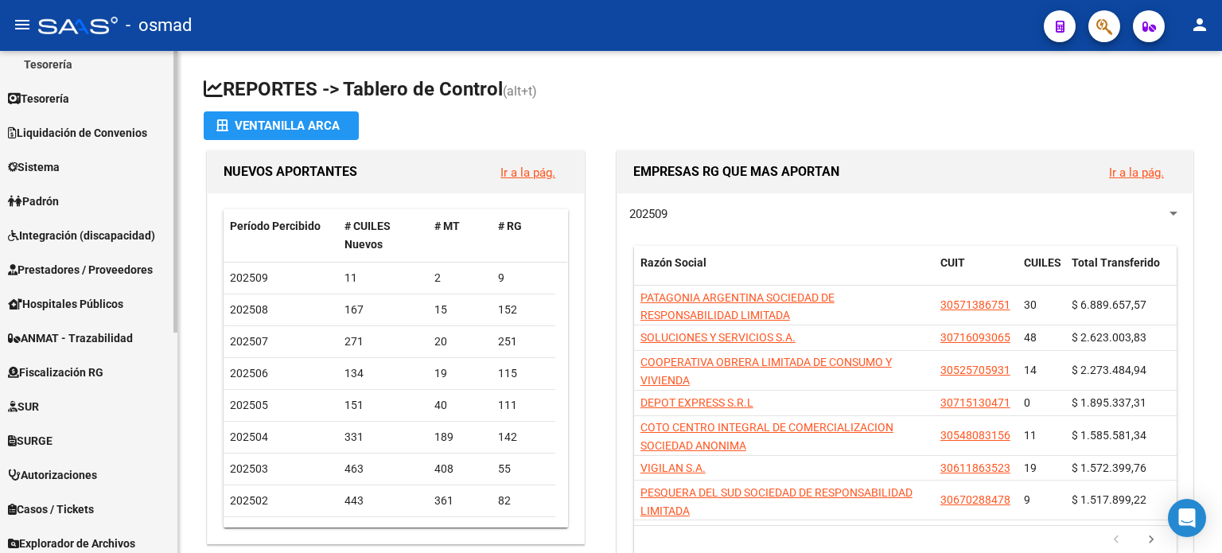
scroll to position [394, 0]
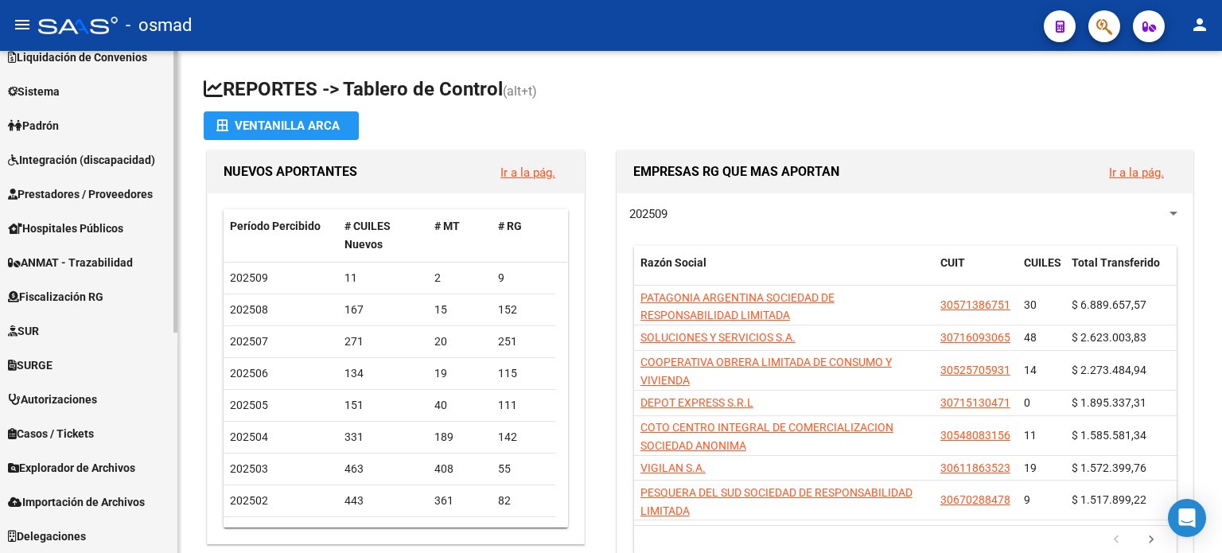
click at [78, 289] on span "Fiscalización RG" at bounding box center [55, 297] width 95 height 18
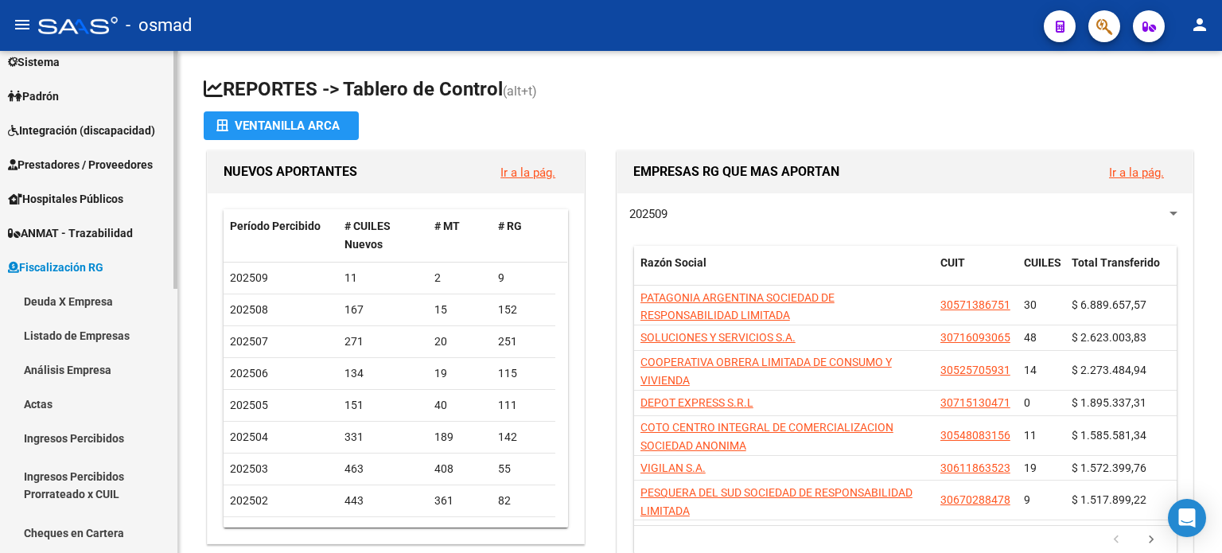
scroll to position [154, 0]
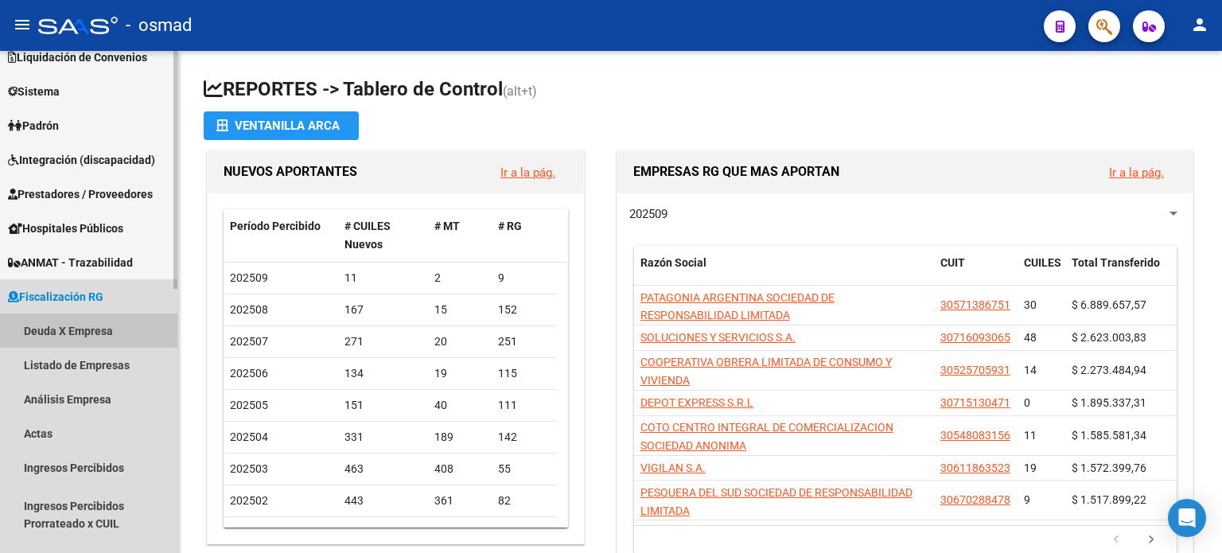
click at [70, 331] on link "Deuda X Empresa" at bounding box center [88, 330] width 177 height 34
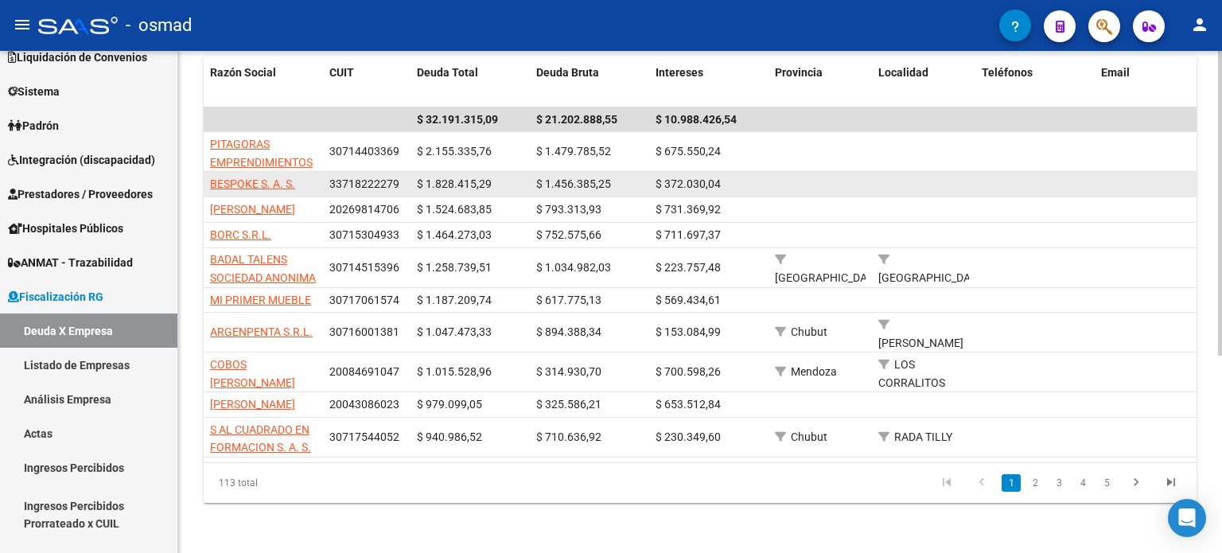
scroll to position [325, 0]
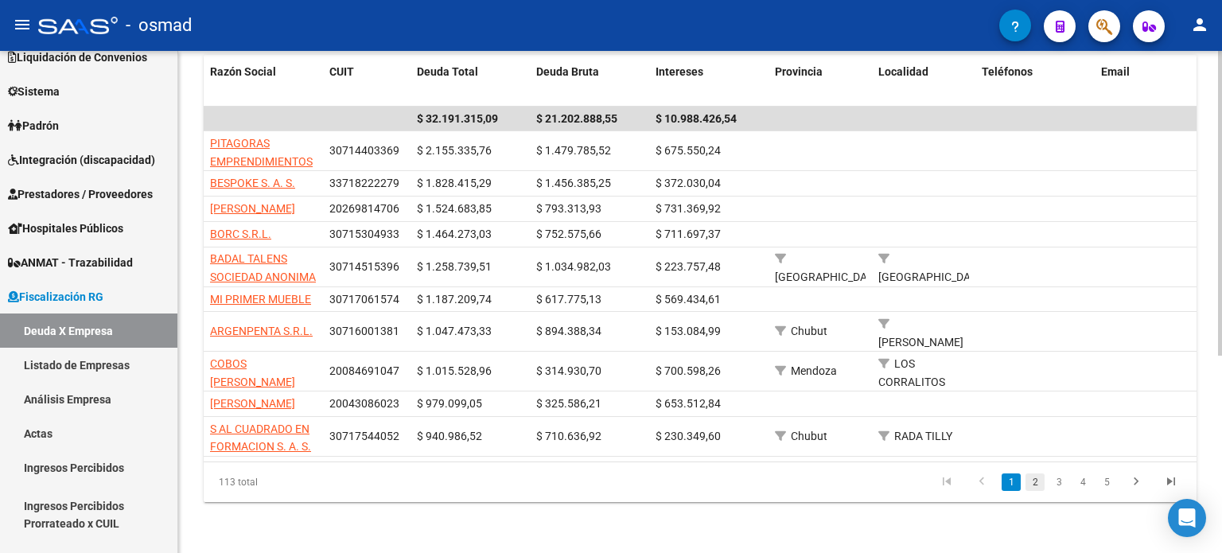
click at [1036, 486] on link "2" at bounding box center [1034, 482] width 19 height 18
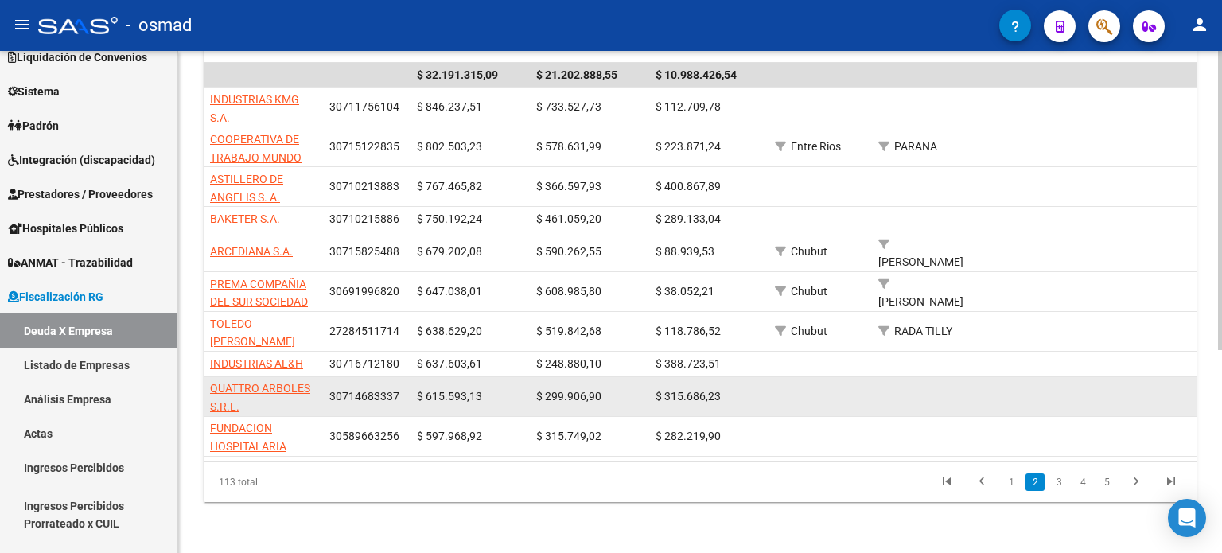
scroll to position [339, 0]
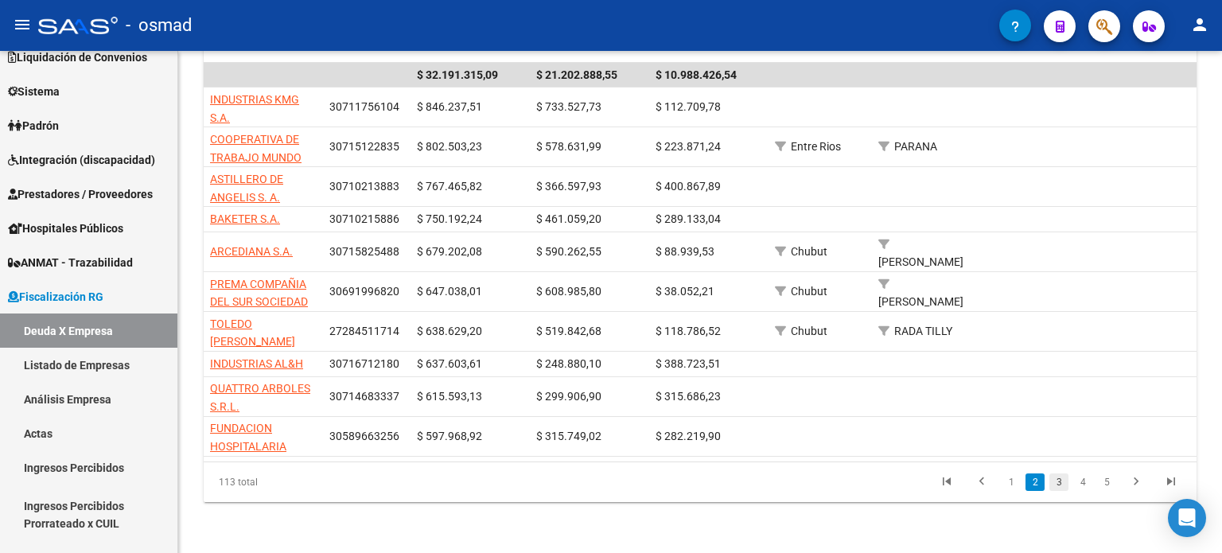
click at [1057, 483] on link "3" at bounding box center [1058, 482] width 19 height 18
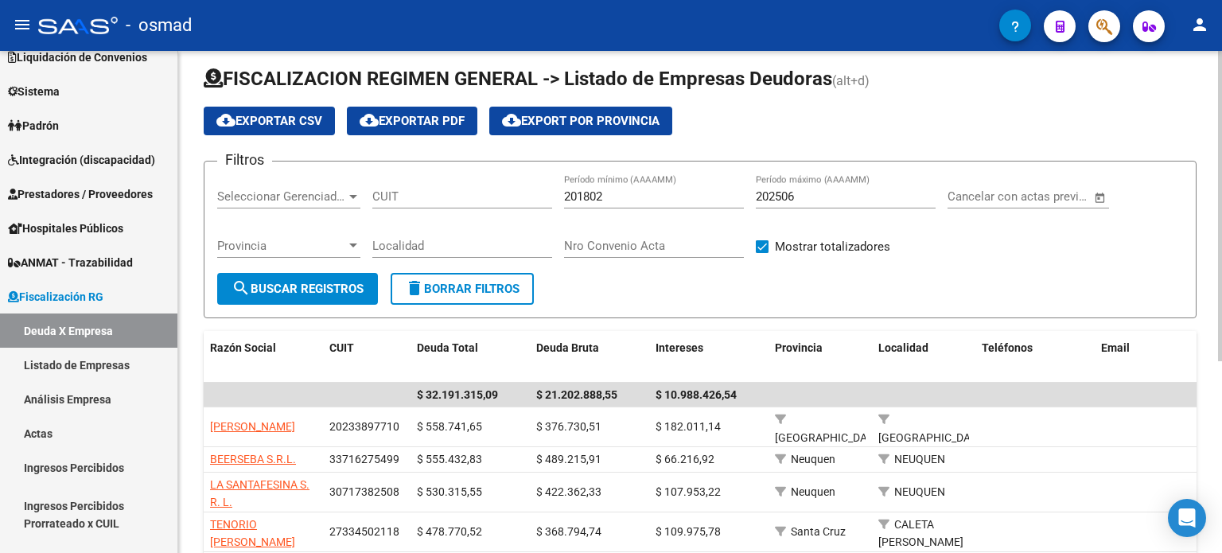
scroll to position [0, 0]
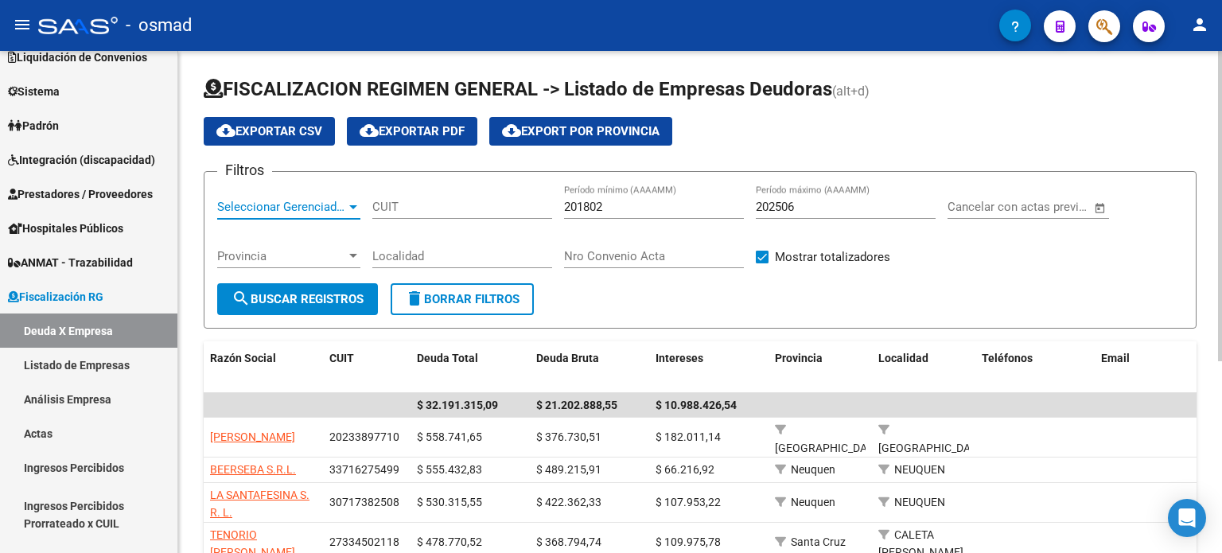
click at [337, 209] on span "Seleccionar Gerenciador" at bounding box center [281, 207] width 129 height 14
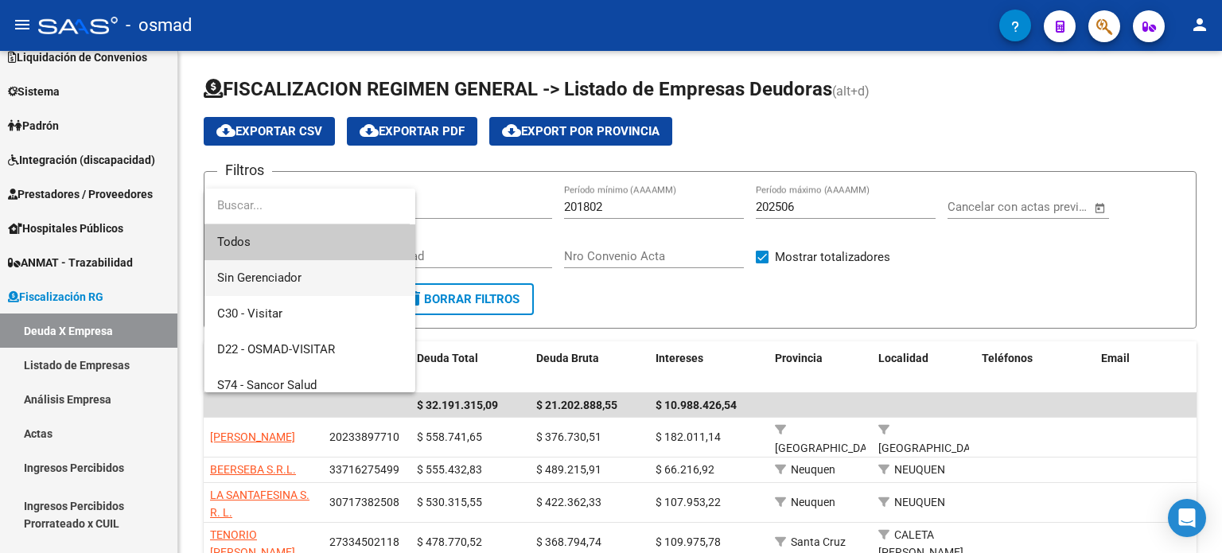
click at [313, 286] on span "Sin Gerenciador" at bounding box center [309, 278] width 185 height 36
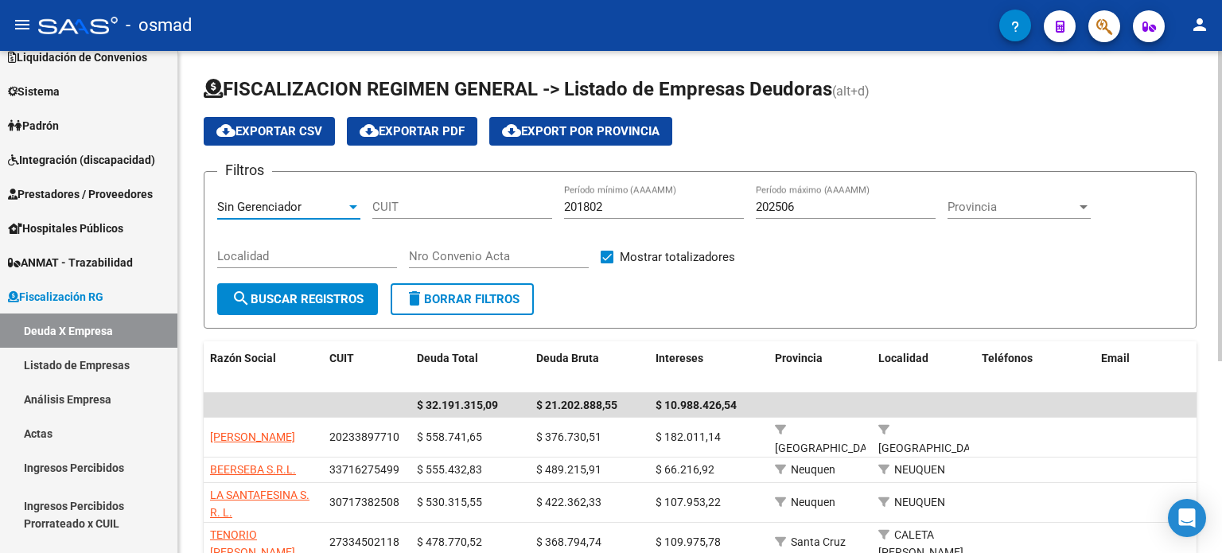
click at [337, 302] on span "search Buscar Registros" at bounding box center [298, 299] width 132 height 14
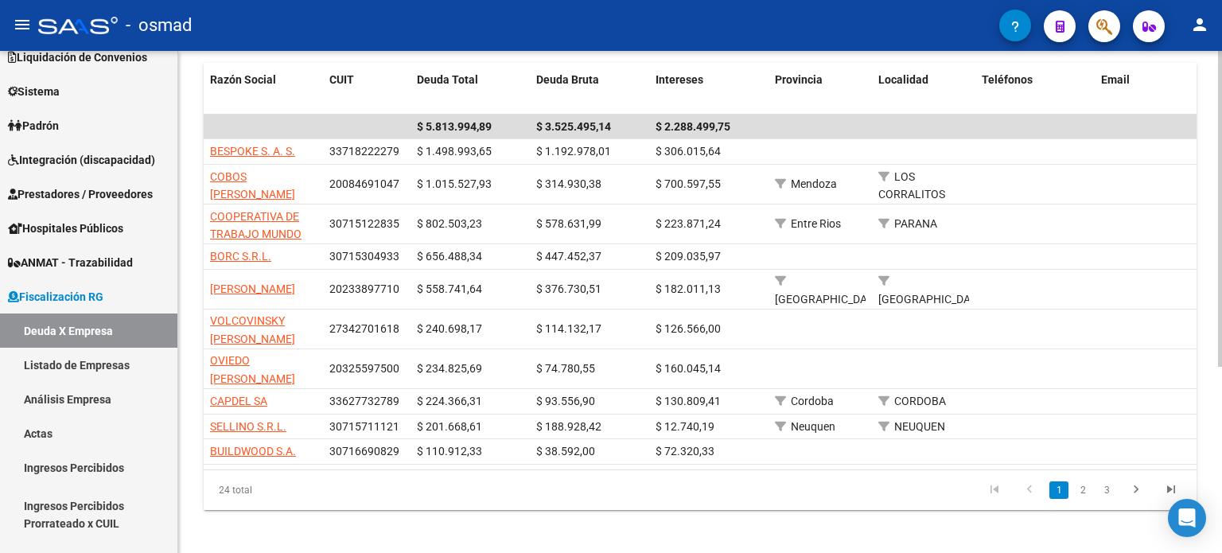
scroll to position [295, 0]
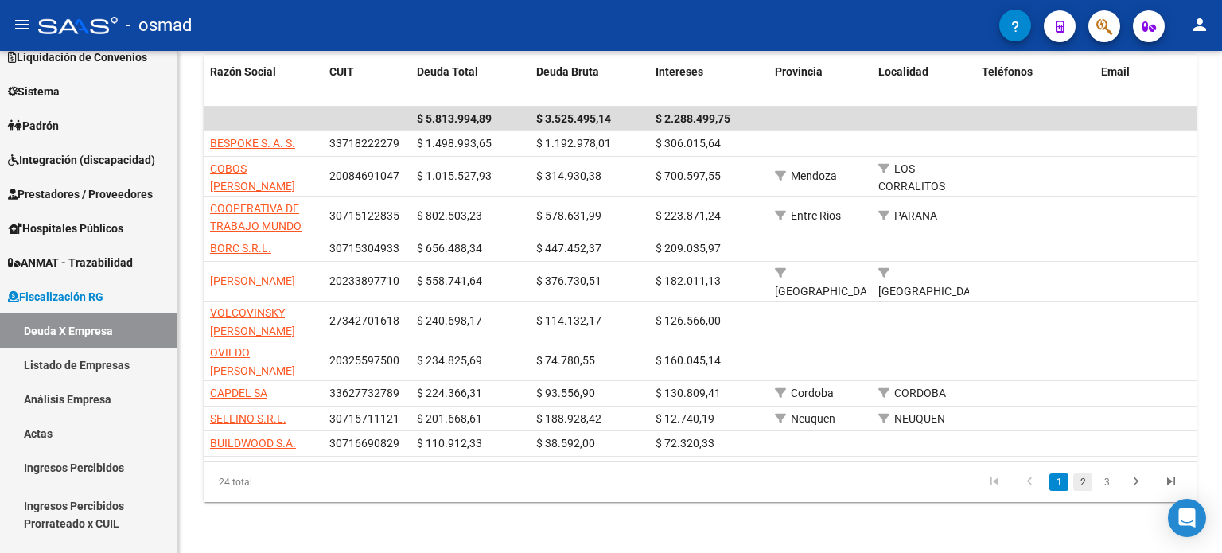
click at [1084, 484] on link "2" at bounding box center [1082, 482] width 19 height 18
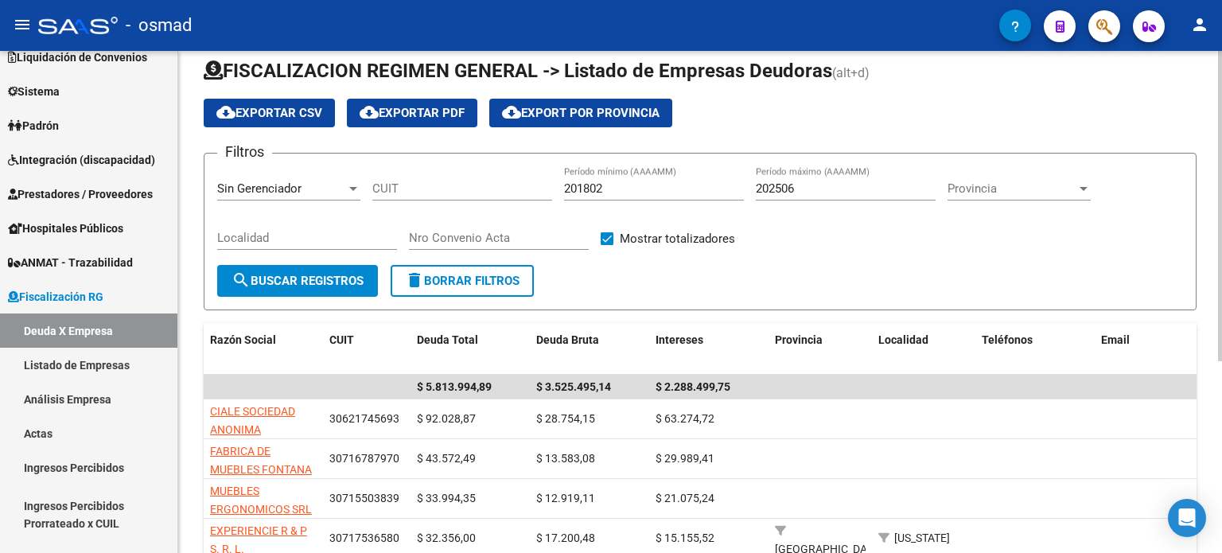
scroll to position [0, 0]
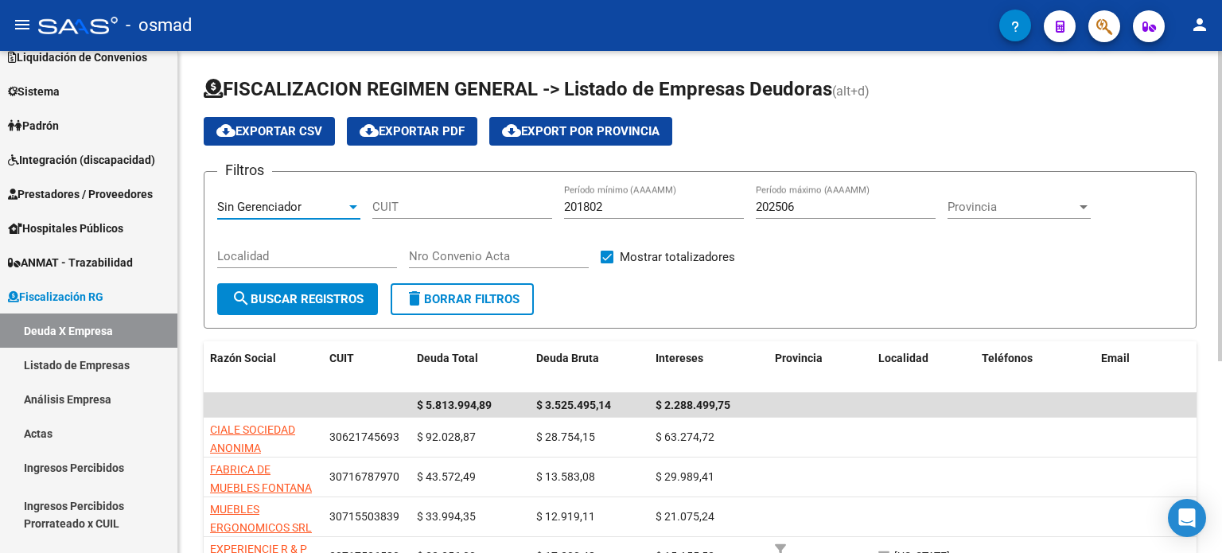
click at [295, 204] on span "Sin Gerenciador" at bounding box center [259, 207] width 84 height 14
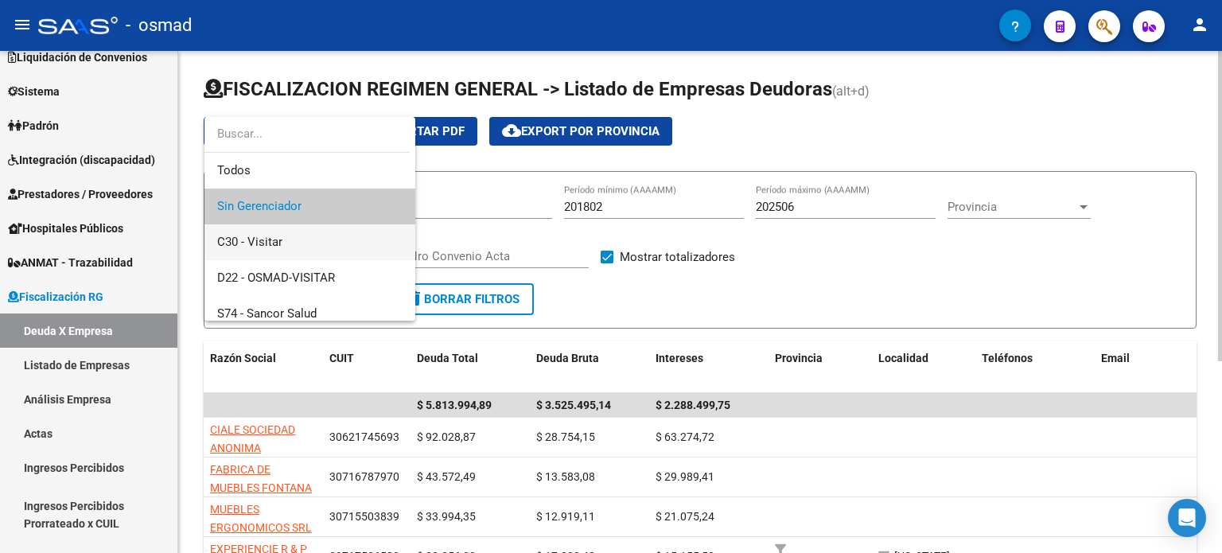
click at [290, 251] on span "C30 - Visitar" at bounding box center [309, 242] width 185 height 36
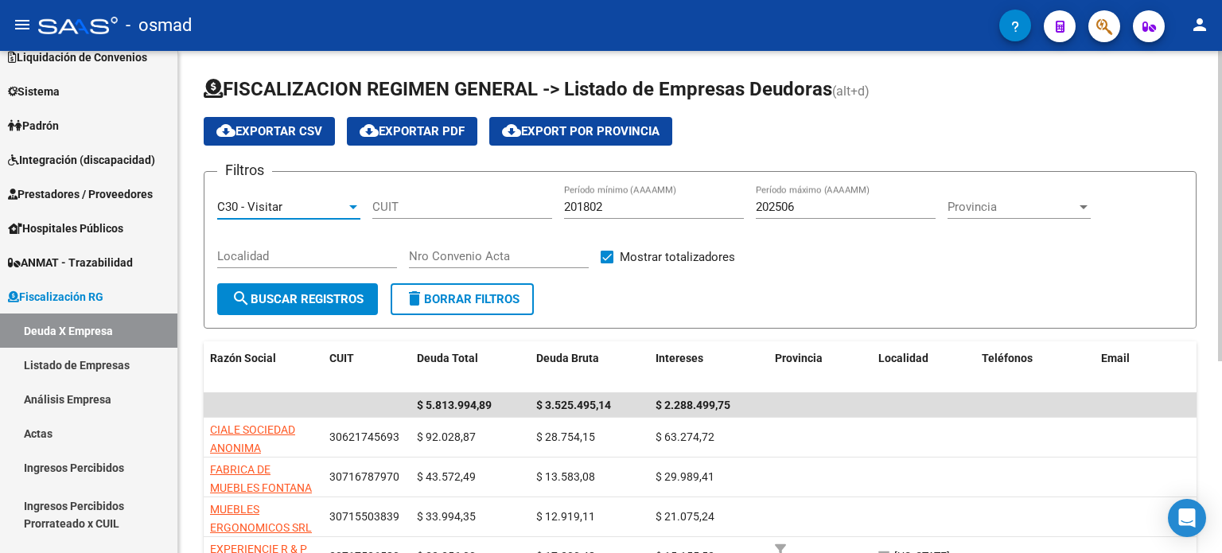
click at [301, 296] on span "search Buscar Registros" at bounding box center [298, 299] width 132 height 14
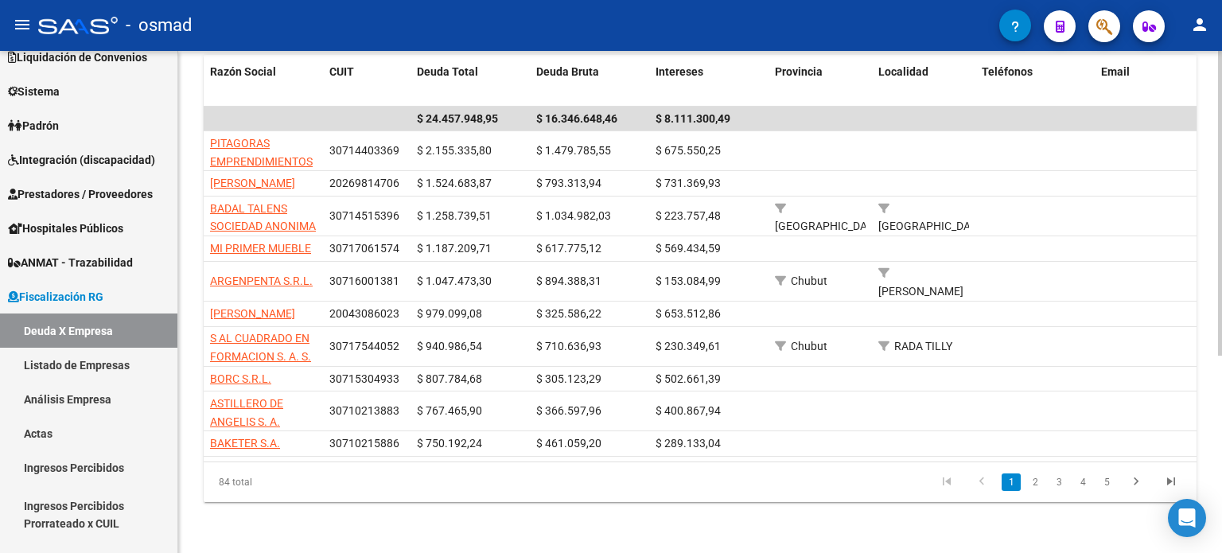
scroll to position [318, 0]
click at [1037, 486] on link "2" at bounding box center [1034, 482] width 19 height 18
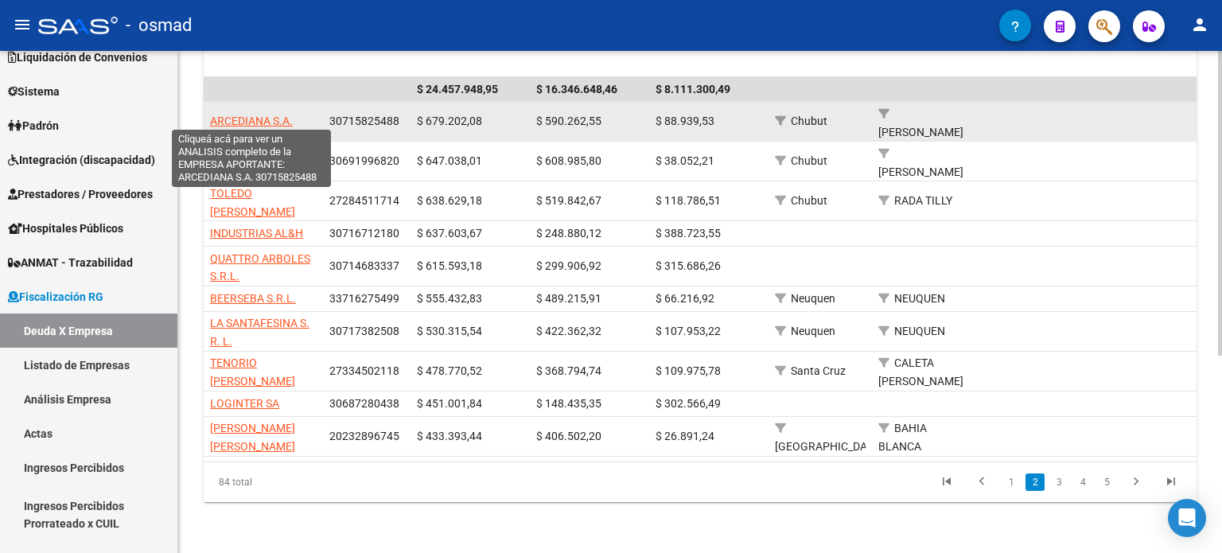
click at [258, 115] on span "ARCEDIANA S.A." at bounding box center [251, 121] width 83 height 13
type textarea "30715825488"
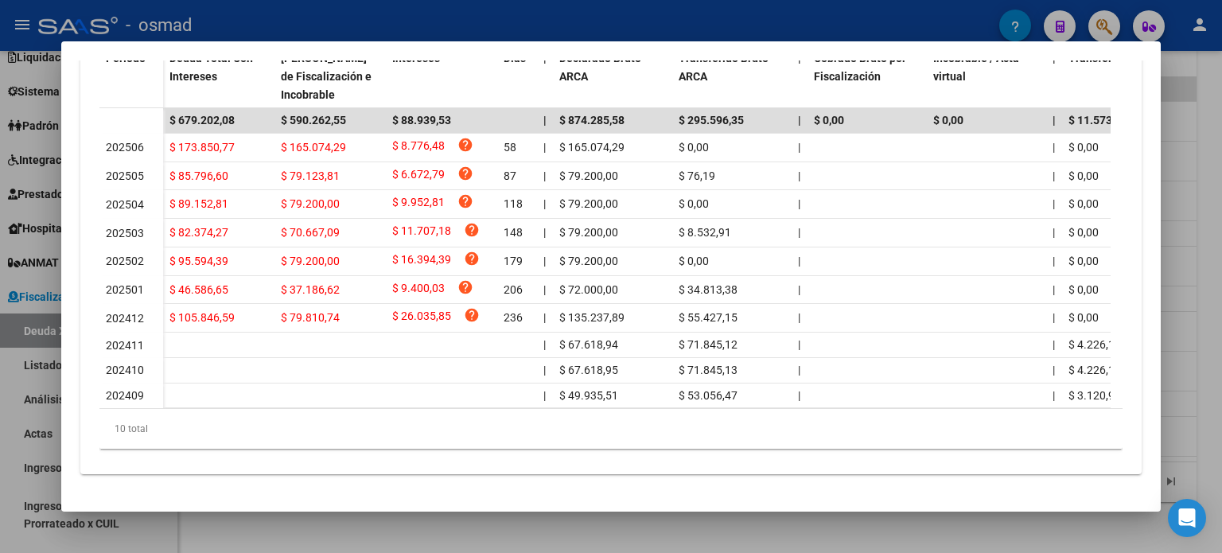
scroll to position [524, 0]
click at [504, 59] on mat-dialog-container "Análisis Empresa Aportante - CUIT: 30715825488 Crear Acta ARCA Impuestos ARCA P…" at bounding box center [610, 276] width 1099 height 470
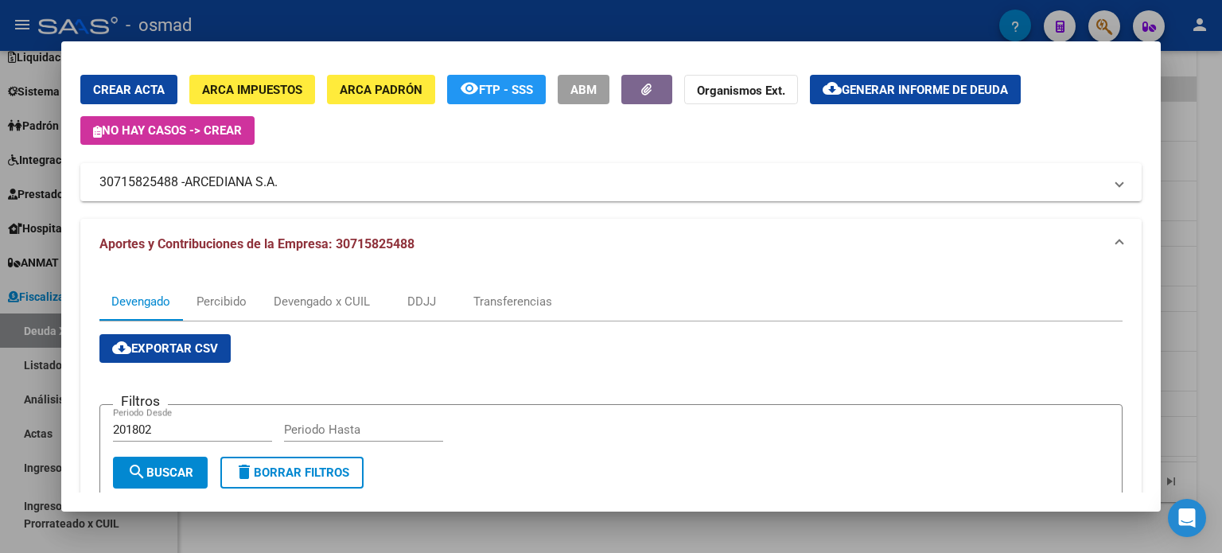
scroll to position [0, 0]
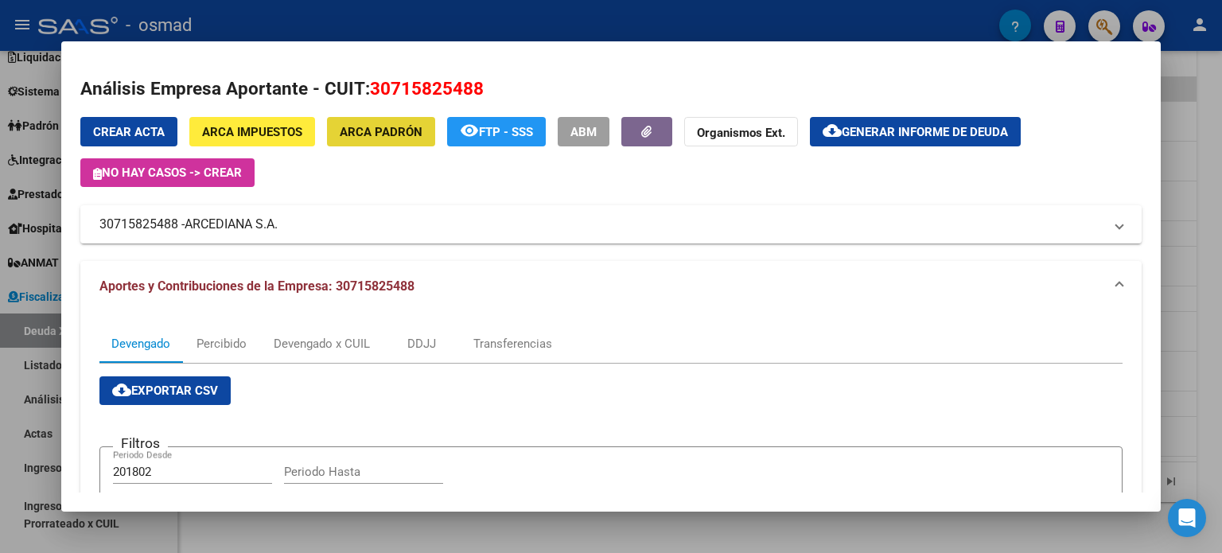
click at [394, 137] on span "ARCA Padrón" at bounding box center [381, 132] width 83 height 14
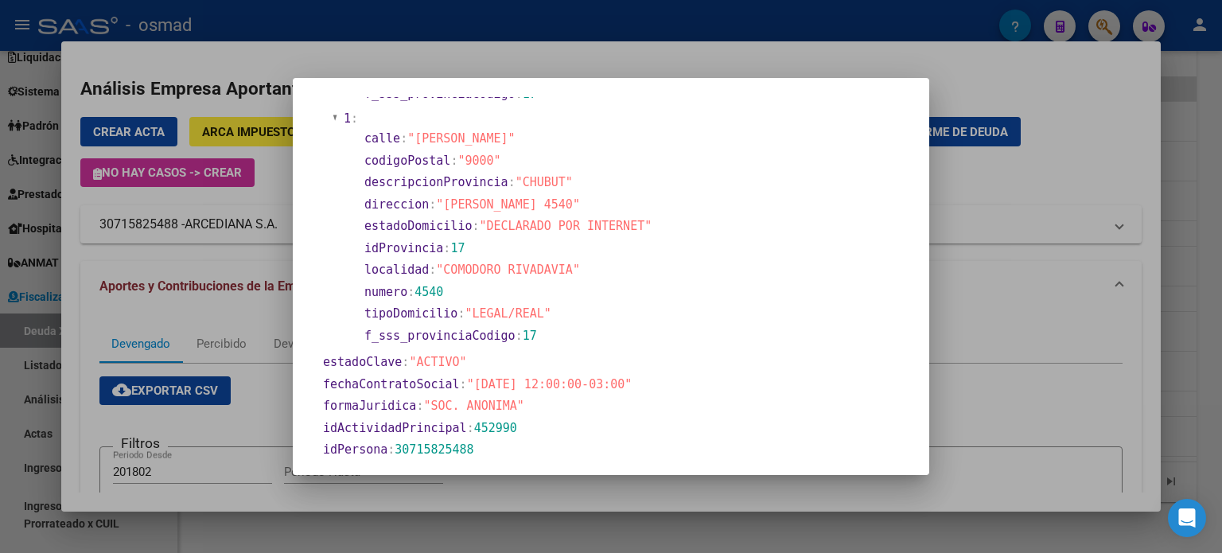
scroll to position [318, 0]
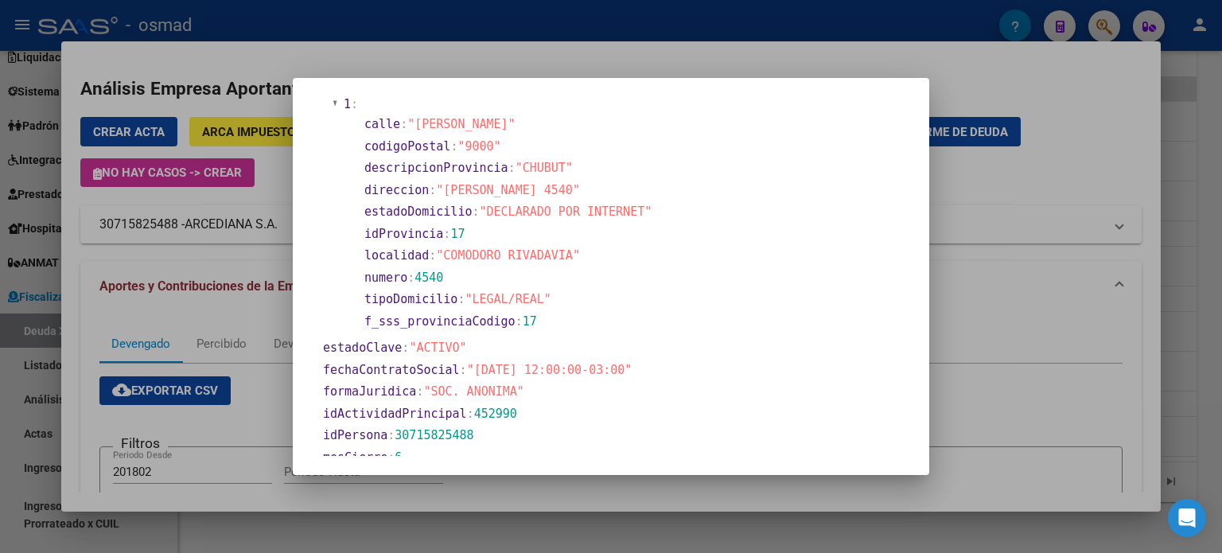
click at [1079, 265] on div at bounding box center [611, 276] width 1222 height 553
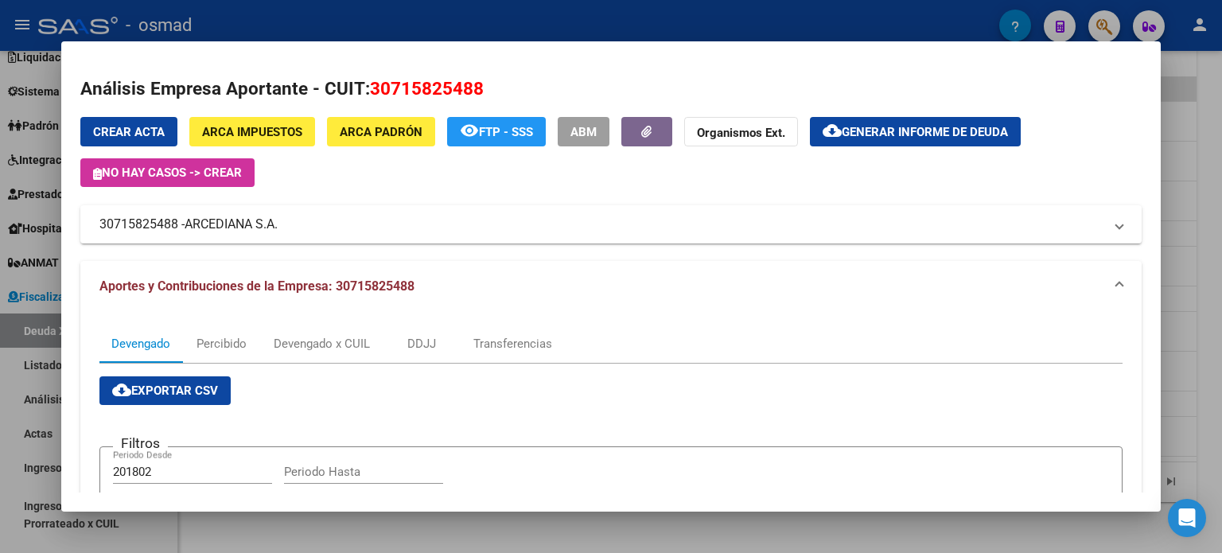
click at [579, 142] on button "ABM" at bounding box center [584, 131] width 52 height 29
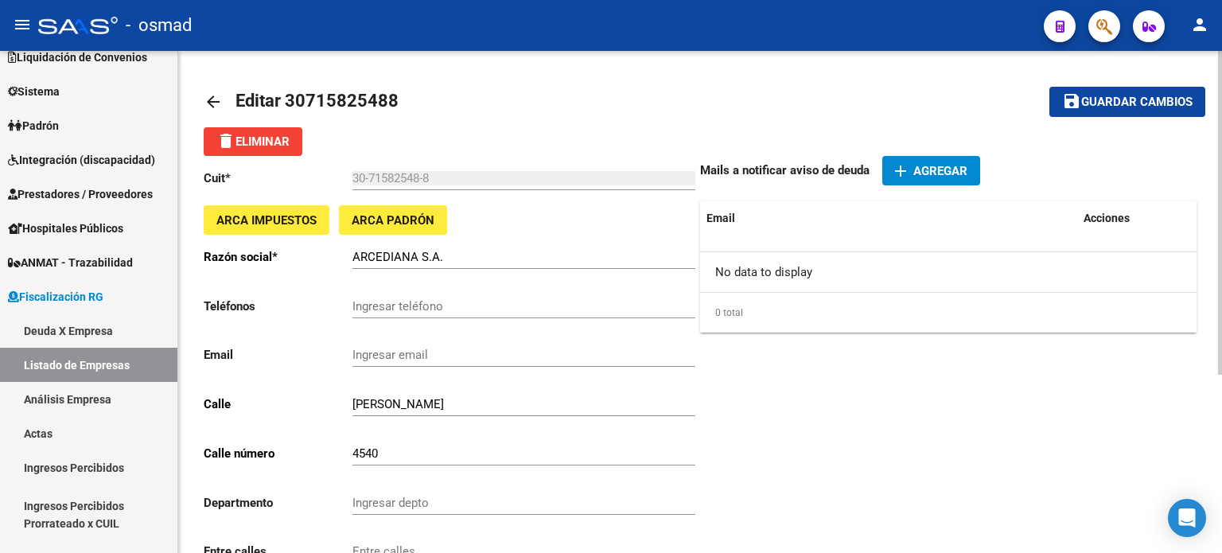
click at [952, 432] on div "Mails a notificar aviso de deuda add Agregar Email Acciones No data to display …" at bounding box center [948, 474] width 496 height 636
click at [64, 325] on link "Deuda X Empresa" at bounding box center [88, 330] width 177 height 34
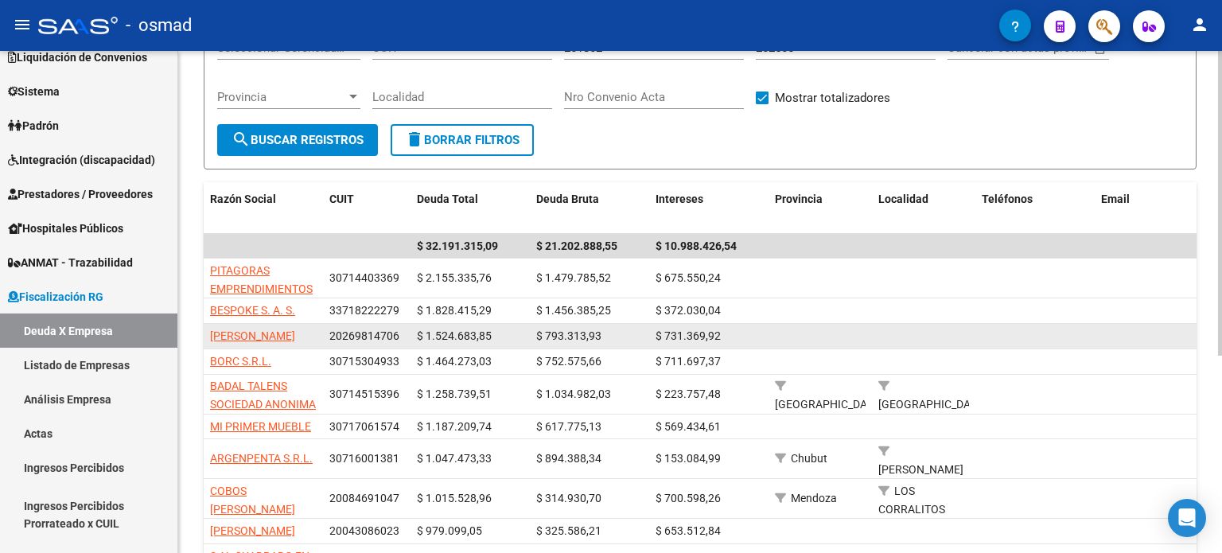
scroll to position [80, 0]
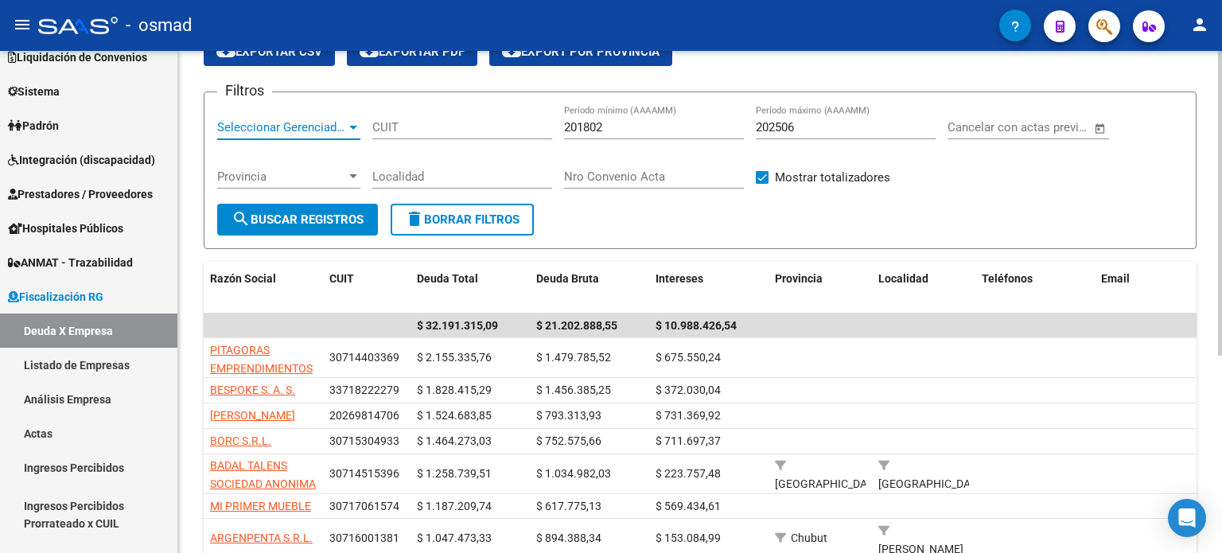
click at [344, 125] on span "Seleccionar Gerenciador" at bounding box center [281, 127] width 129 height 14
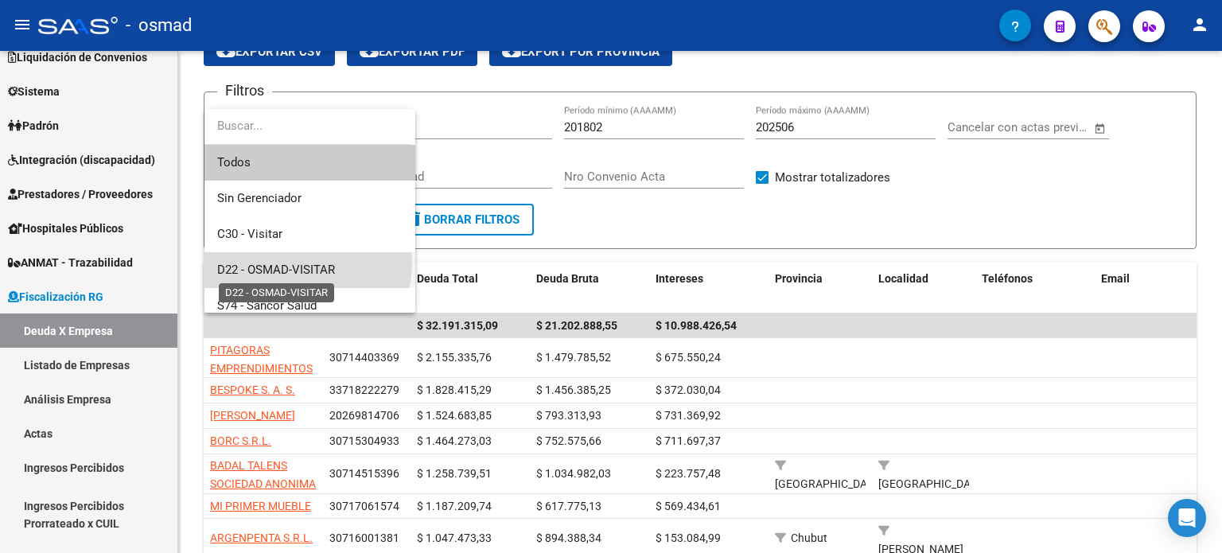
click at [296, 263] on span "D22 - OSMAD-VISITAR" at bounding box center [276, 270] width 118 height 14
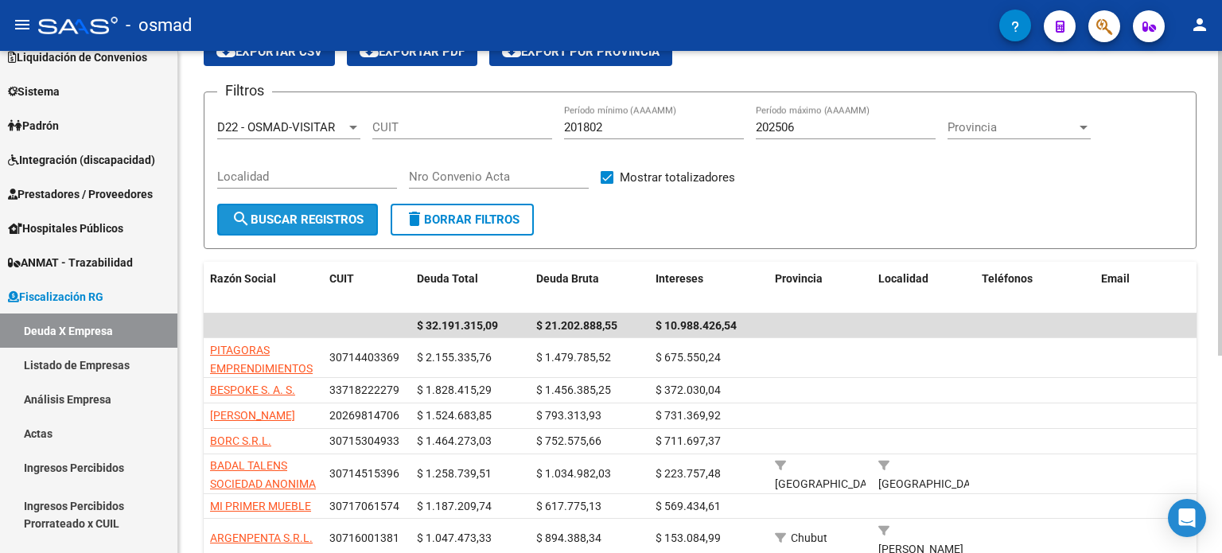
click at [333, 226] on button "search Buscar Registros" at bounding box center [297, 220] width 161 height 32
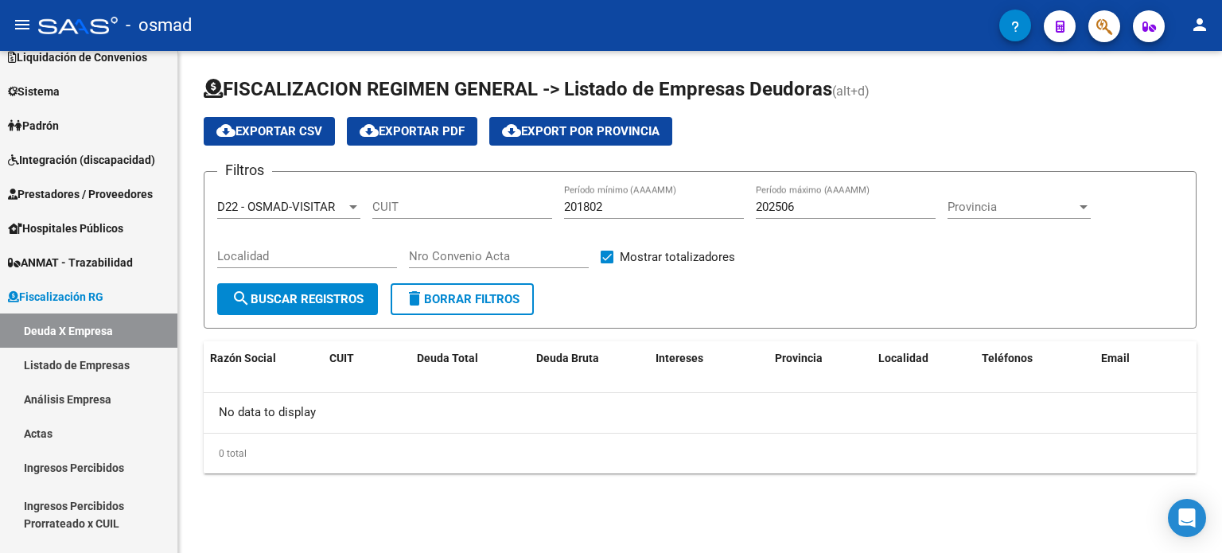
scroll to position [0, 0]
click at [356, 207] on div at bounding box center [353, 207] width 8 height 4
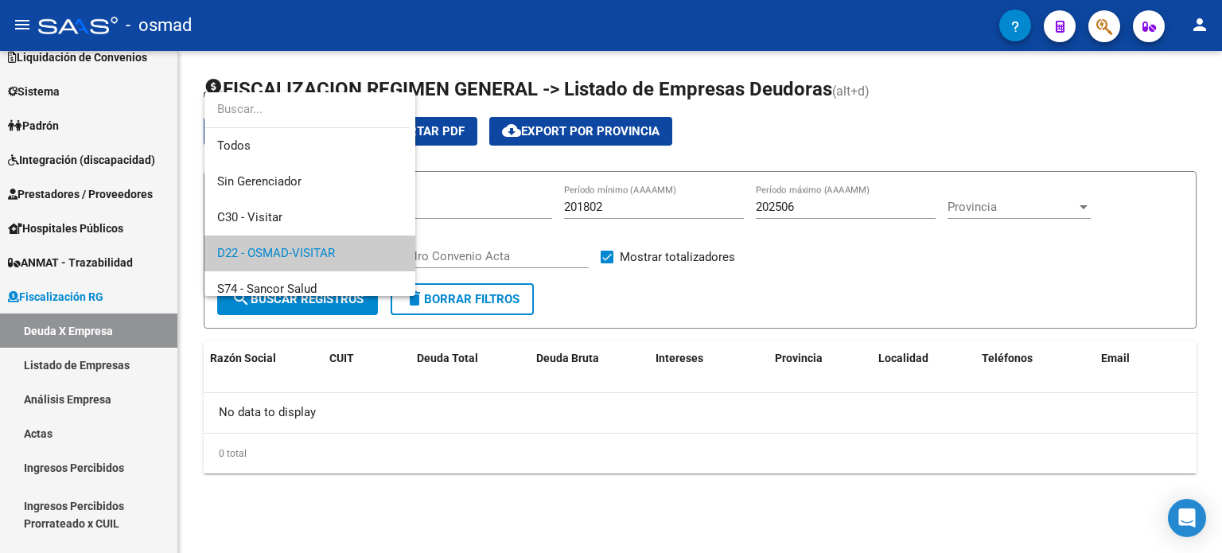
scroll to position [47, 0]
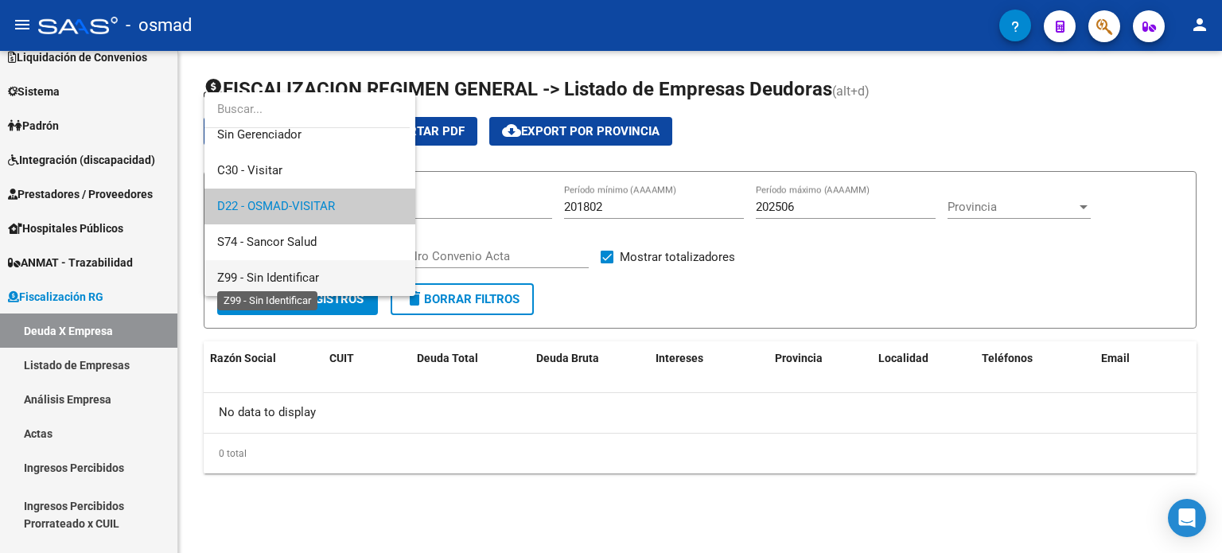
click at [295, 273] on span "Z99 - Sin Identificar" at bounding box center [268, 277] width 102 height 14
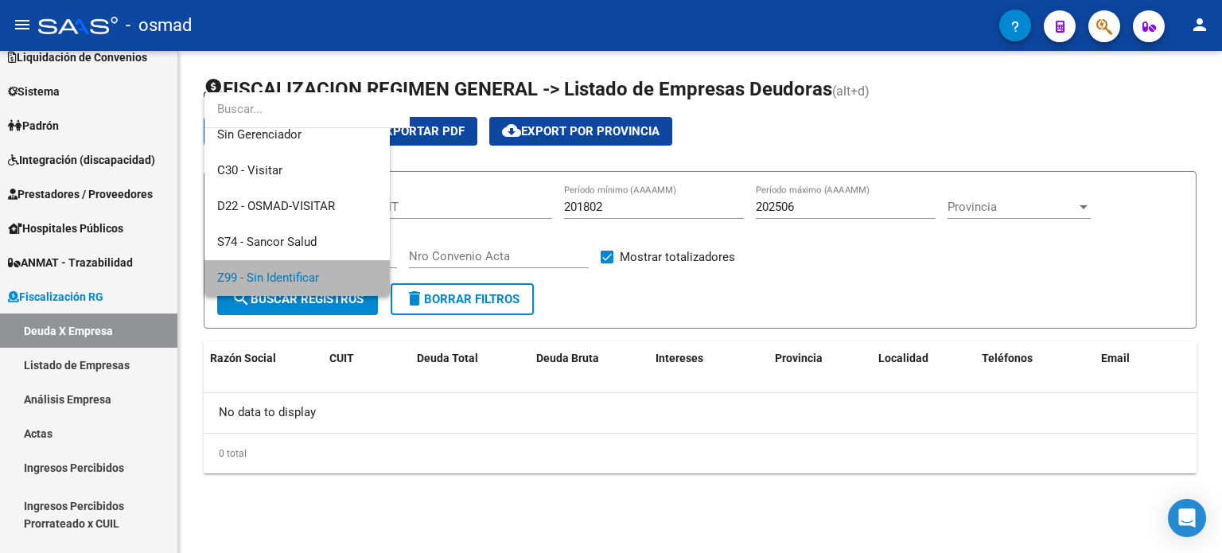
scroll to position [46, 0]
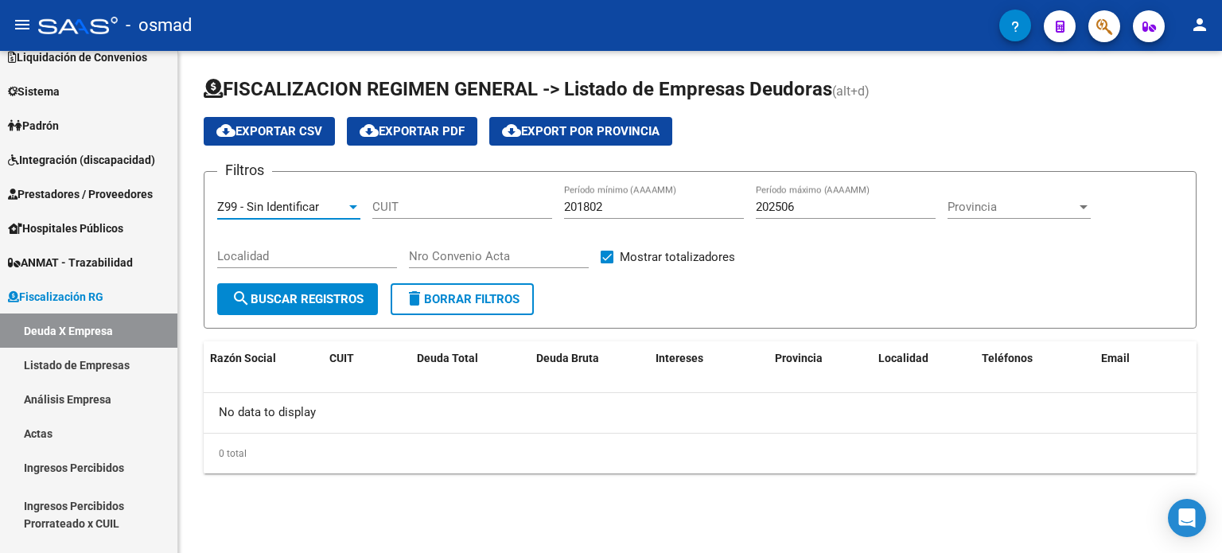
click at [293, 298] on span "search Buscar Registros" at bounding box center [298, 299] width 132 height 14
click at [313, 197] on div "Z99 - Sin Identificar Seleccionar Gerenciador" at bounding box center [288, 202] width 143 height 34
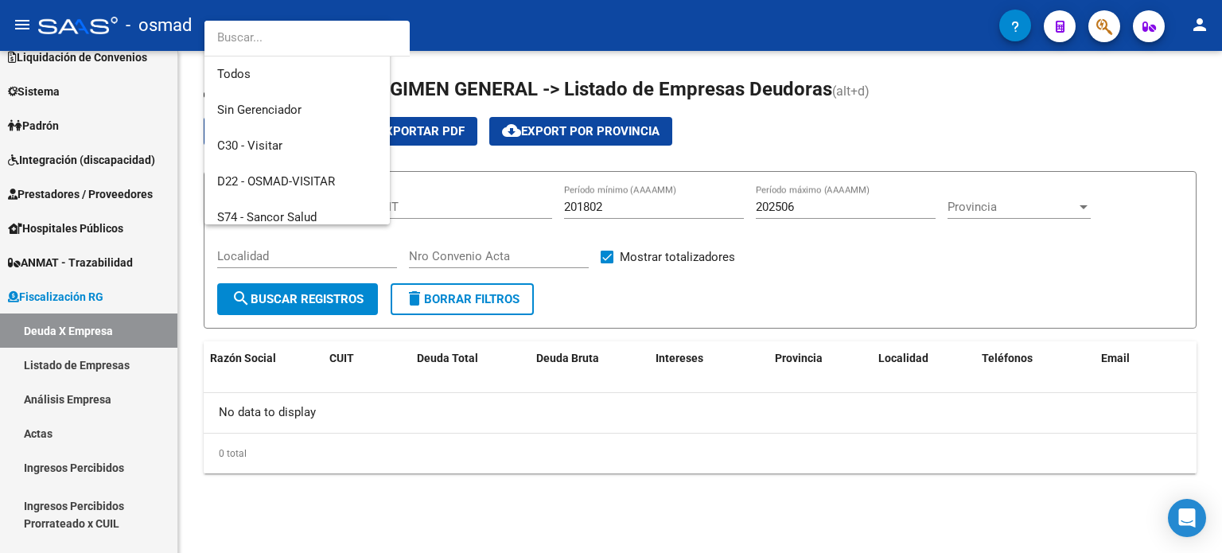
scroll to position [47, 0]
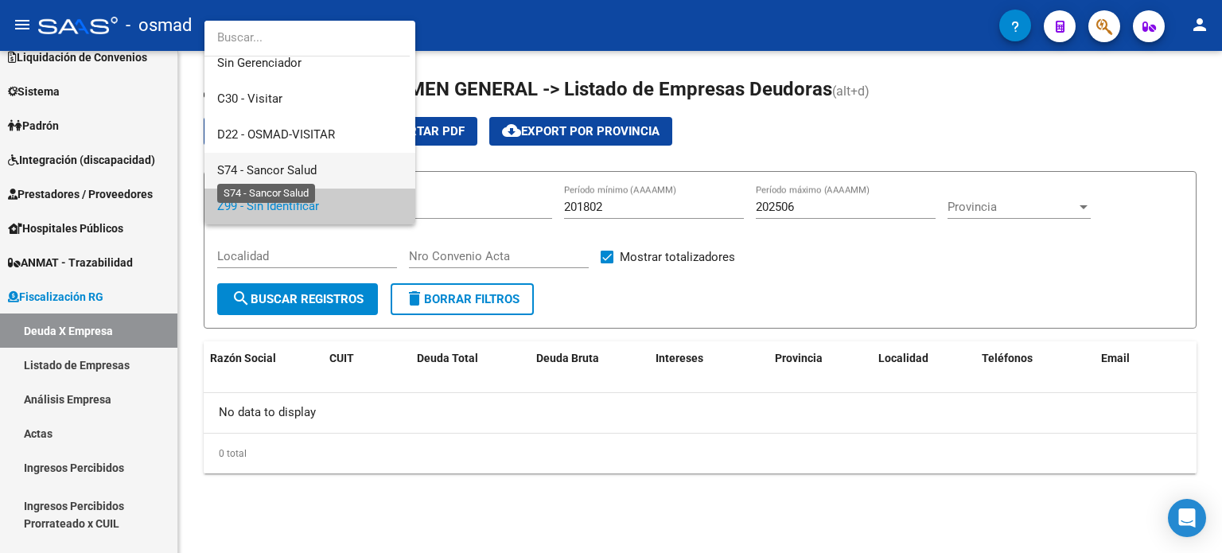
click at [304, 168] on span "S74 - Sancor Salud" at bounding box center [266, 170] width 99 height 14
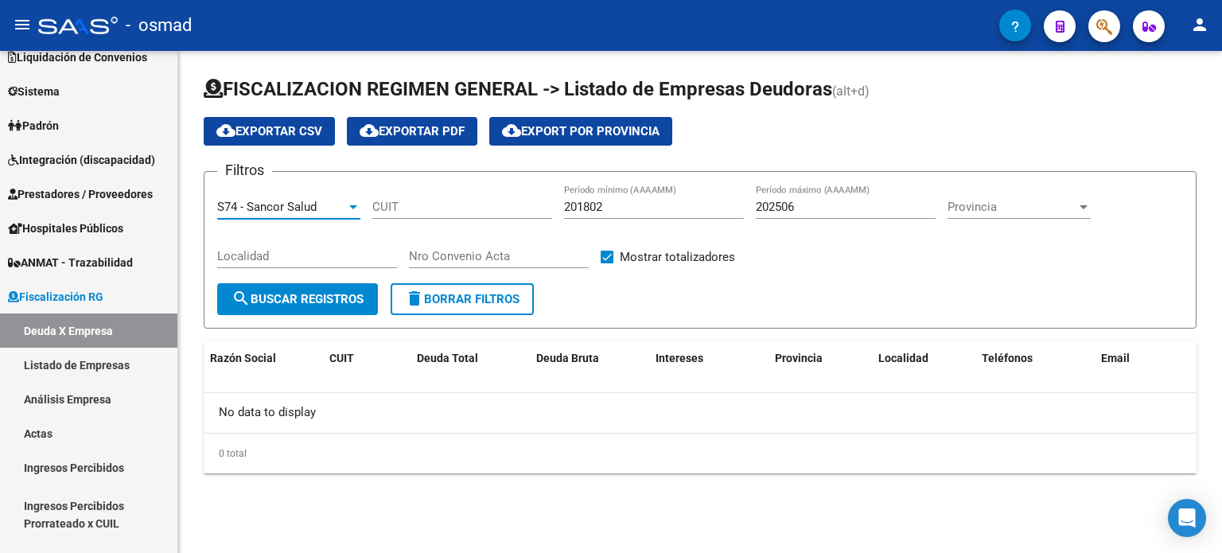
click at [305, 293] on span "search Buscar Registros" at bounding box center [298, 299] width 132 height 14
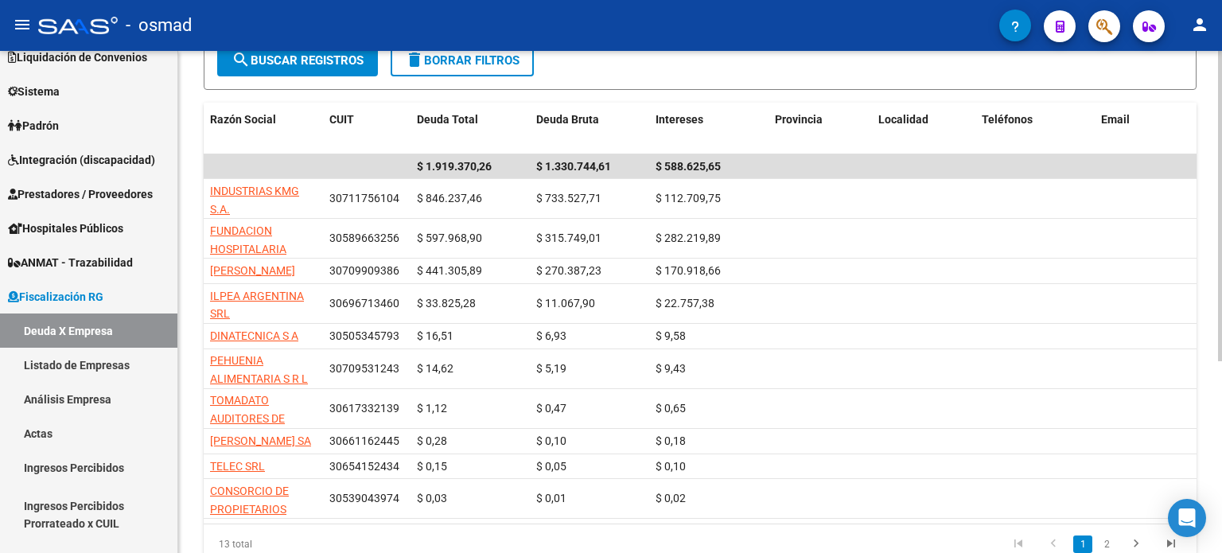
scroll to position [0, 0]
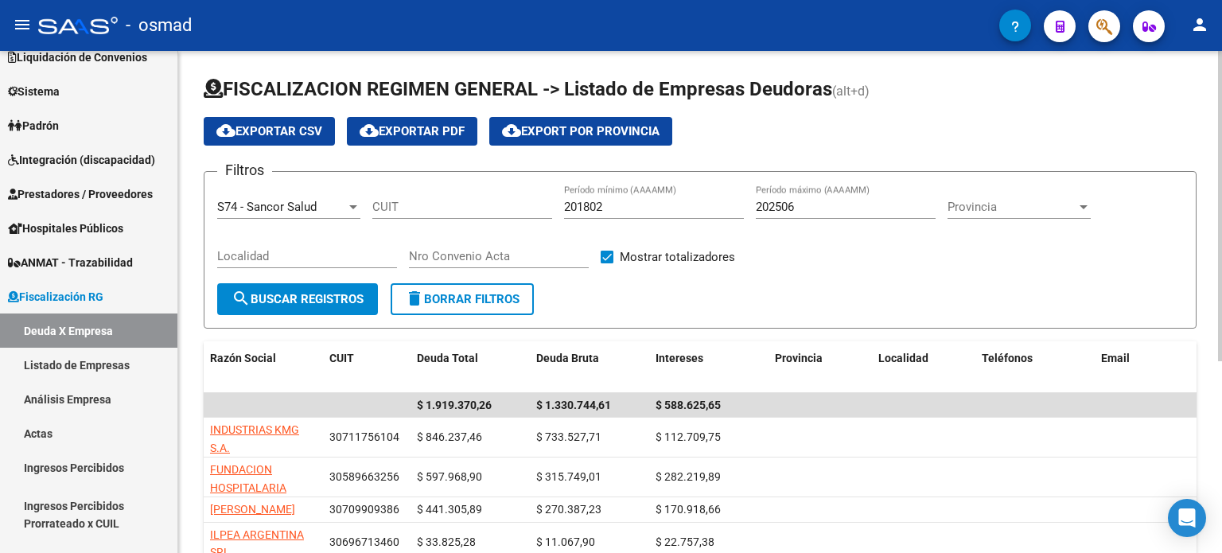
click at [352, 206] on div at bounding box center [353, 207] width 8 height 4
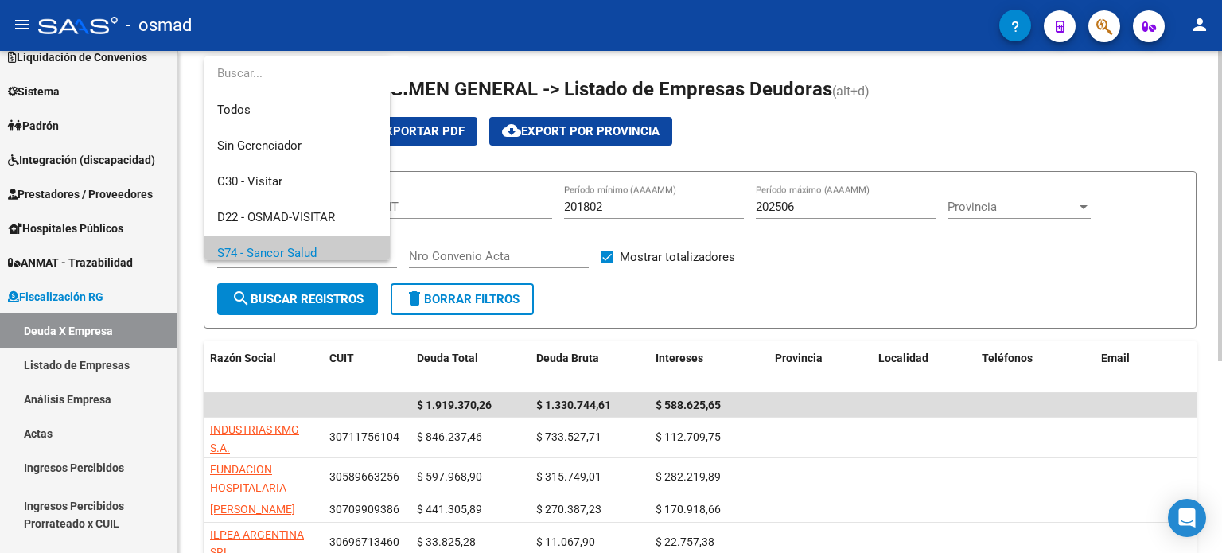
scroll to position [47, 0]
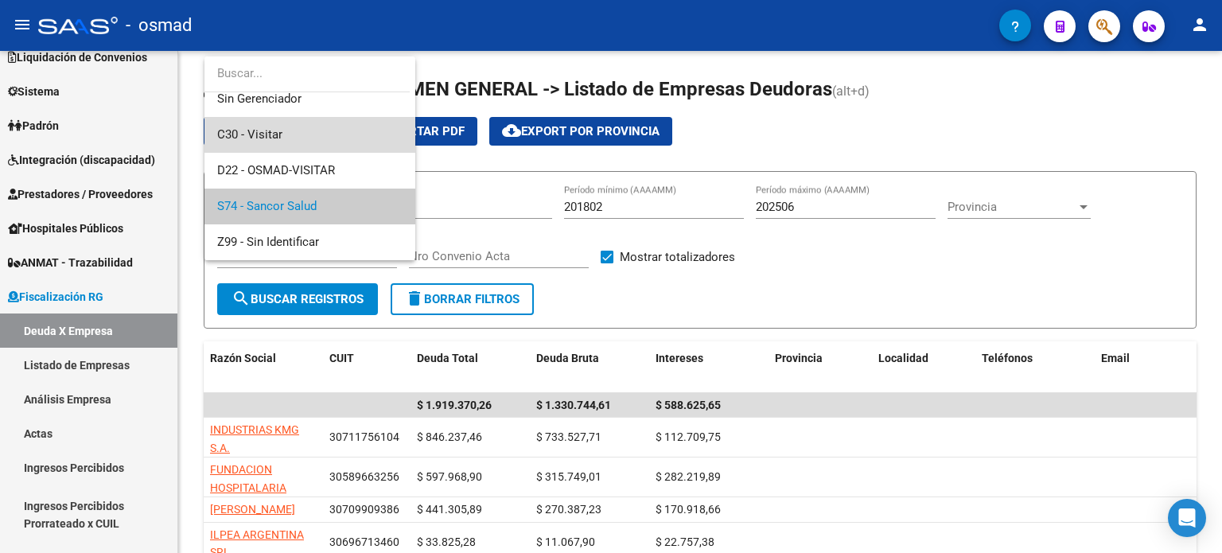
click at [313, 126] on span "C30 - Visitar" at bounding box center [309, 135] width 185 height 36
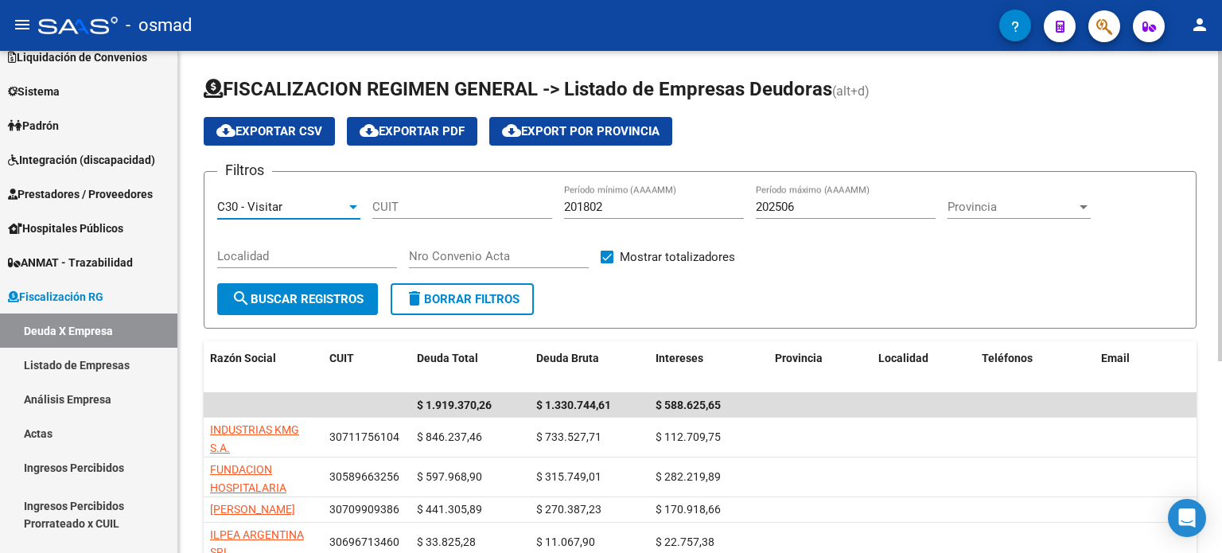
click at [316, 305] on span "search Buscar Registros" at bounding box center [298, 299] width 132 height 14
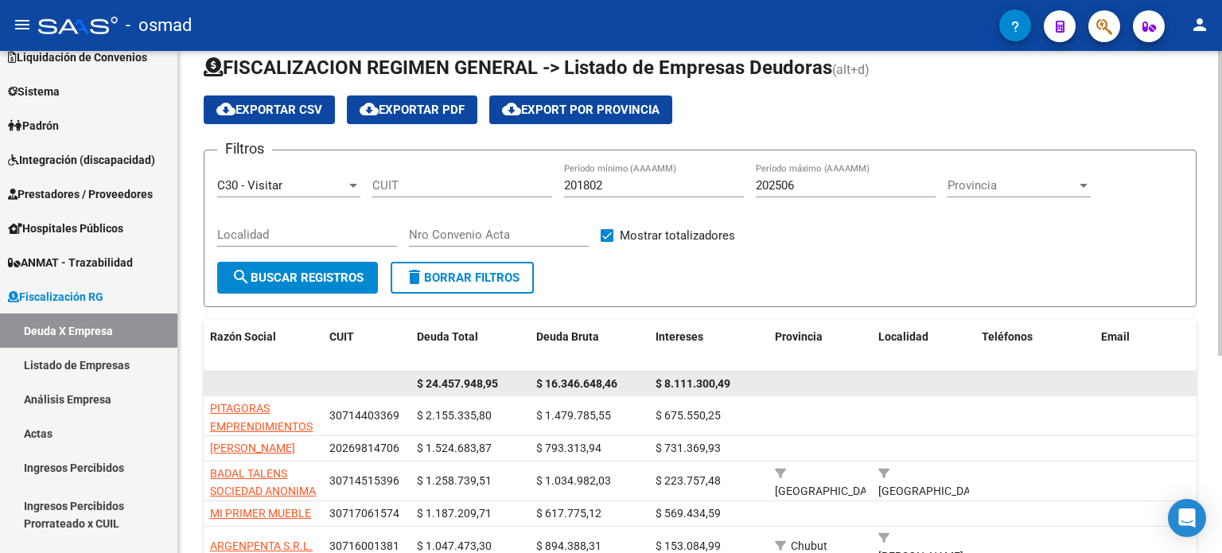
scroll to position [0, 0]
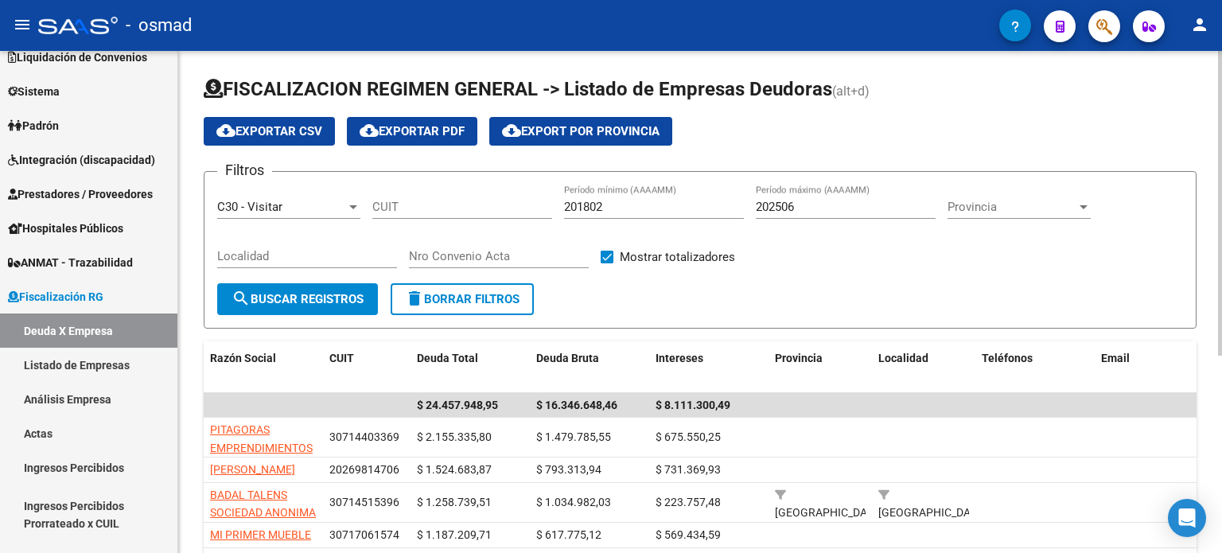
click at [356, 206] on div at bounding box center [353, 206] width 14 height 13
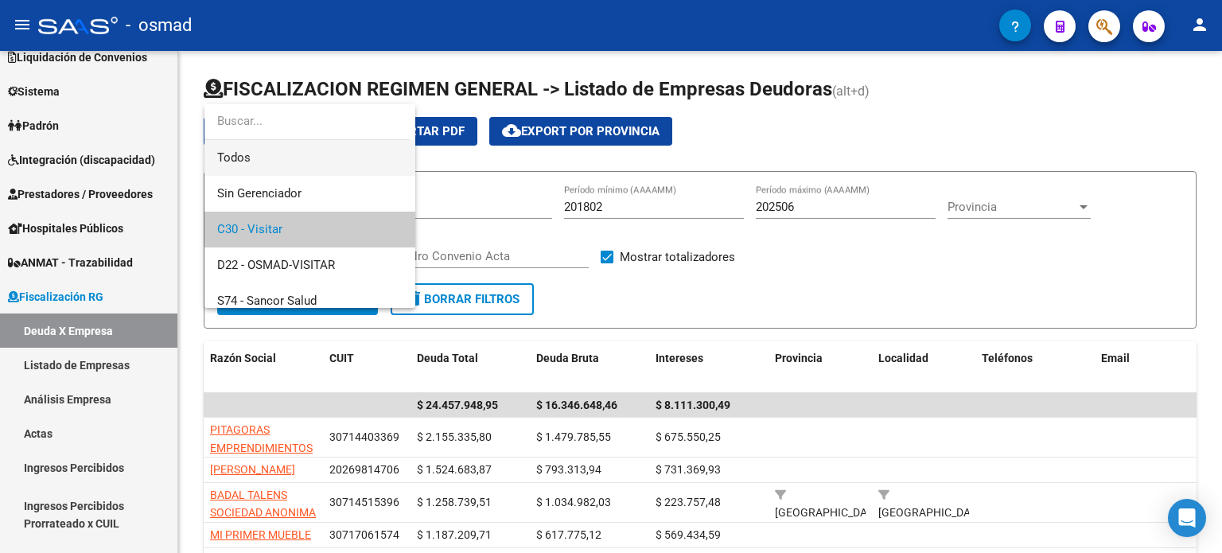
click at [290, 164] on span "Todos" at bounding box center [309, 158] width 185 height 36
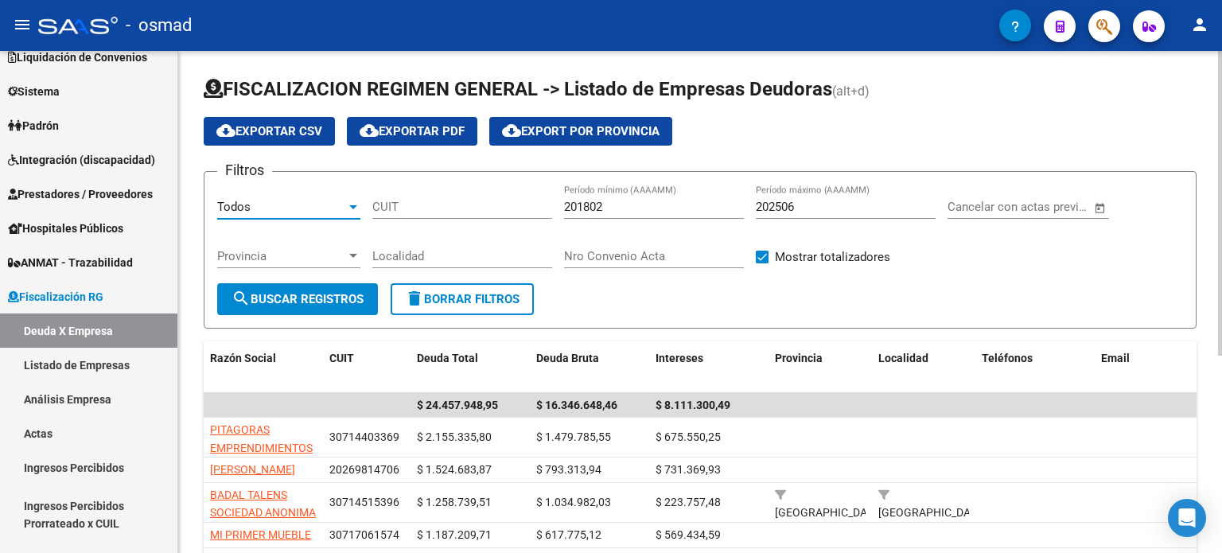
click at [345, 295] on span "search Buscar Registros" at bounding box center [298, 299] width 132 height 14
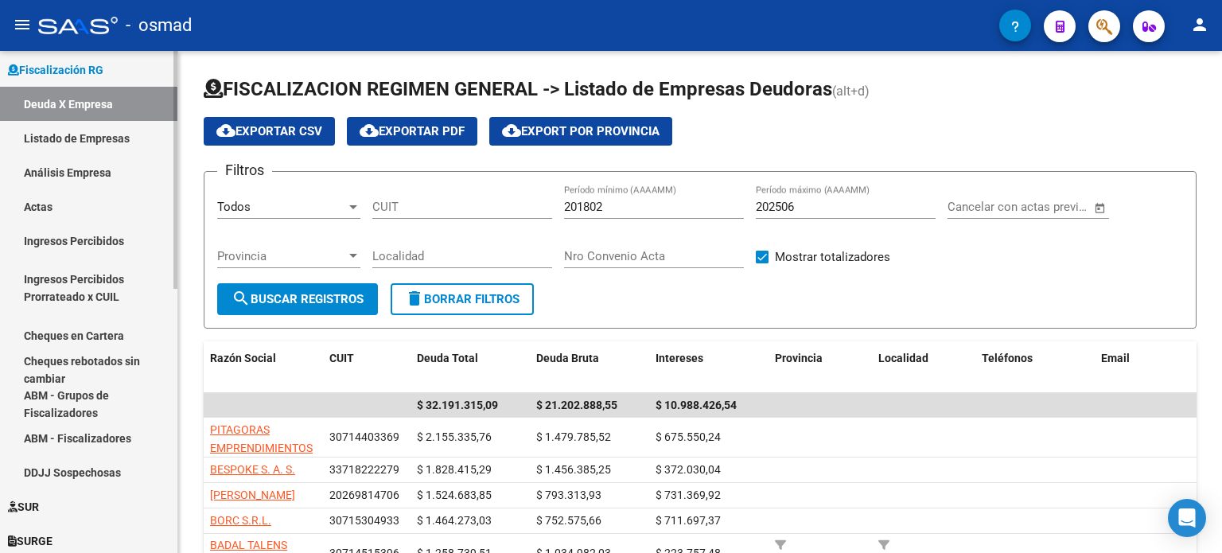
scroll to position [473, 0]
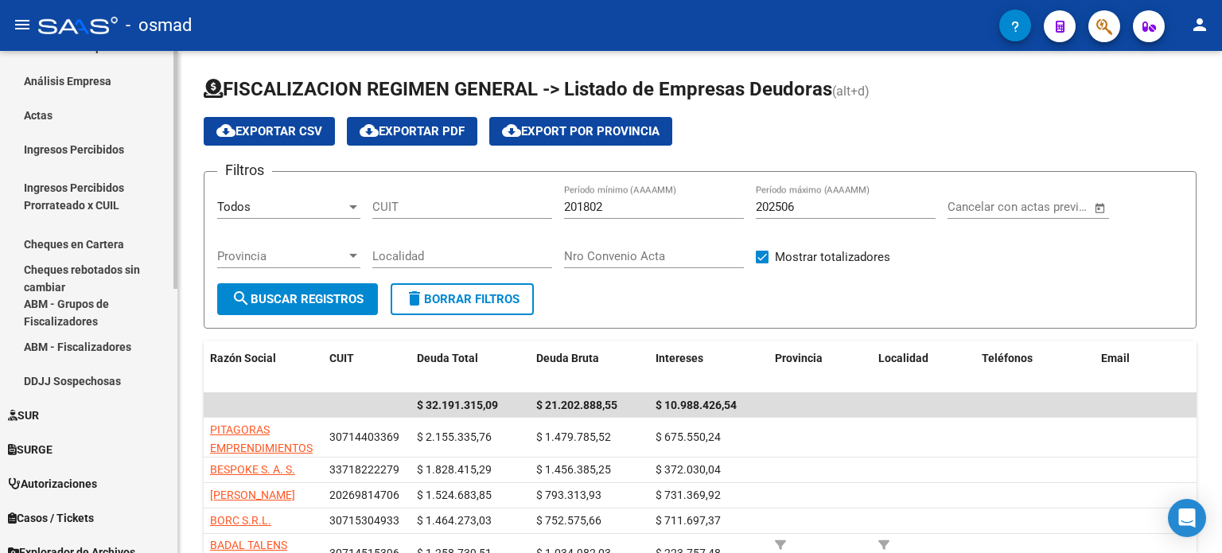
click at [74, 311] on link "ABM - Grupos de Fiscalizadores" at bounding box center [88, 312] width 177 height 34
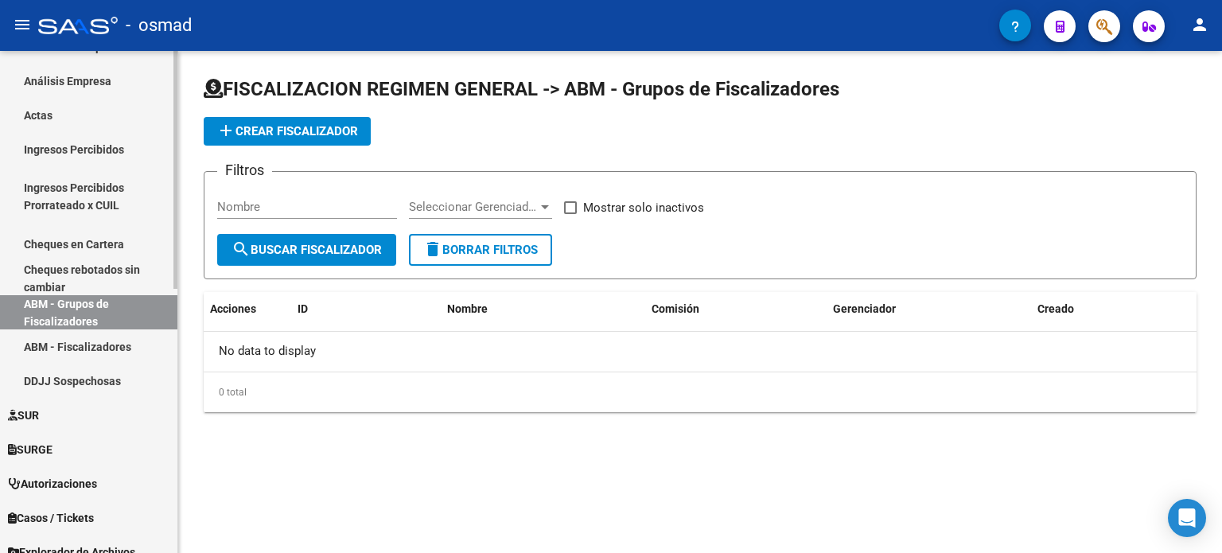
click at [73, 343] on link "ABM - Fiscalizadores" at bounding box center [88, 346] width 177 height 34
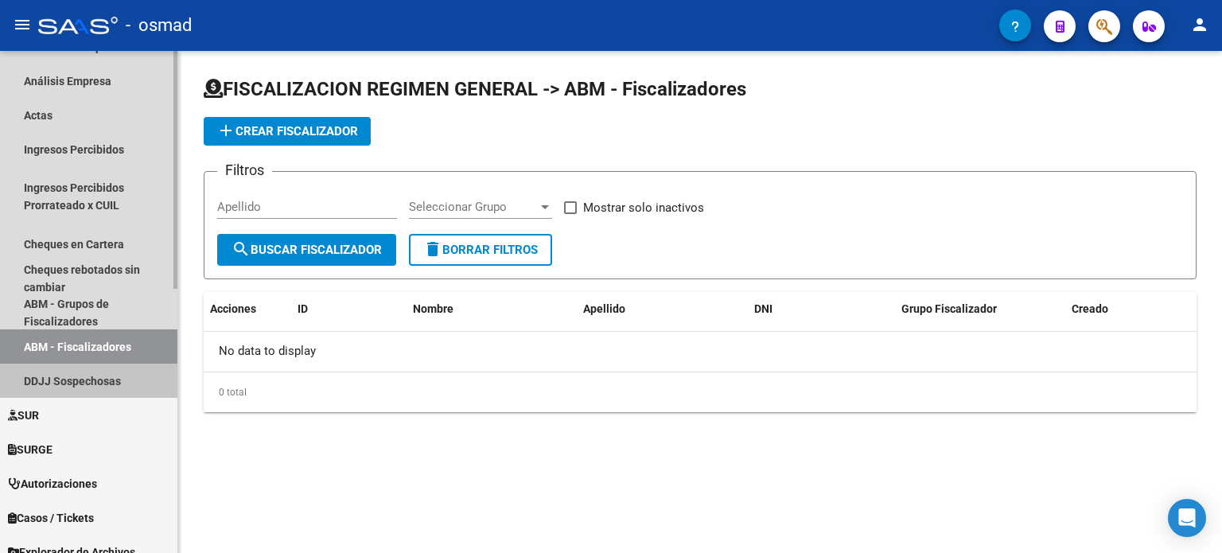
click at [75, 378] on link "DDJJ Sospechosas" at bounding box center [88, 381] width 177 height 34
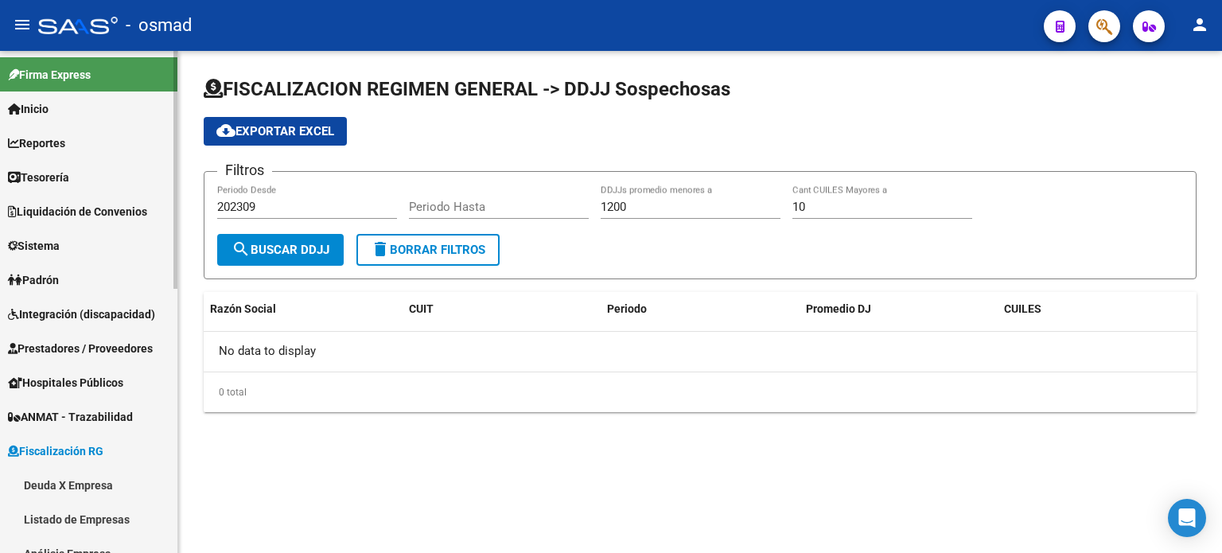
click at [60, 142] on span "Reportes" at bounding box center [36, 143] width 57 height 18
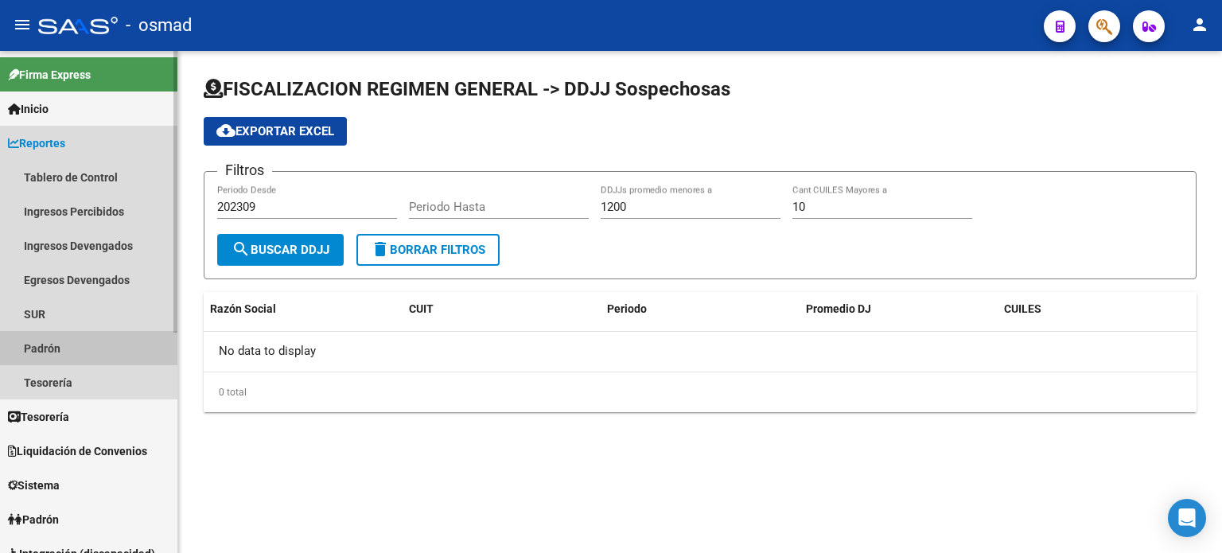
click at [39, 346] on link "Padrón" at bounding box center [88, 348] width 177 height 34
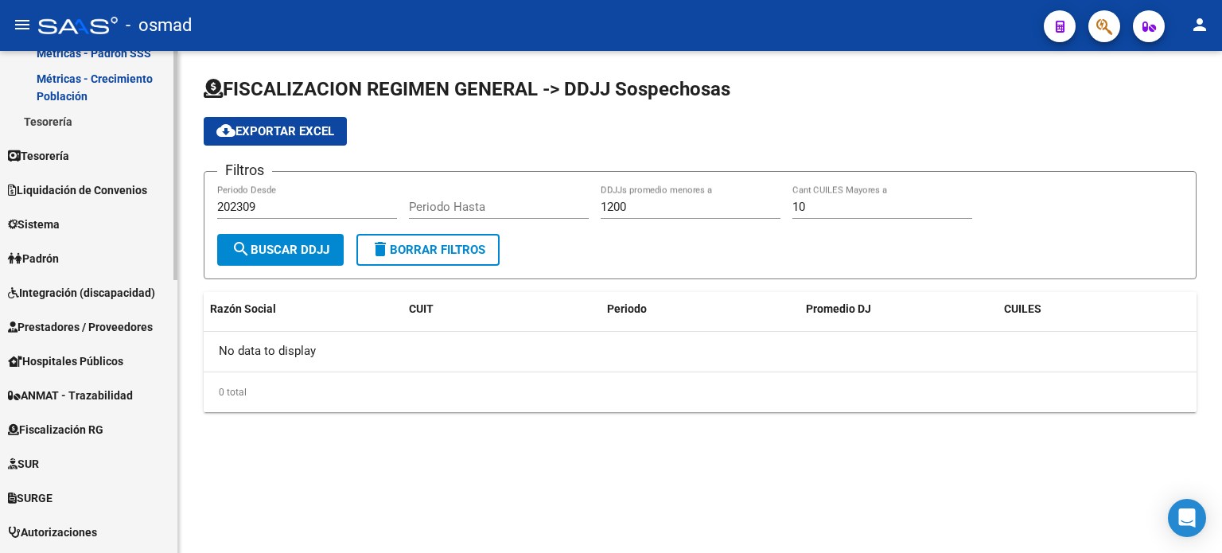
scroll to position [598, 0]
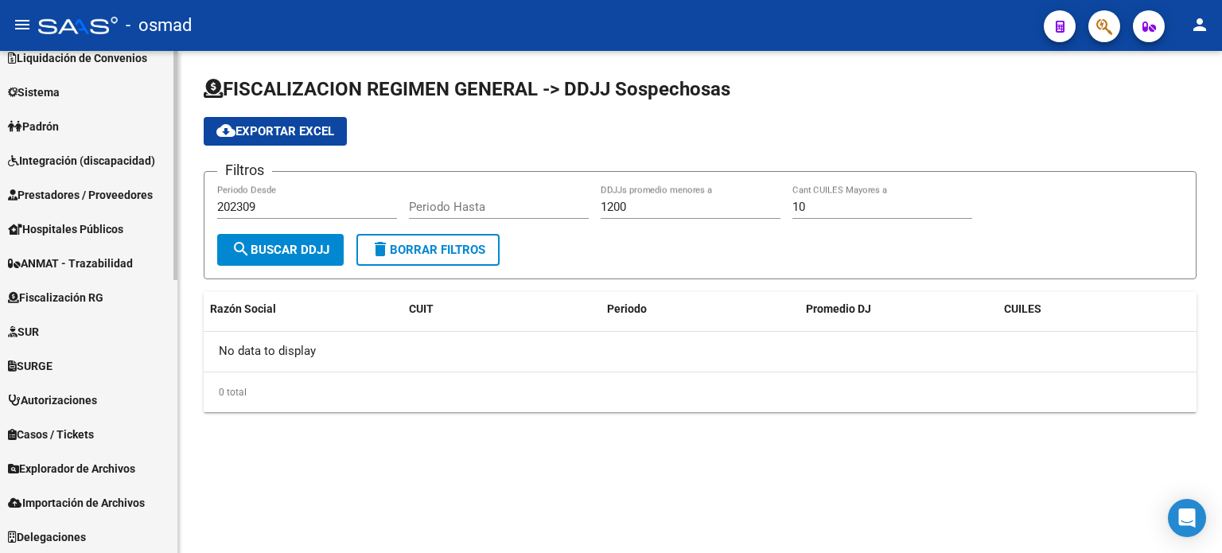
click at [185, 411] on mat-sidenav-container "Firma Express Inicio Calendario SSS Instructivos Contacto OS Reportes Tablero d…" at bounding box center [611, 302] width 1222 height 502
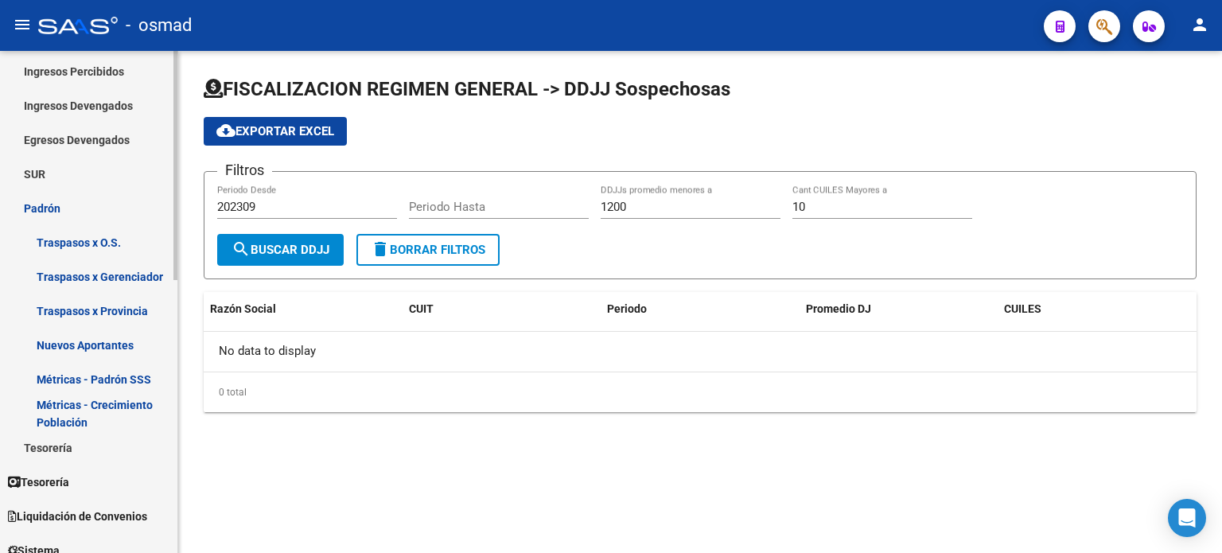
scroll to position [0, 0]
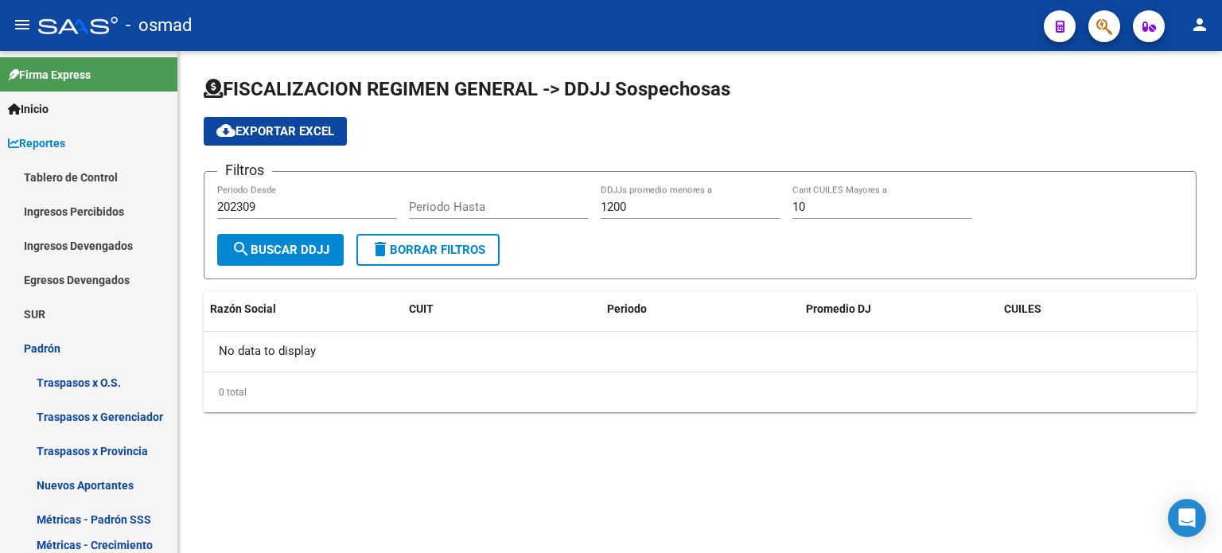
click at [598, 494] on mat-sidenav-content "FISCALIZACION REGIMEN GENERAL -> DDJJ Sospechosas cloud_download Exportar EXCEL…" at bounding box center [700, 302] width 1044 height 502
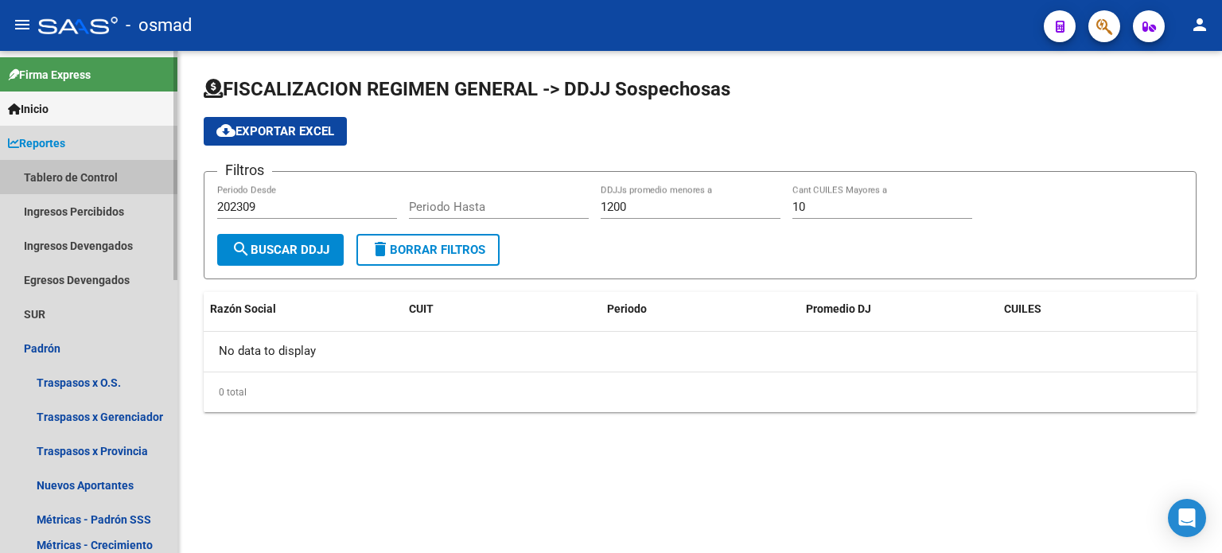
click at [84, 173] on link "Tablero de Control" at bounding box center [88, 177] width 177 height 34
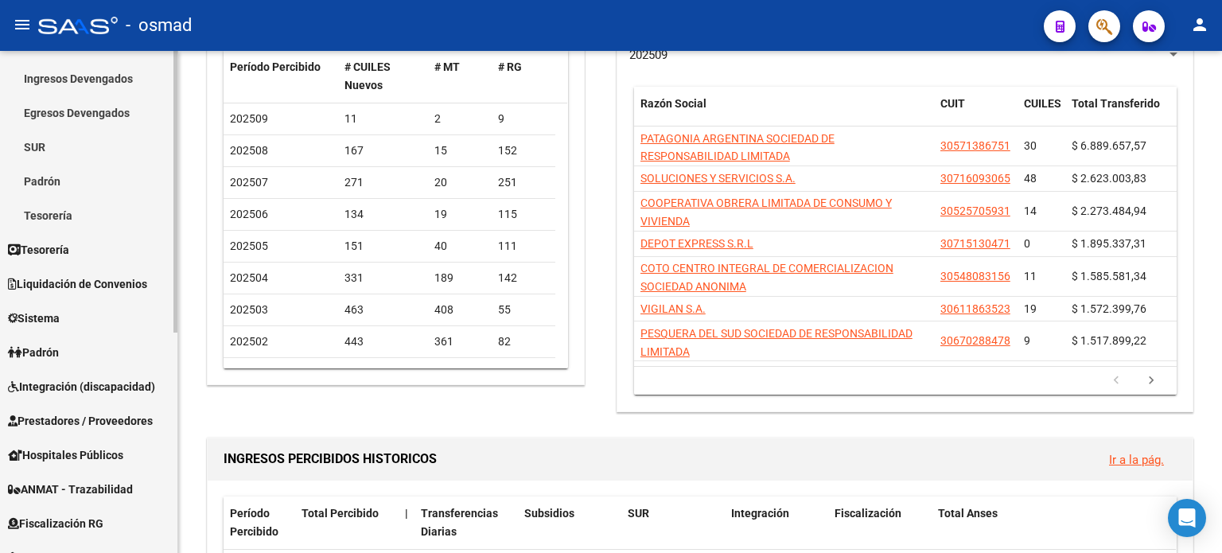
scroll to position [159, 0]
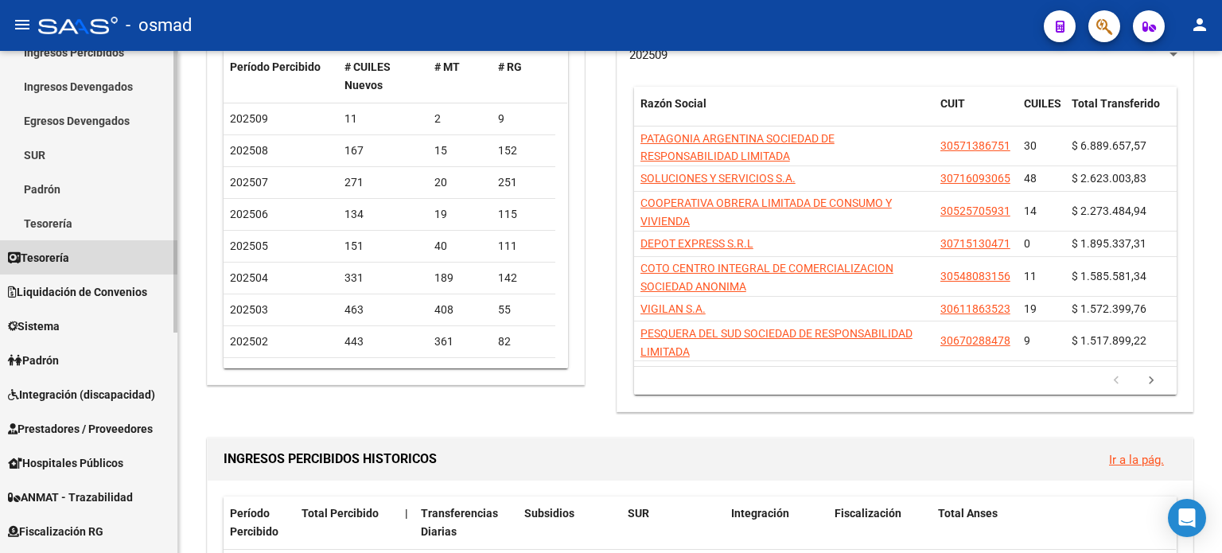
click at [56, 264] on span "Tesorería" at bounding box center [38, 258] width 61 height 18
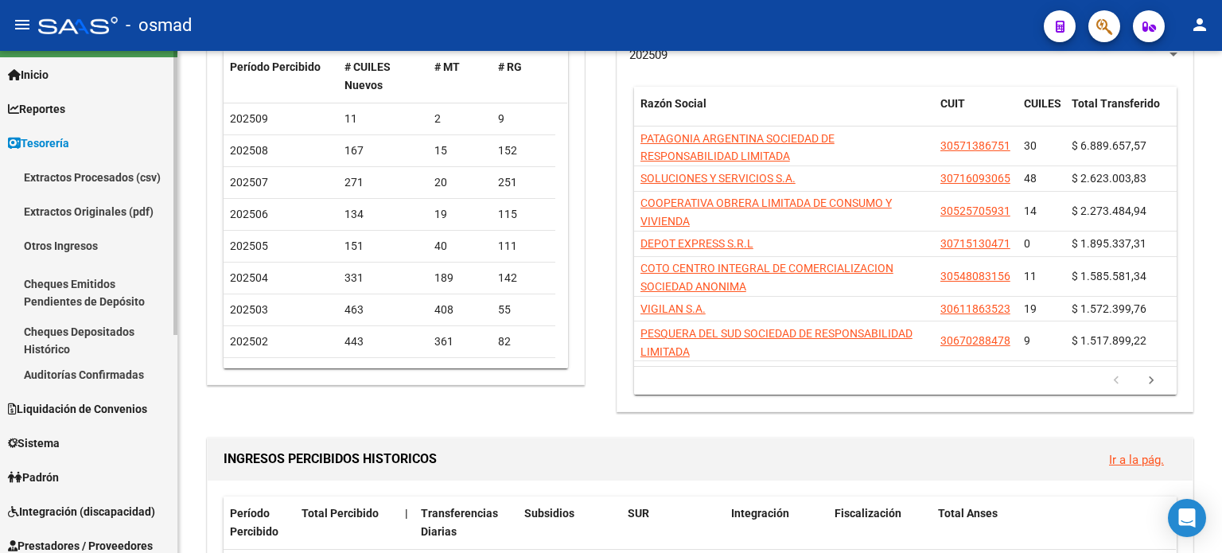
scroll to position [0, 0]
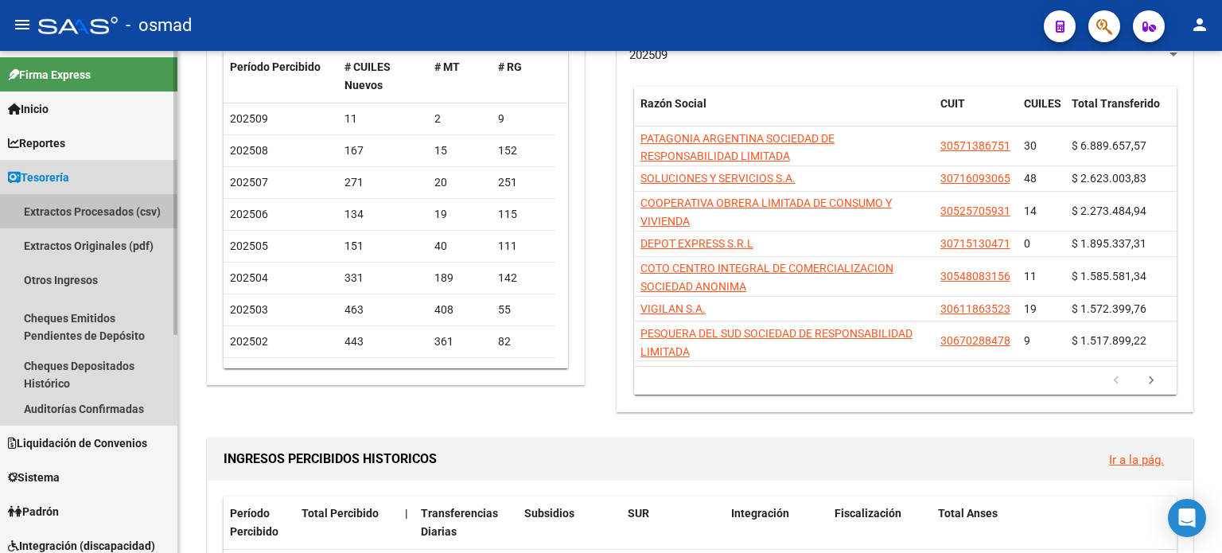
click at [98, 210] on link "Extractos Procesados (csv)" at bounding box center [88, 211] width 177 height 34
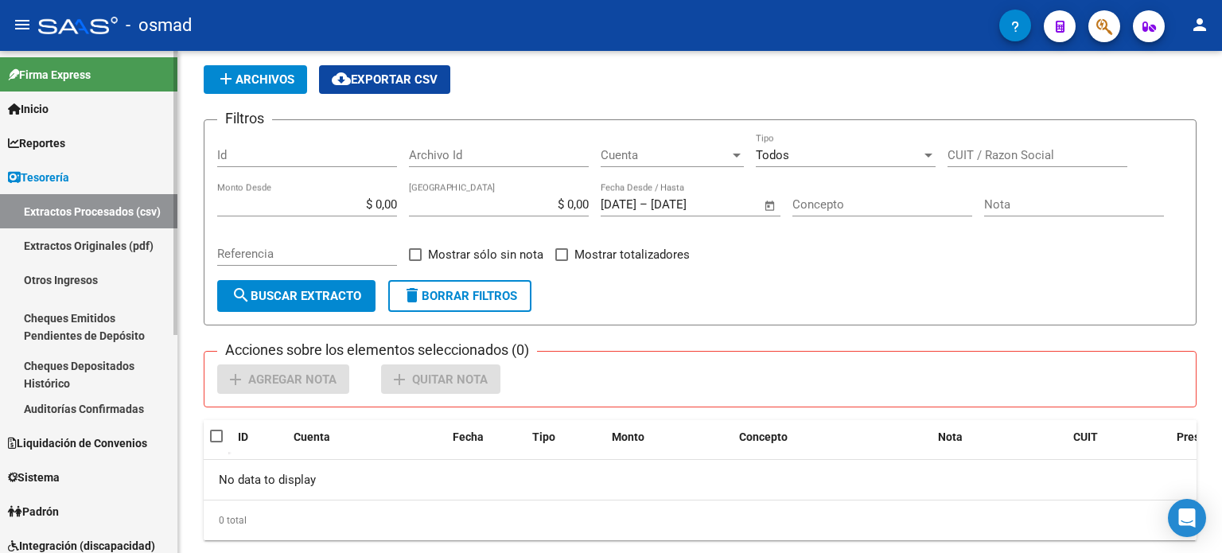
scroll to position [88, 0]
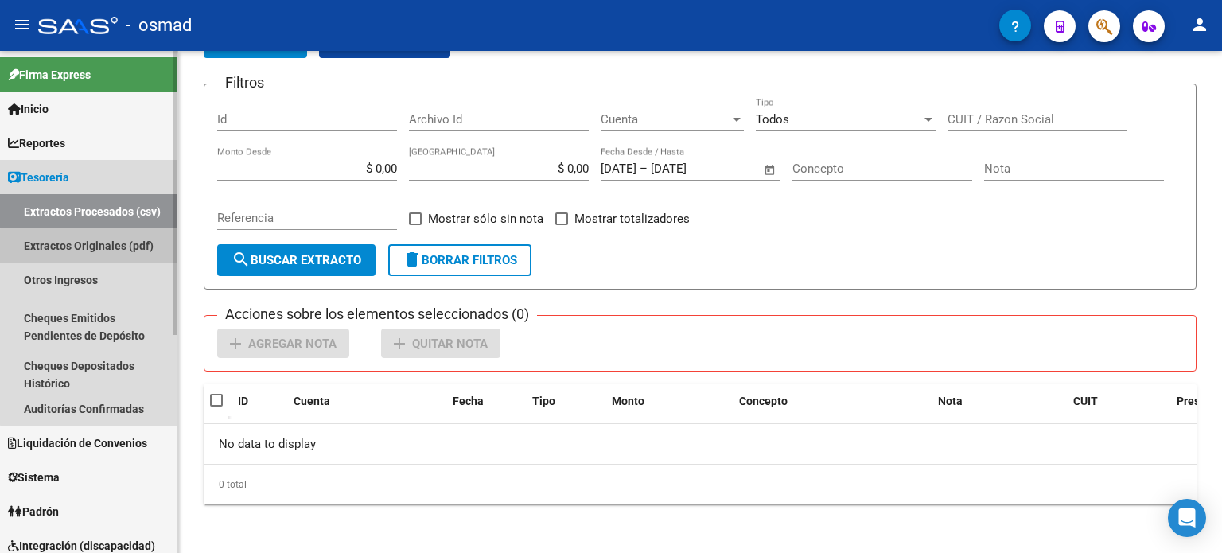
click at [89, 246] on link "Extractos Originales (pdf)" at bounding box center [88, 245] width 177 height 34
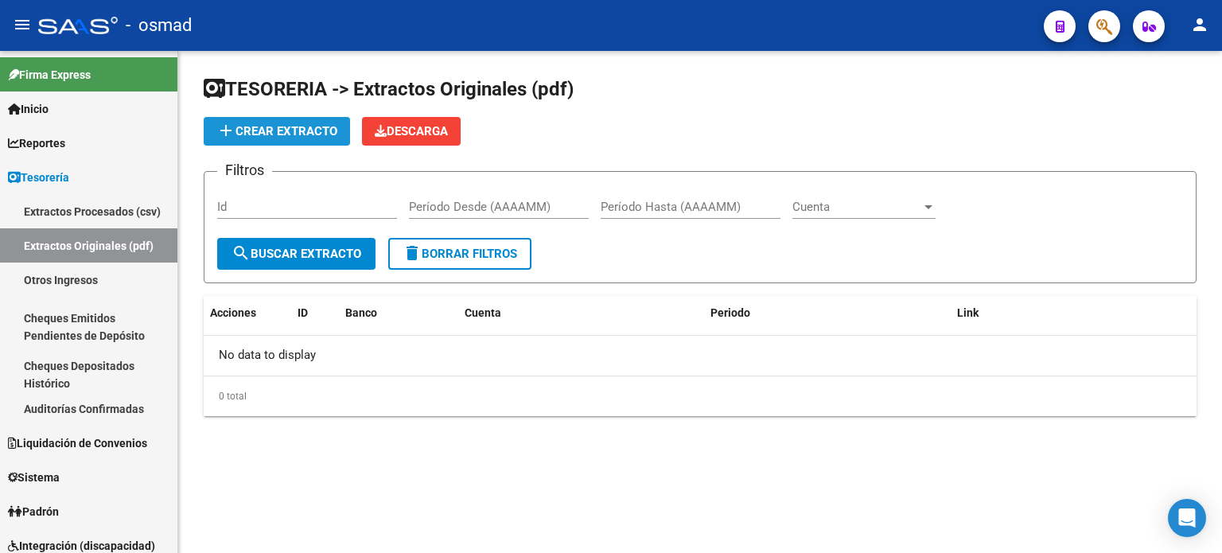
click at [297, 134] on span "add Crear Extracto" at bounding box center [276, 131] width 121 height 14
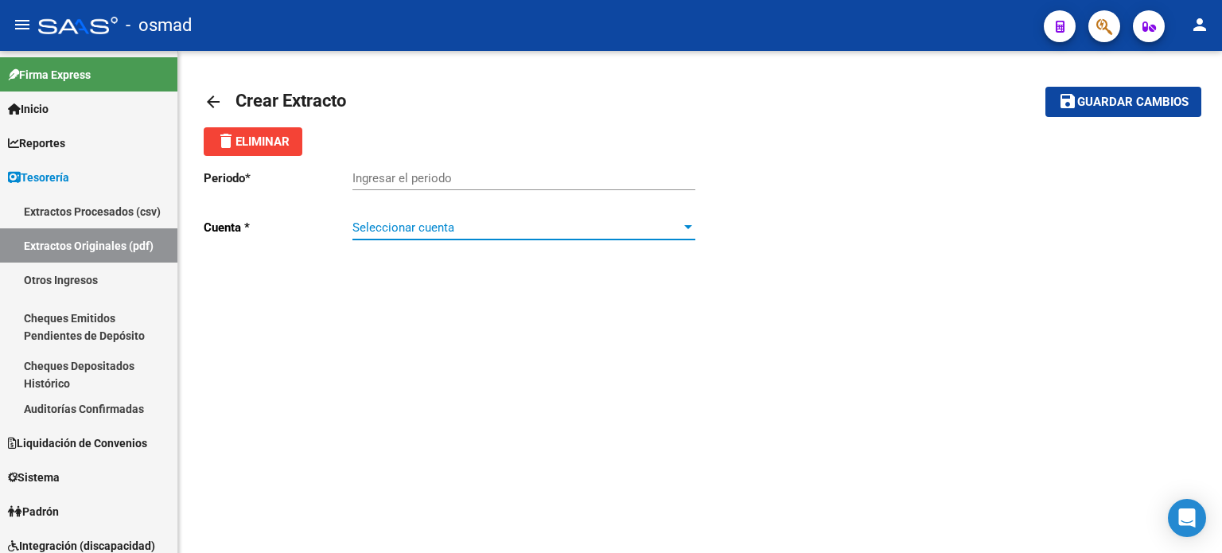
click at [690, 228] on div at bounding box center [688, 227] width 14 height 13
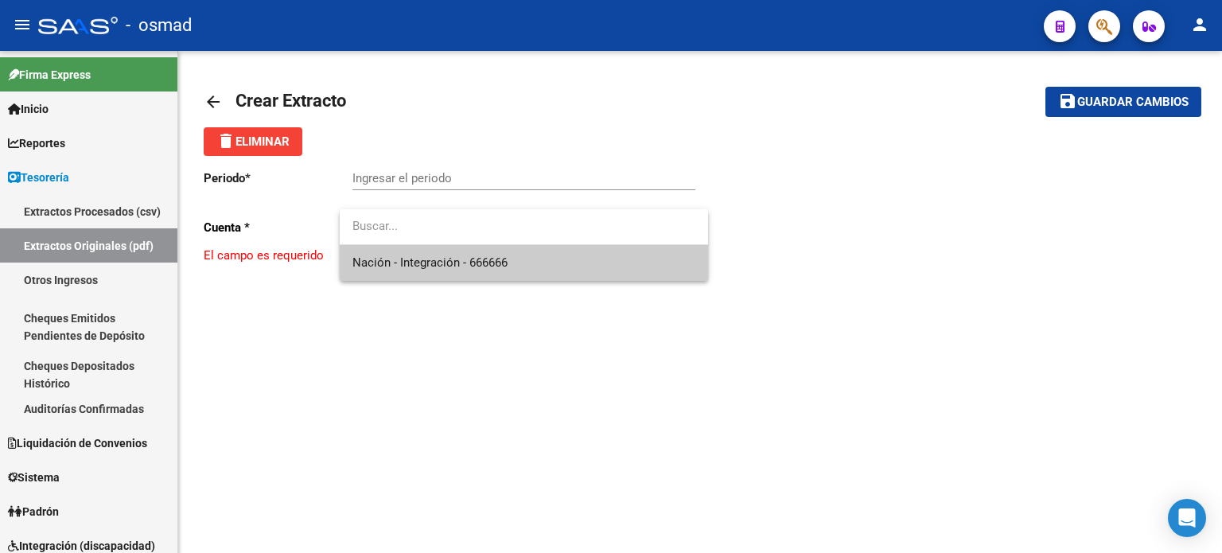
click at [690, 228] on input "dropdown search" at bounding box center [524, 226] width 368 height 36
click at [668, 122] on div at bounding box center [611, 276] width 1222 height 553
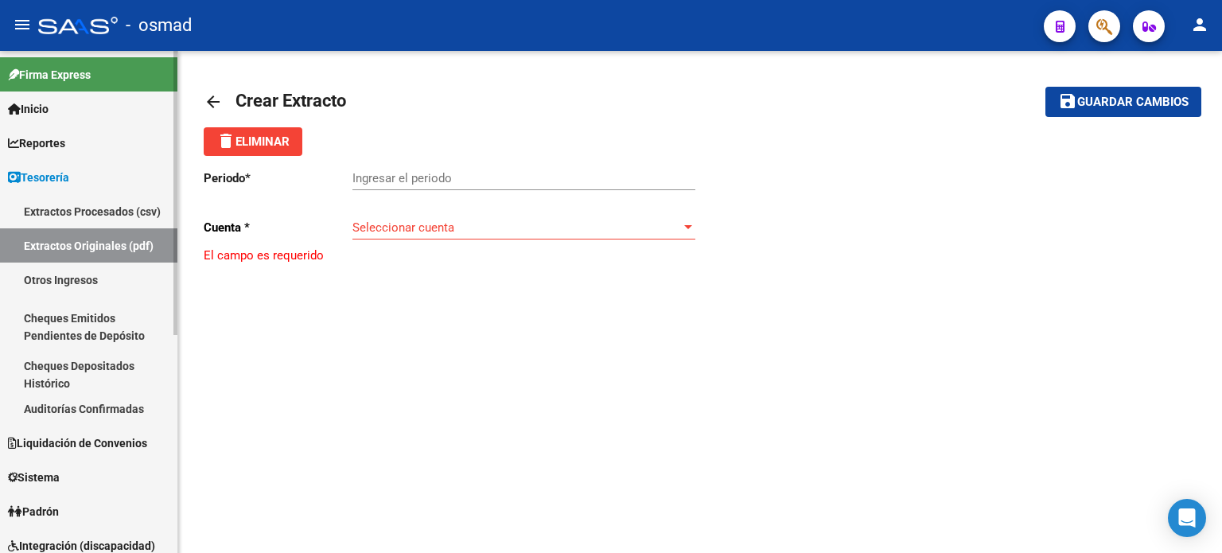
click at [72, 206] on link "Extractos Procesados (csv)" at bounding box center [88, 211] width 177 height 34
